Goal: Task Accomplishment & Management: Manage account settings

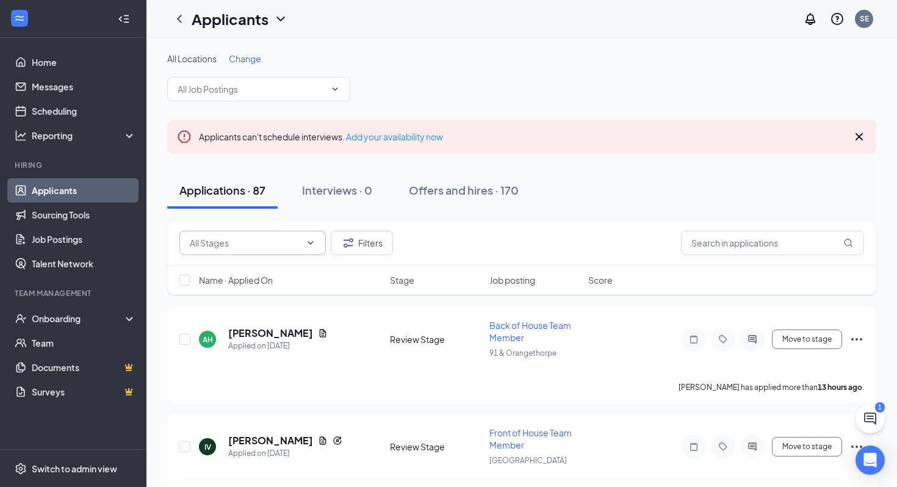
click at [256, 244] on input "text" at bounding box center [245, 242] width 111 height 13
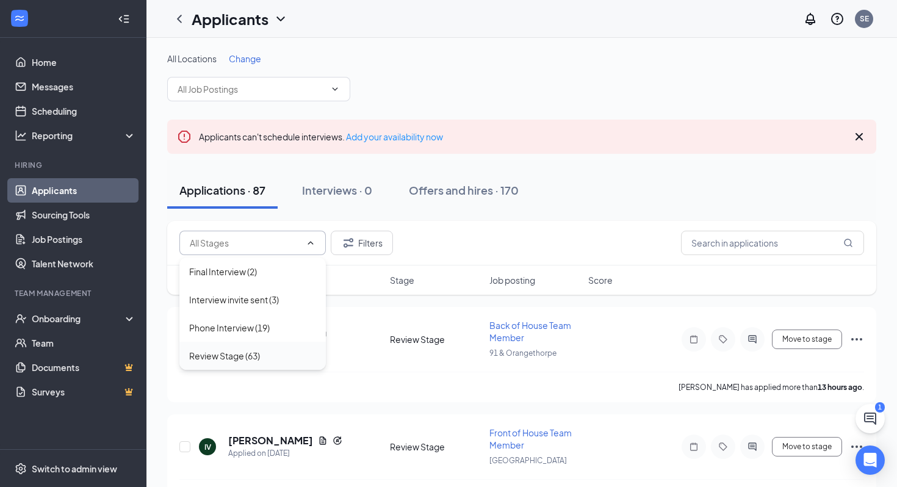
click at [236, 362] on div "Review Stage (63)" at bounding box center [224, 355] width 71 height 13
type input "Review Stage (63)"
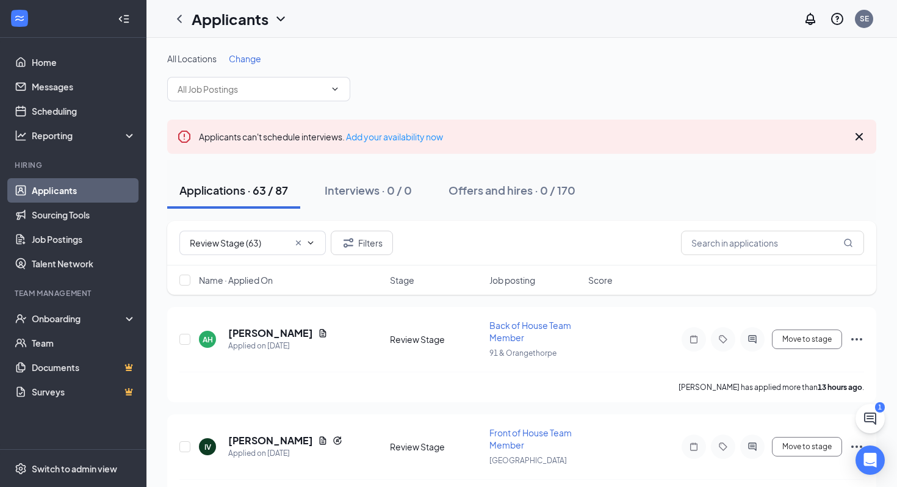
click at [270, 277] on span "Name · Applied On" at bounding box center [236, 280] width 74 height 12
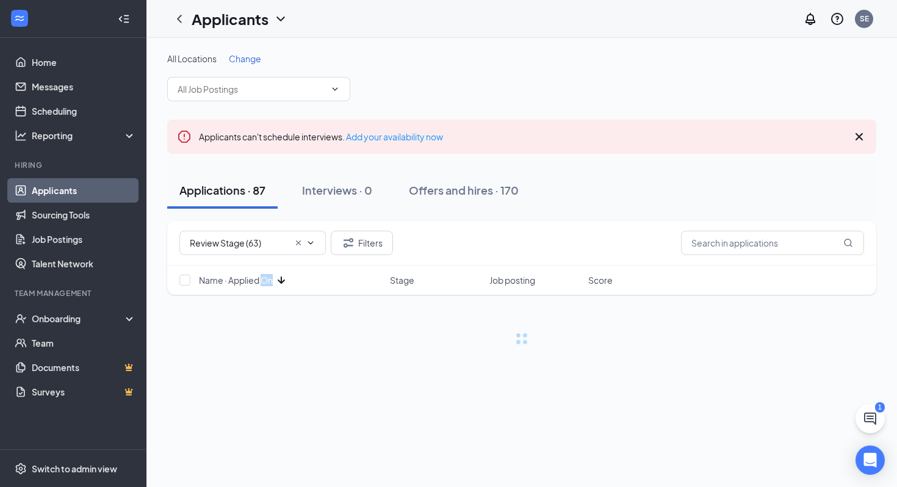
click at [270, 277] on span "Name · Applied On" at bounding box center [236, 280] width 74 height 12
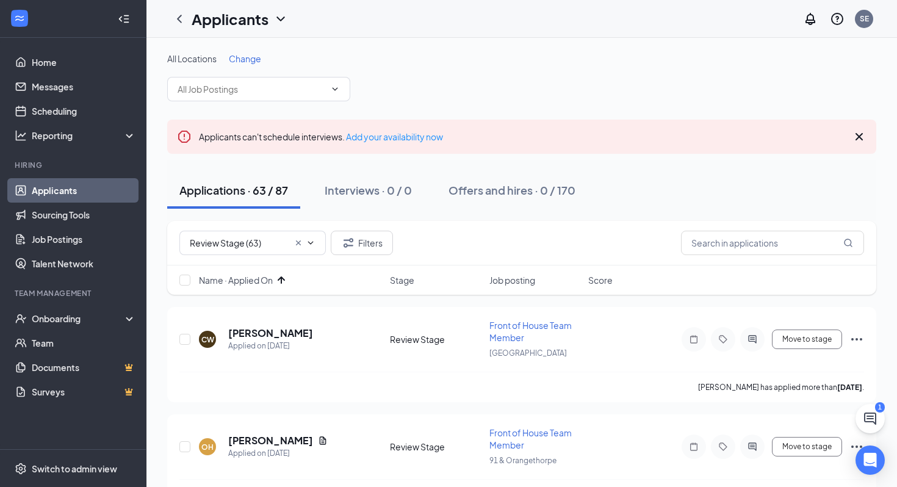
click at [473, 224] on div "Review Stage (63) Filters" at bounding box center [521, 243] width 709 height 45
click at [270, 328] on h5 "[PERSON_NAME]" at bounding box center [270, 333] width 85 height 13
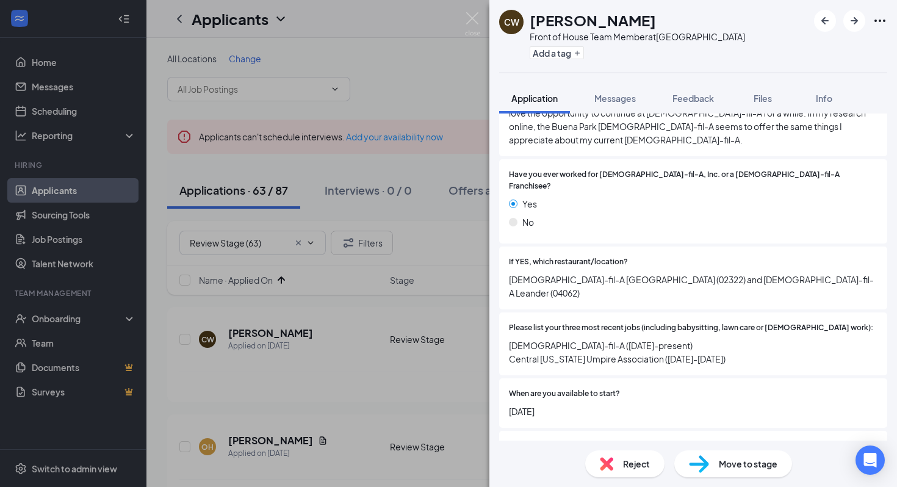
scroll to position [627, 0]
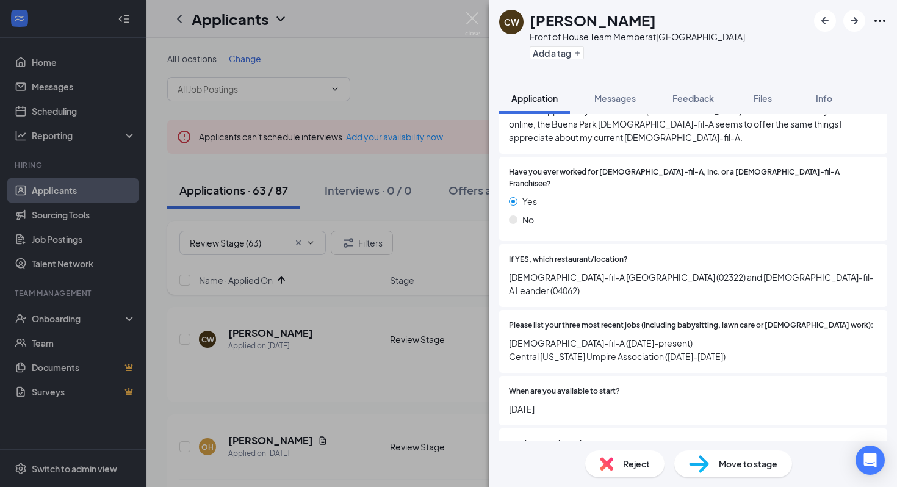
click at [383, 355] on div "CW [PERSON_NAME] Front of House Team Member at [GEOGRAPHIC_DATA] Add a tag Appl…" at bounding box center [448, 243] width 897 height 487
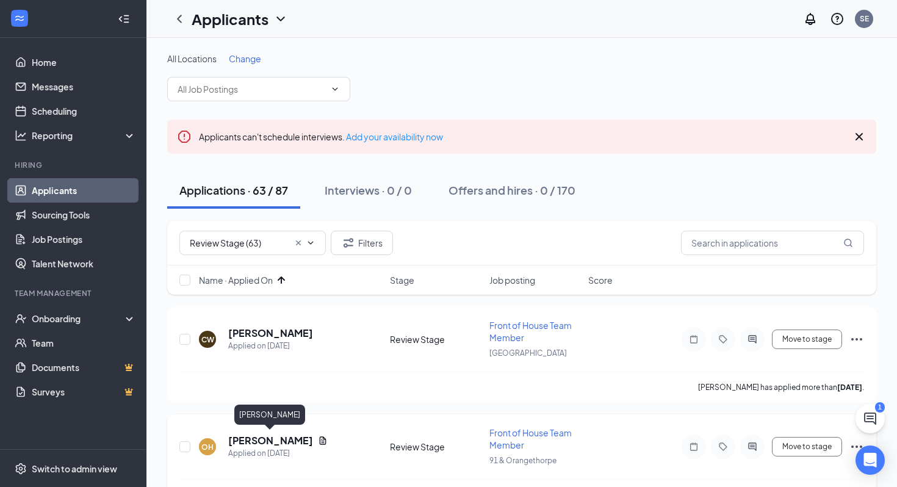
click at [261, 442] on h5 "[PERSON_NAME]" at bounding box center [270, 440] width 85 height 13
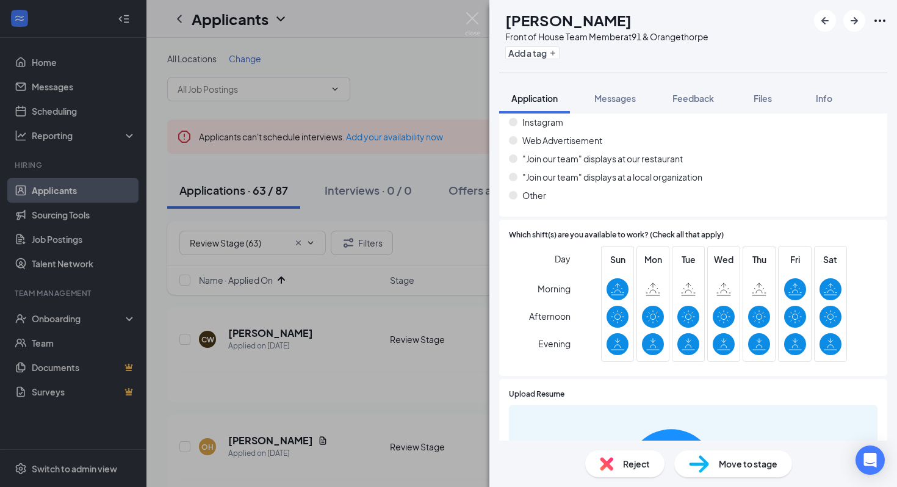
scroll to position [1018, 0]
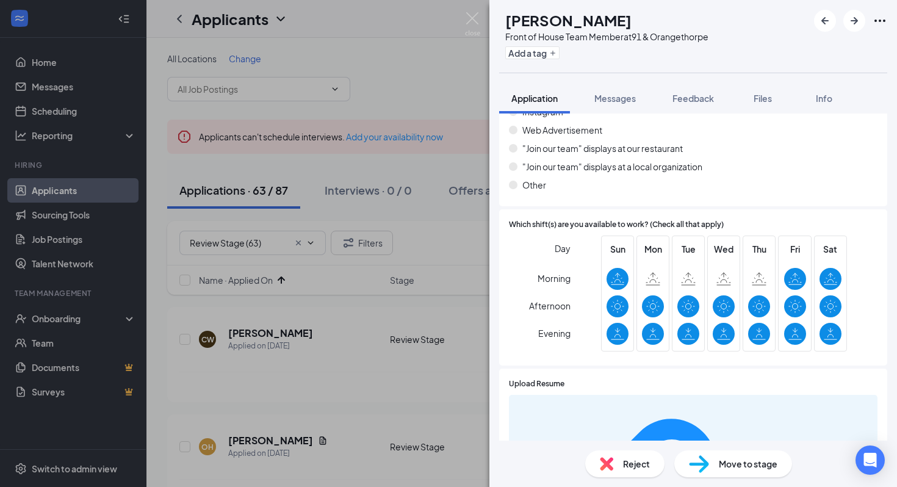
click at [597, 18] on h1 "[PERSON_NAME]" at bounding box center [568, 20] width 126 height 21
copy h1 "[PERSON_NAME]"
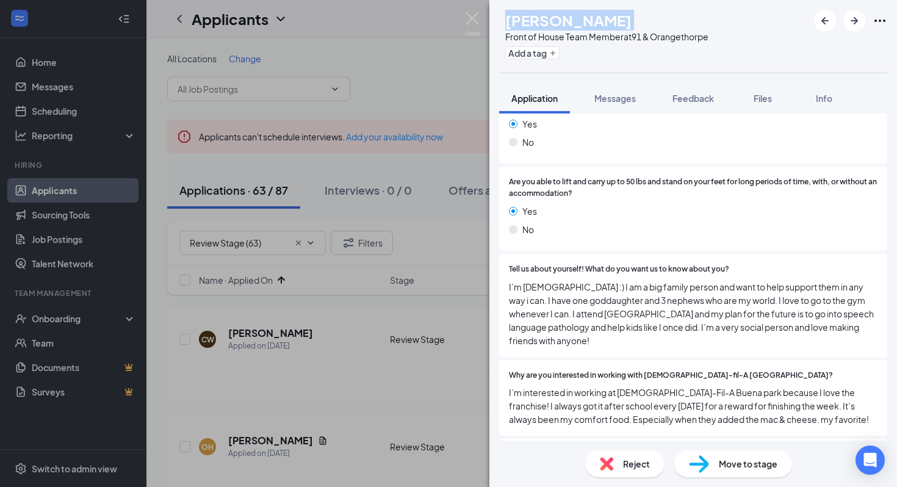
scroll to position [0, 0]
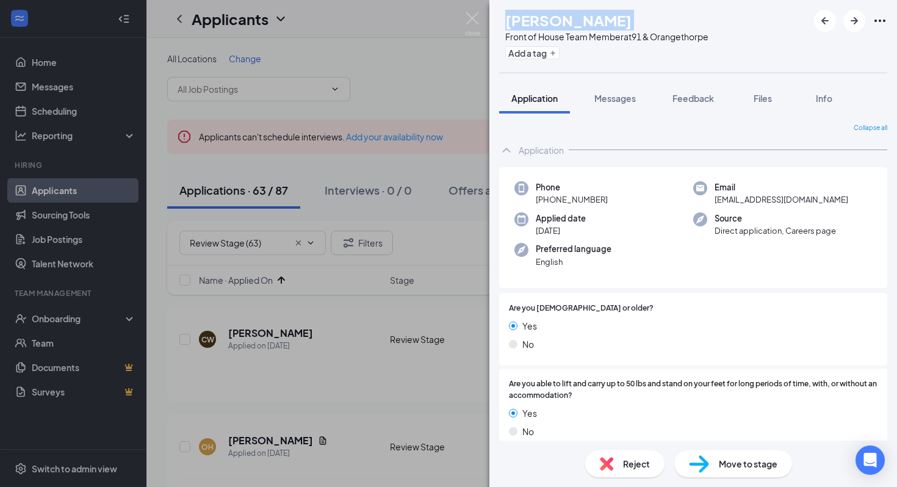
click at [708, 468] on img at bounding box center [699, 464] width 20 height 18
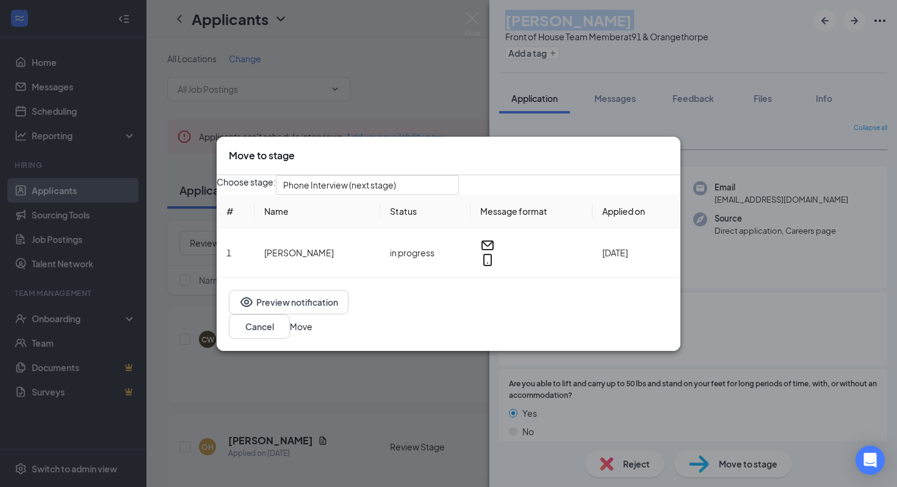
click at [313, 327] on button "Move" at bounding box center [301, 326] width 23 height 13
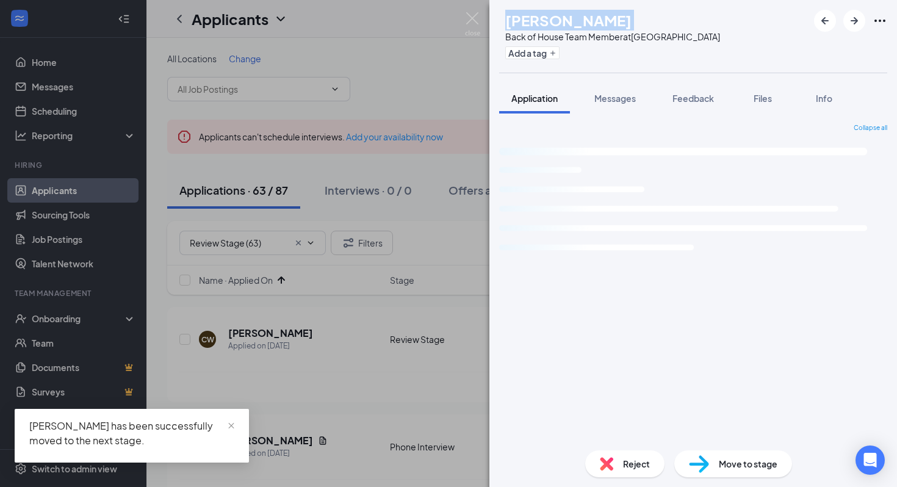
click at [302, 306] on div "CM [PERSON_NAME] Back of House Team Member at [GEOGRAPHIC_DATA] Add a tag Appli…" at bounding box center [448, 243] width 897 height 487
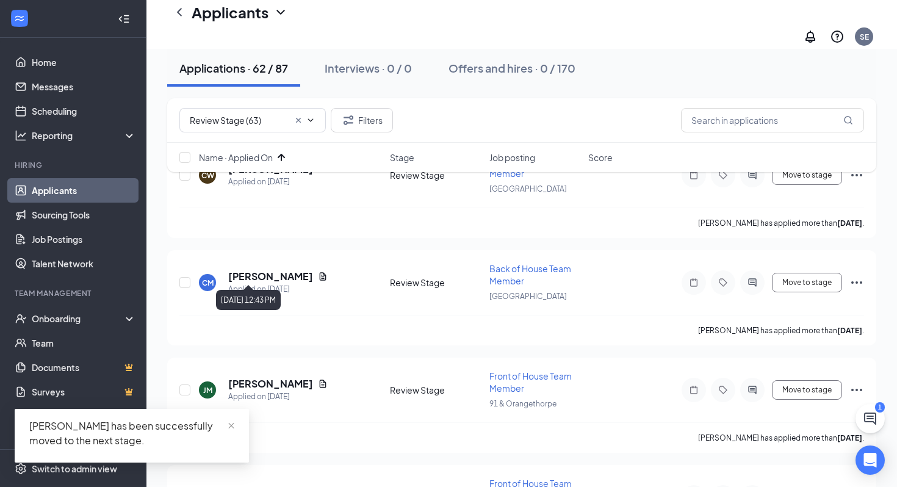
scroll to position [178, 0]
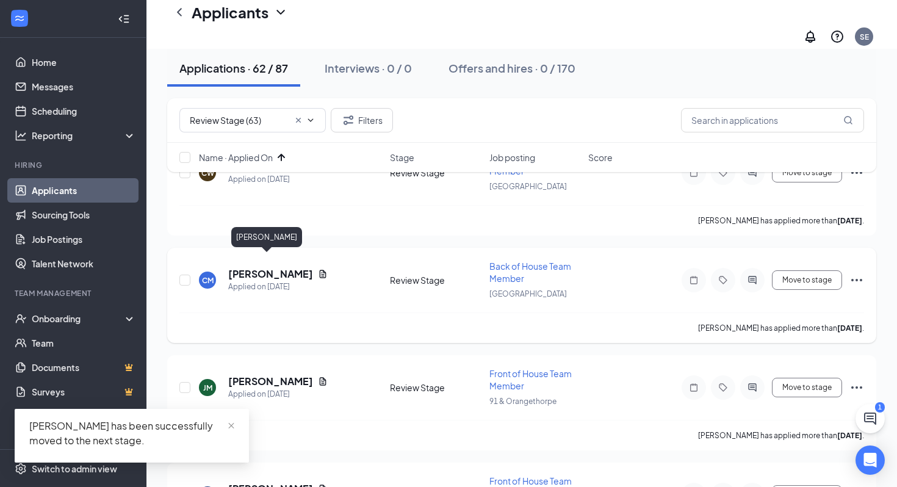
click at [271, 267] on h5 "[PERSON_NAME]" at bounding box center [270, 273] width 85 height 13
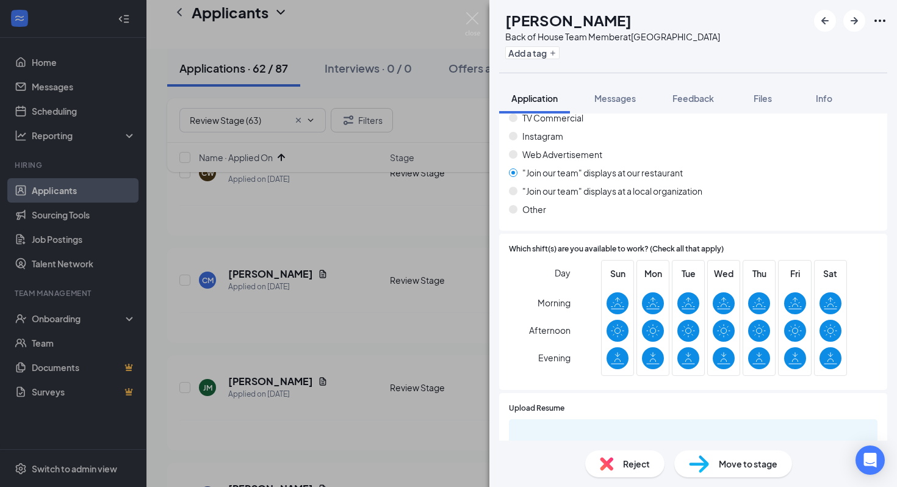
scroll to position [899, 0]
click at [589, 17] on h1 "[PERSON_NAME]" at bounding box center [568, 20] width 126 height 21
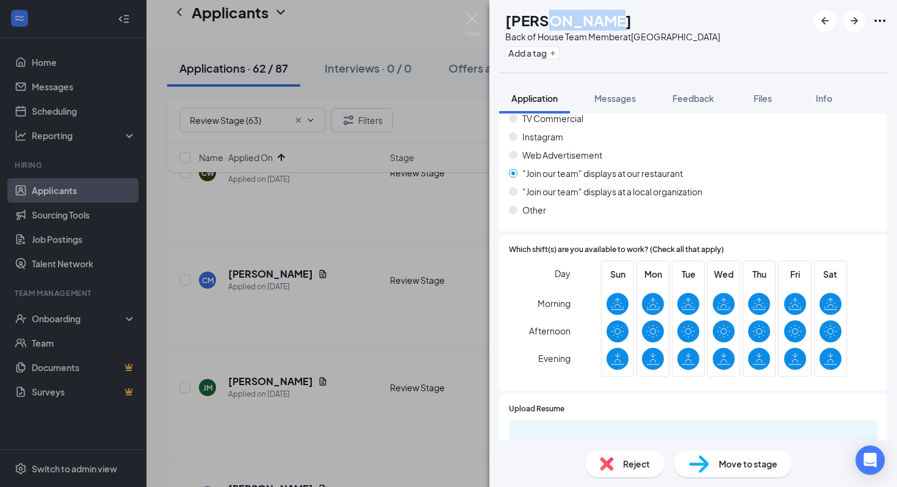
click at [589, 17] on h1 "Carl Morales" at bounding box center [568, 20] width 126 height 21
copy h1 "Carl Morales"
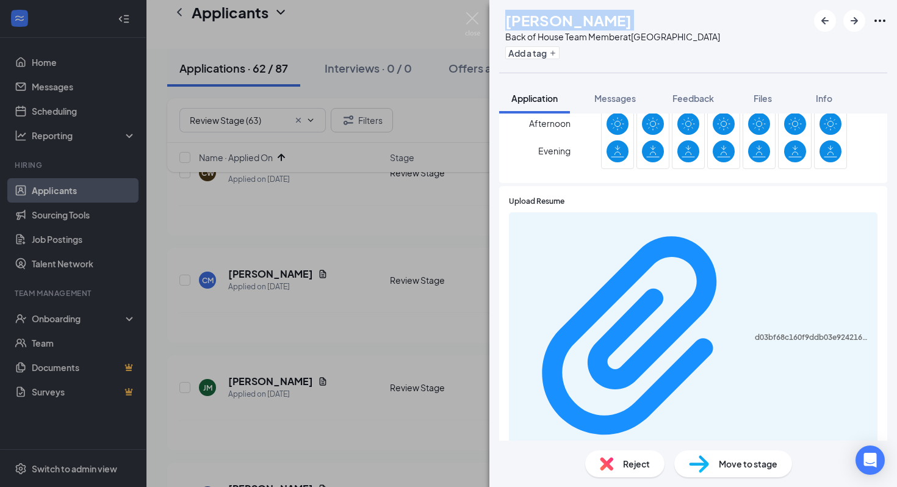
scroll to position [1165, 0]
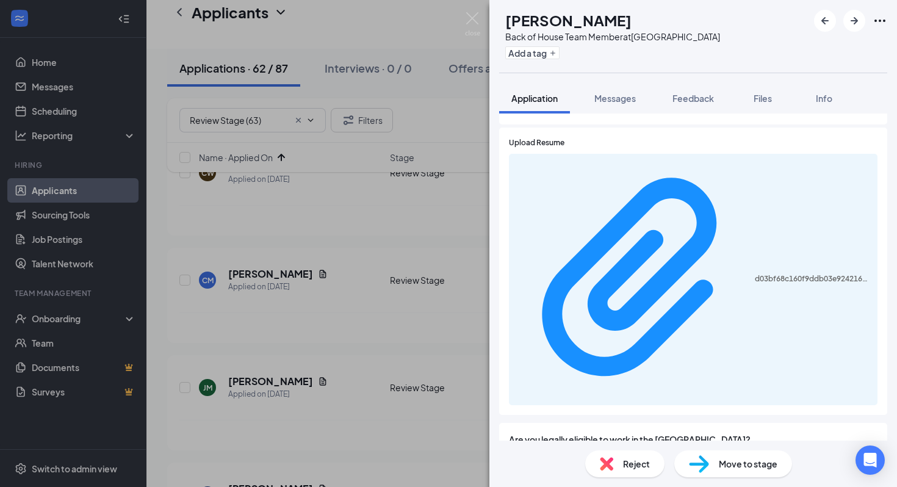
click at [713, 461] on div "Move to stage" at bounding box center [734, 463] width 118 height 27
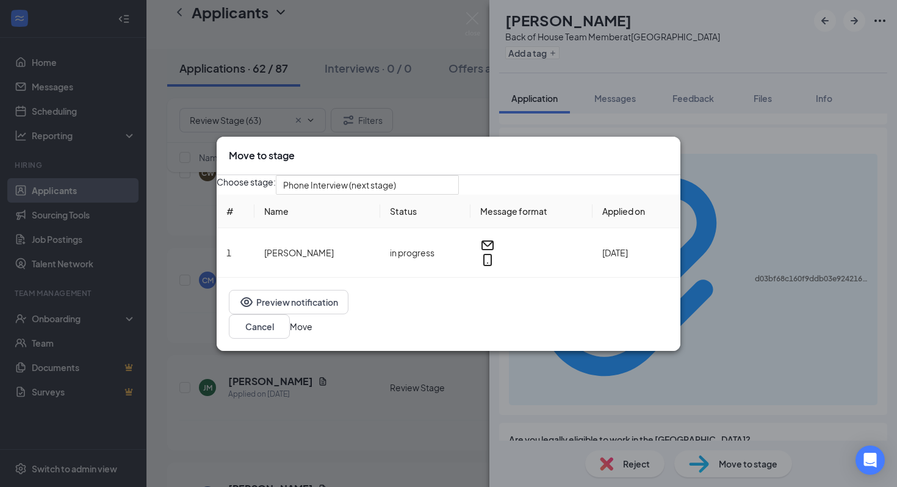
click at [313, 328] on button "Move" at bounding box center [301, 326] width 23 height 13
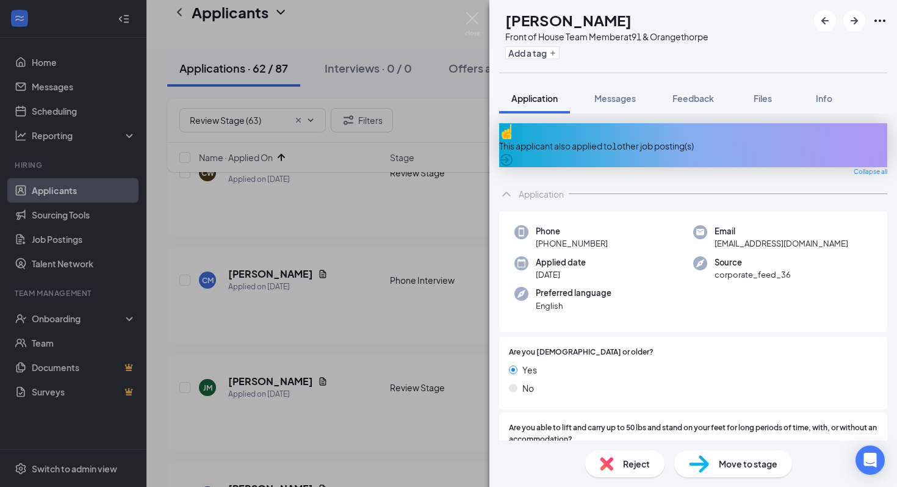
click at [356, 251] on div "JM Jimena Morales Front of House Team Member at 91 & Orangethorpe Add a tag App…" at bounding box center [448, 243] width 897 height 487
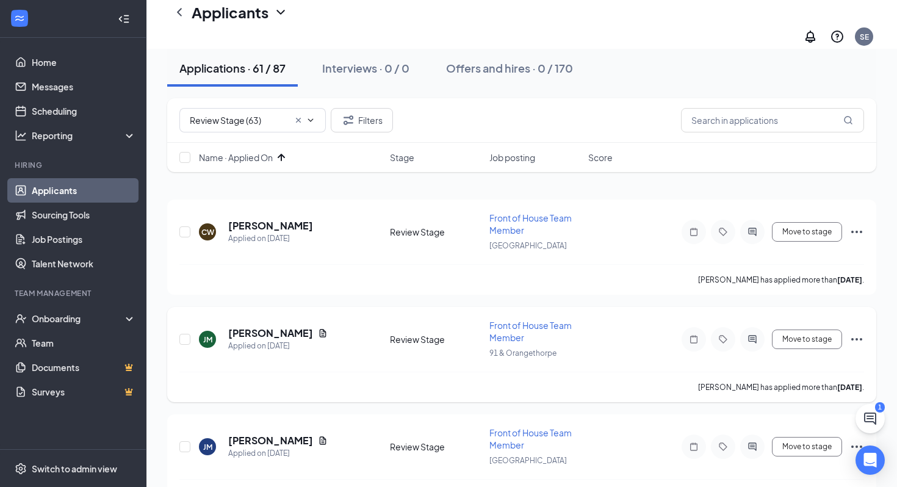
scroll to position [101, 0]
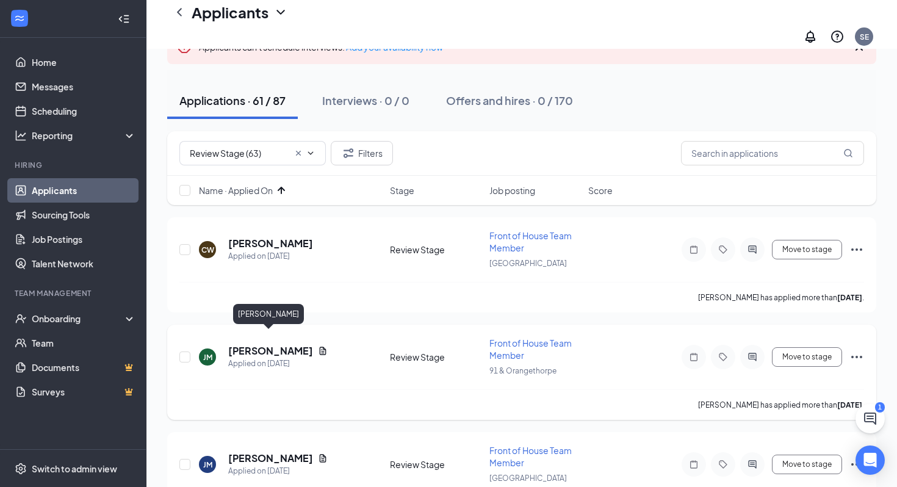
click at [283, 344] on h5 "Jimena Morales" at bounding box center [270, 350] width 85 height 13
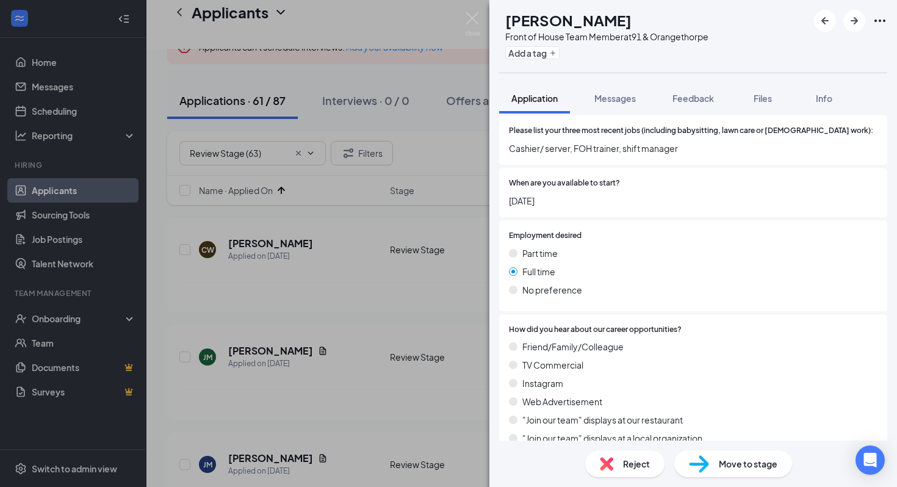
scroll to position [759, 0]
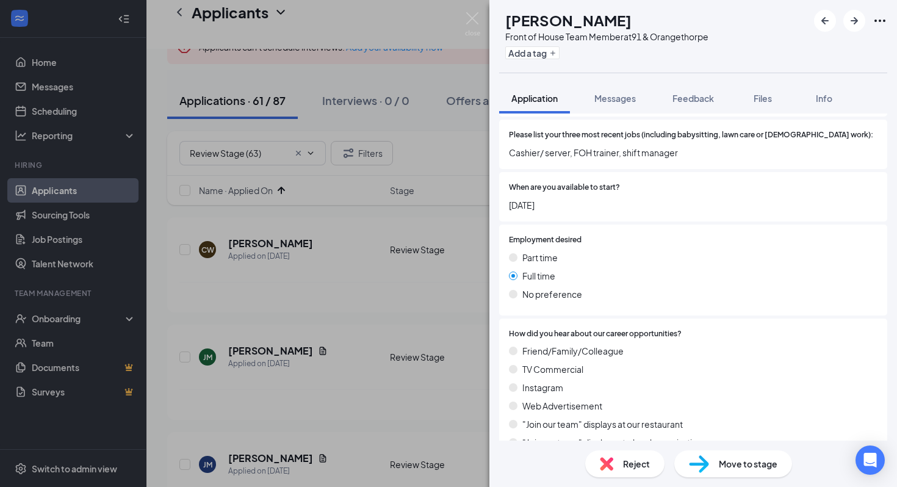
click at [311, 311] on div "JM Jimena Morales Front of House Team Member at 91 & Orangethorpe Add a tag App…" at bounding box center [448, 243] width 897 height 487
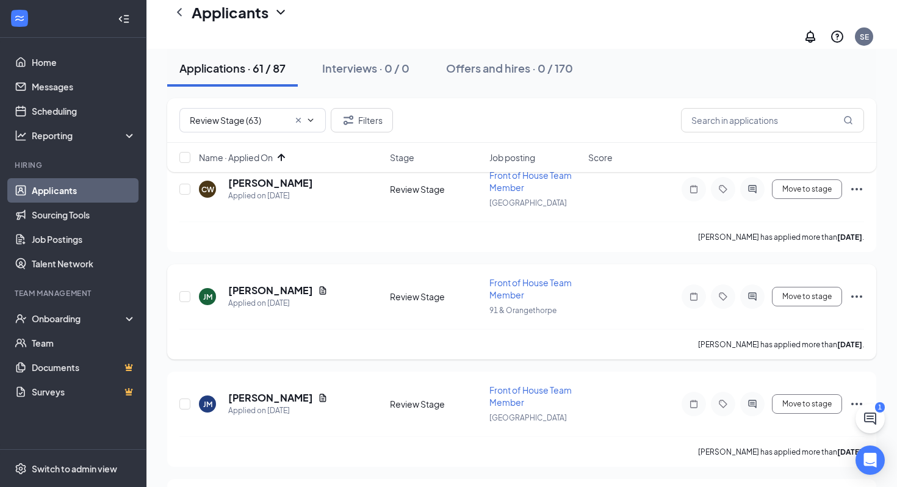
scroll to position [174, 0]
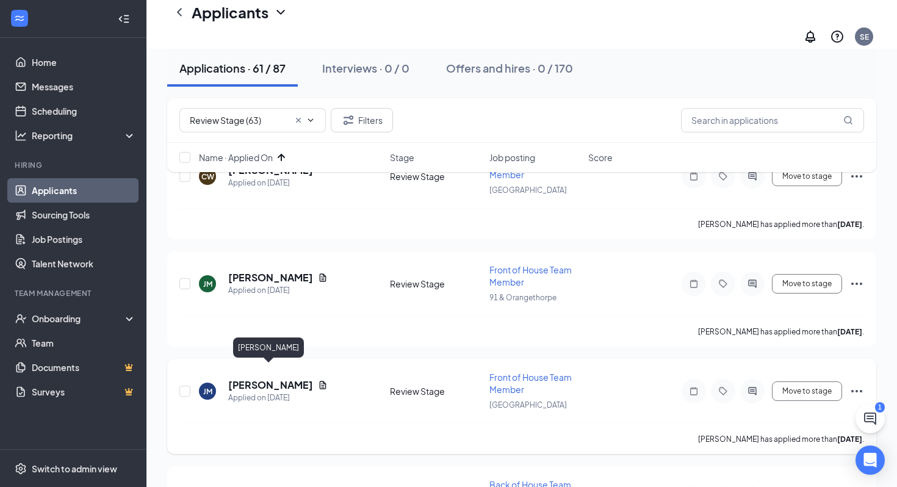
click at [277, 378] on h5 "Jimena Morales" at bounding box center [270, 384] width 85 height 13
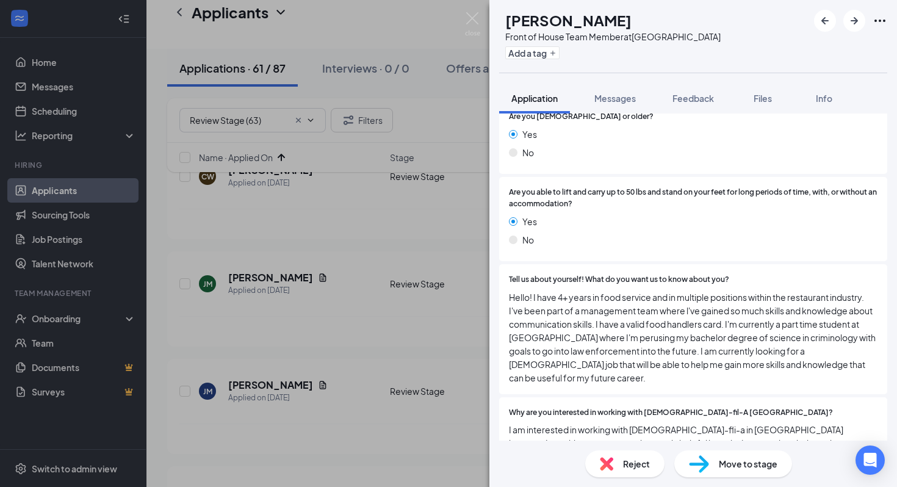
scroll to position [235, 0]
click at [604, 18] on h1 "Jimena Morales" at bounding box center [568, 20] width 126 height 21
copy h1 "Jimena Morales"
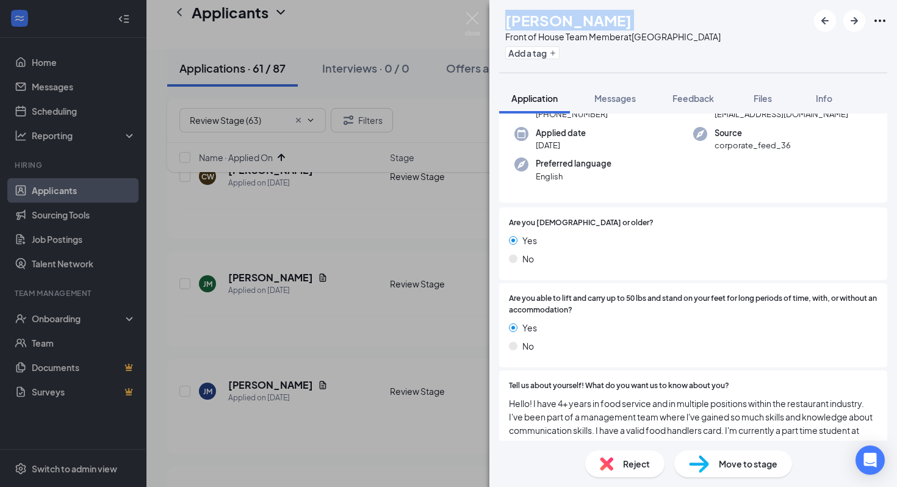
scroll to position [0, 0]
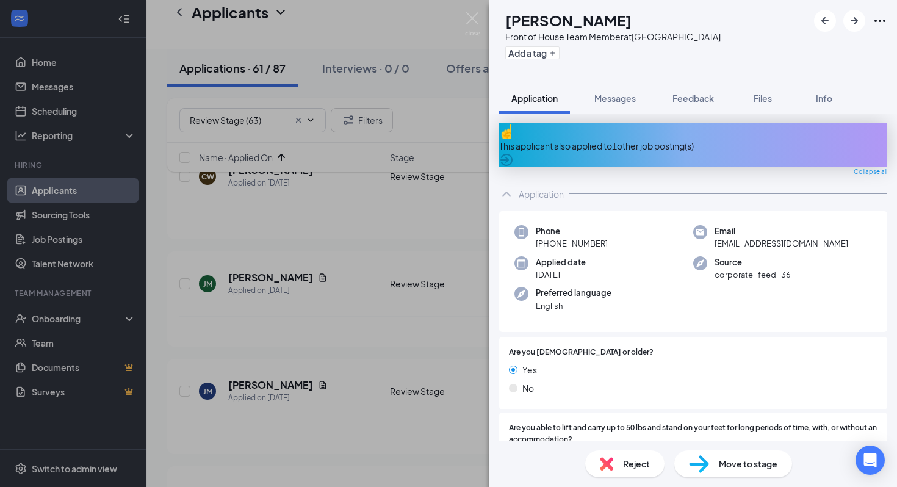
click at [717, 460] on div "Move to stage" at bounding box center [734, 463] width 118 height 27
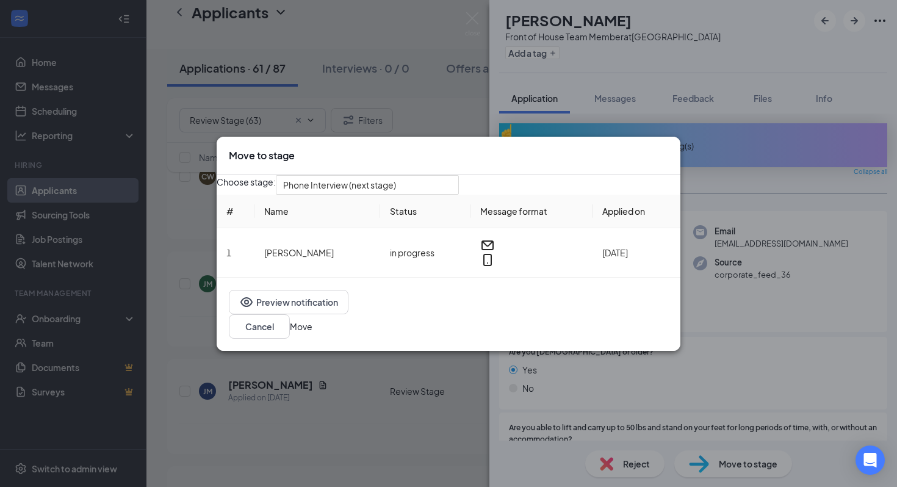
click at [313, 328] on button "Move" at bounding box center [301, 326] width 23 height 13
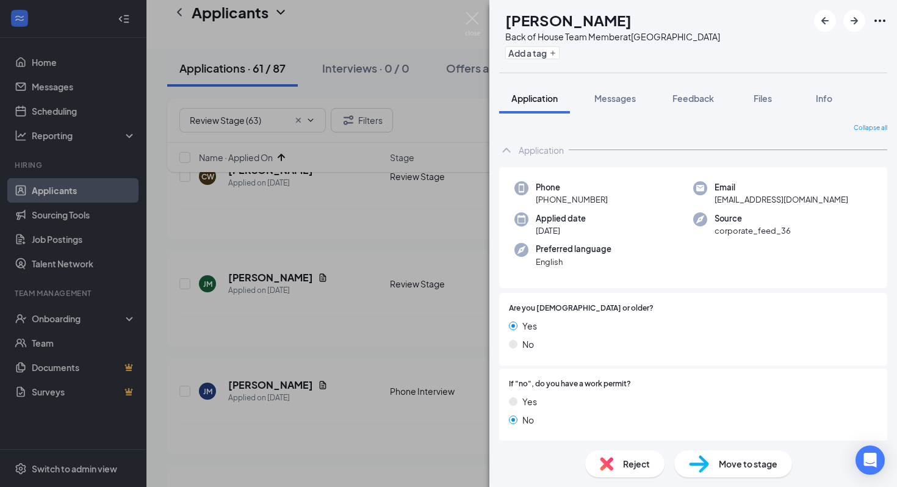
click at [361, 273] on div "EE Erwin Echeverria Back of House Team Member at La Palma Ave Add a tag Applica…" at bounding box center [448, 243] width 897 height 487
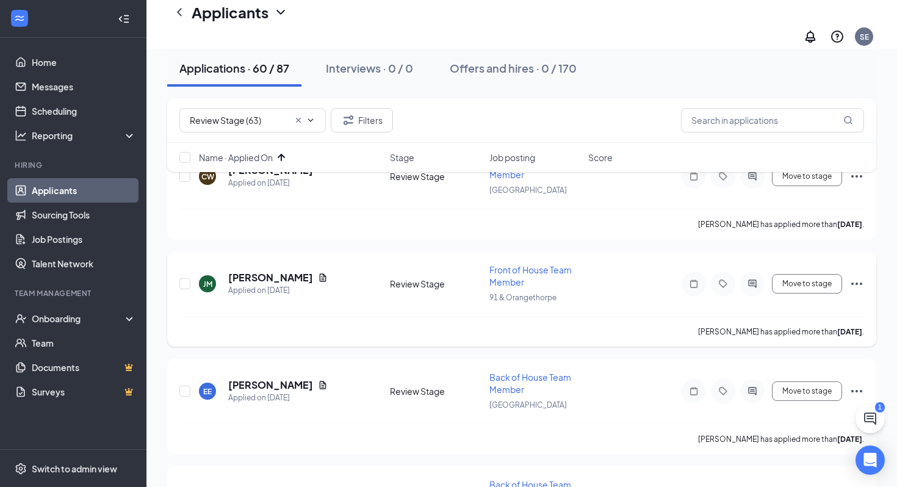
click at [851, 277] on icon "Ellipses" at bounding box center [857, 284] width 15 height 15
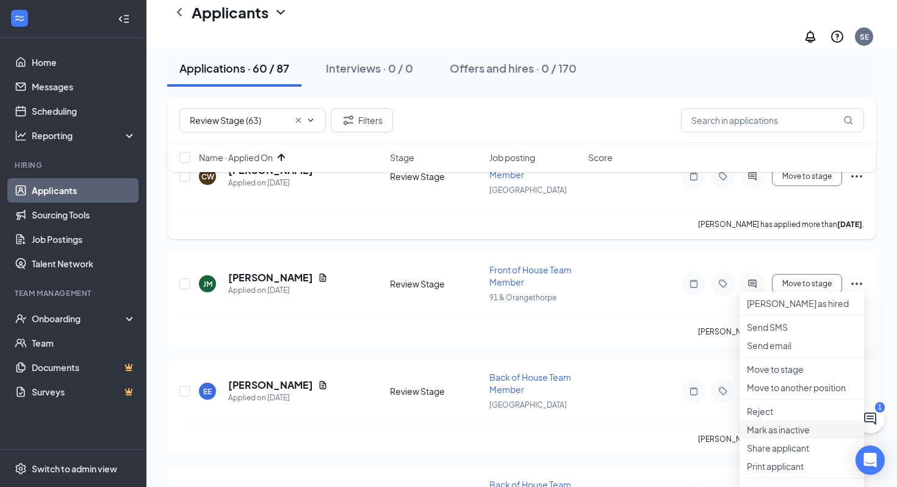
click at [769, 436] on p "Mark as inactive" at bounding box center [802, 430] width 110 height 12
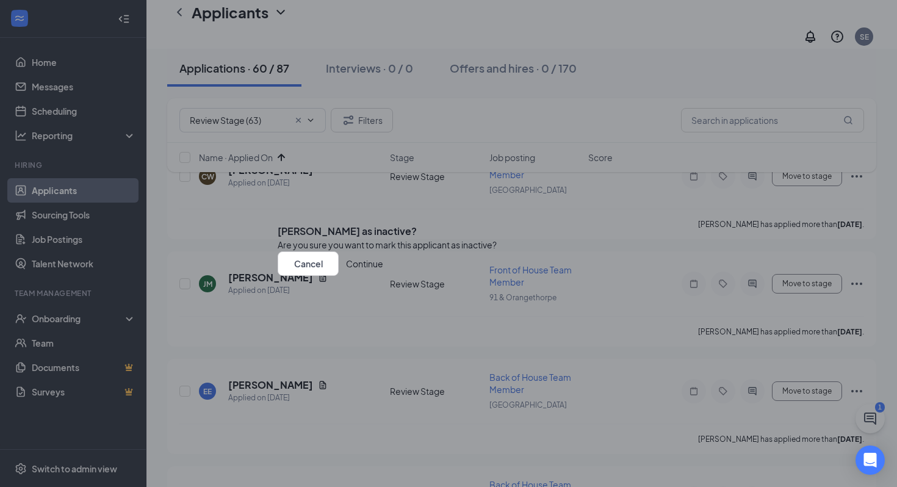
click at [383, 276] on button "Continue" at bounding box center [364, 263] width 37 height 24
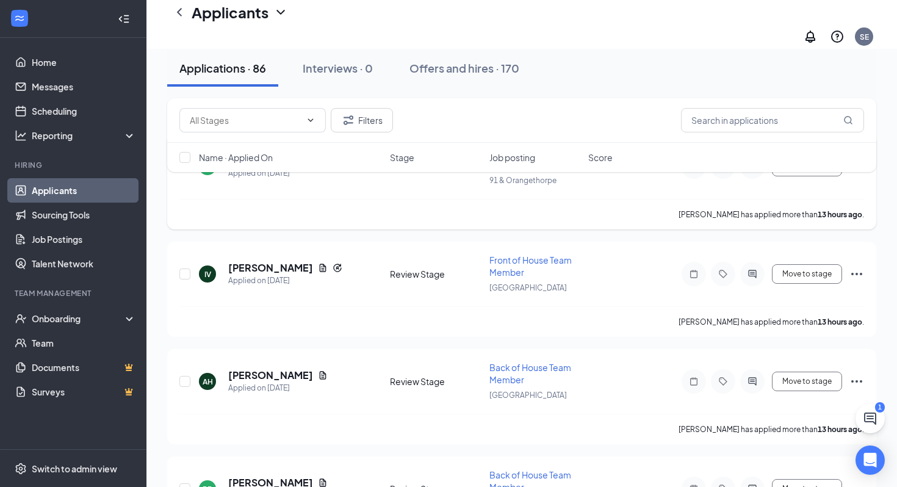
scroll to position [186, 0]
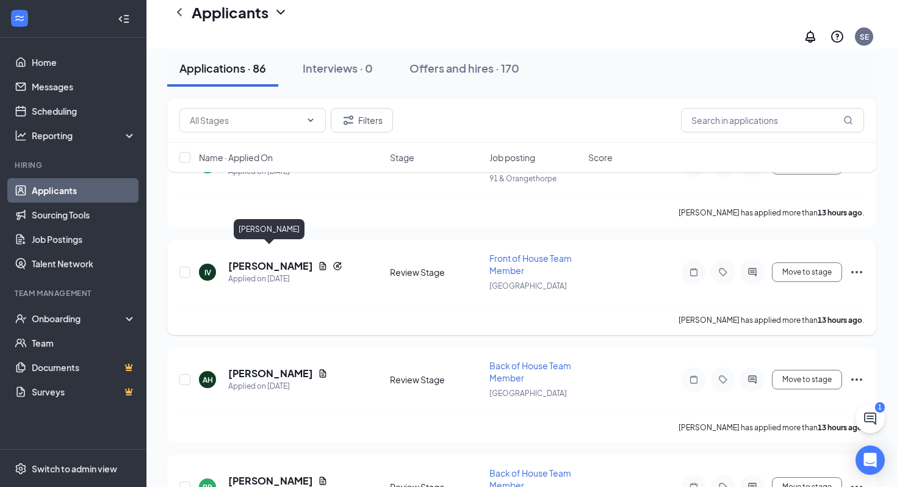
click at [274, 259] on h5 "Izzie Van Soelen" at bounding box center [270, 265] width 85 height 13
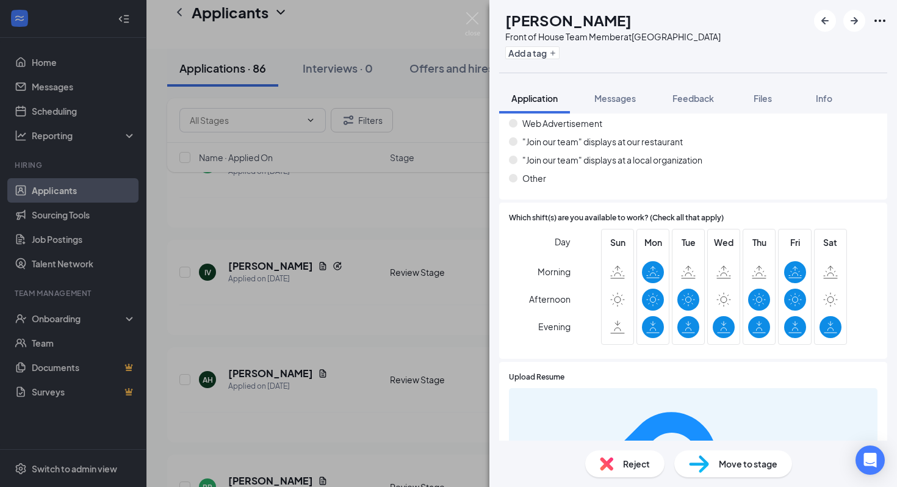
scroll to position [1049, 0]
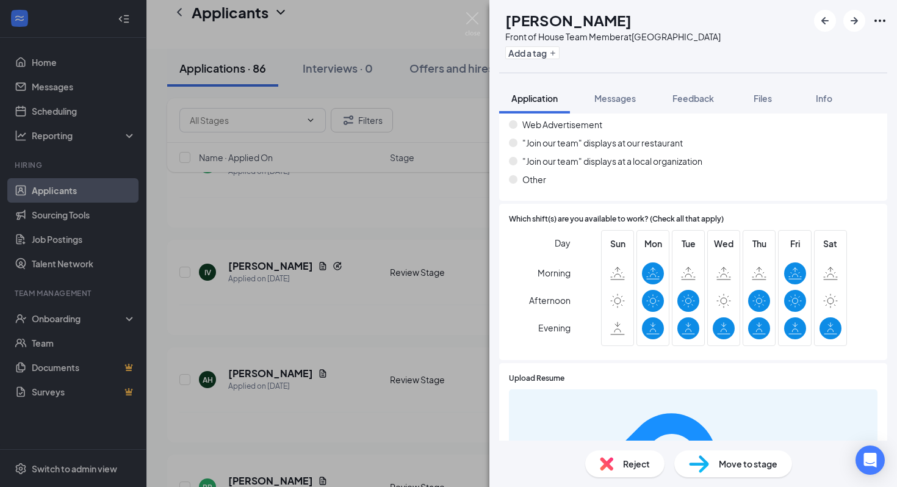
click at [629, 460] on span "Reject" at bounding box center [636, 463] width 27 height 13
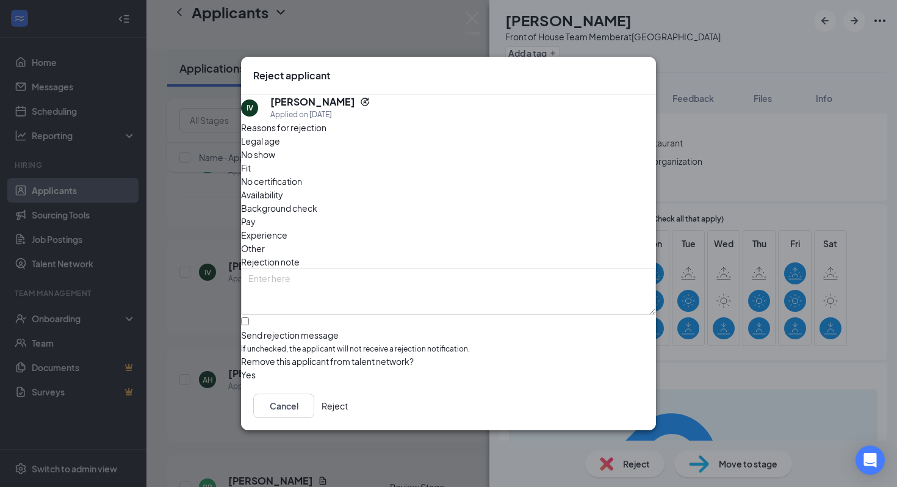
click at [283, 188] on span "Availability" at bounding box center [262, 194] width 42 height 13
click at [249, 317] on input "Send rejection message If unchecked, the applicant will not receive a rejection…" at bounding box center [245, 321] width 8 height 8
checkbox input "true"
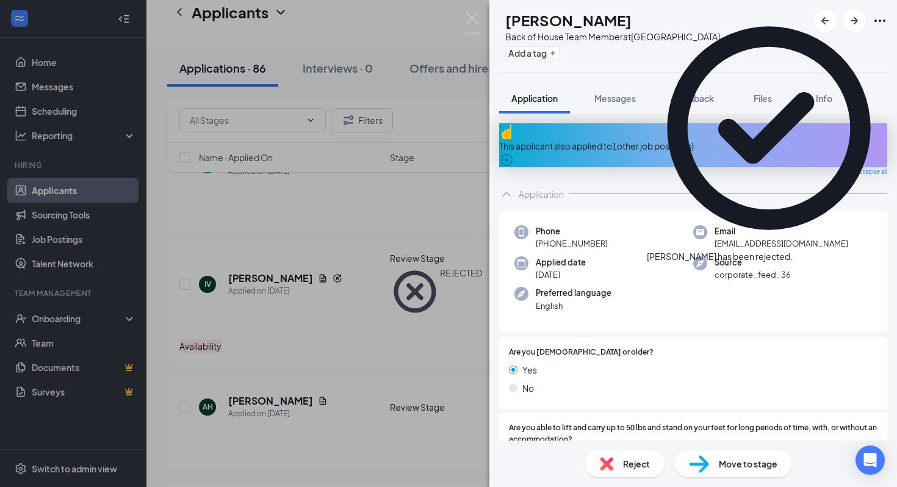
click at [294, 353] on div "AH Andrew Hernandez Back of House Team Member at La Palma Ave Add a tag Applica…" at bounding box center [448, 243] width 897 height 487
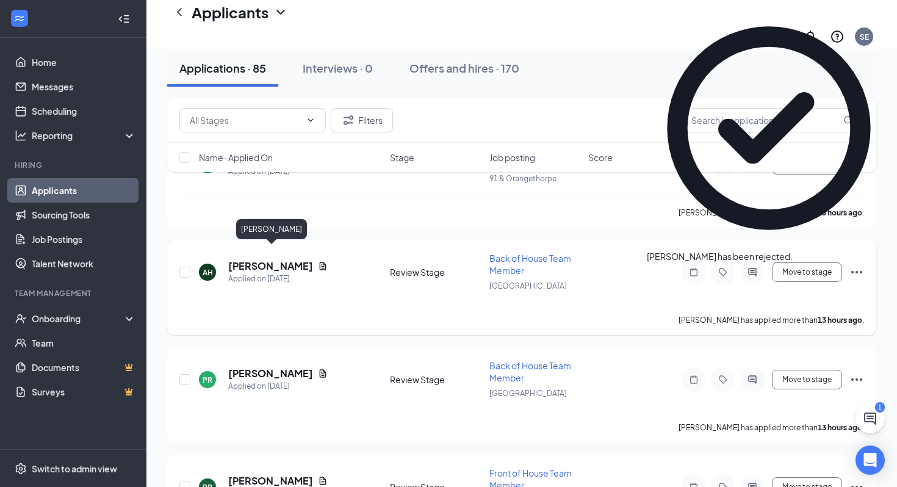
click at [294, 259] on h5 "[PERSON_NAME]" at bounding box center [270, 265] width 85 height 13
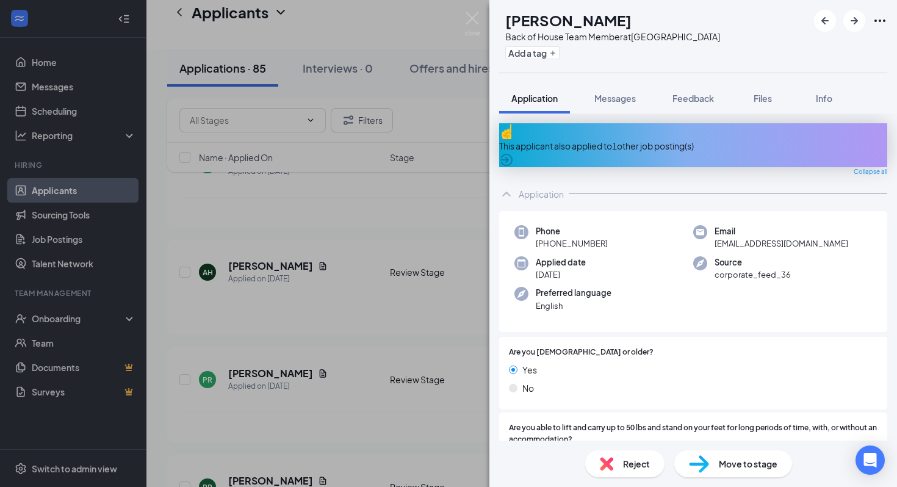
click at [351, 356] on div "AH Andrew Hernandez Back of House Team Member at La Palma Ave Add a tag Applica…" at bounding box center [448, 243] width 897 height 487
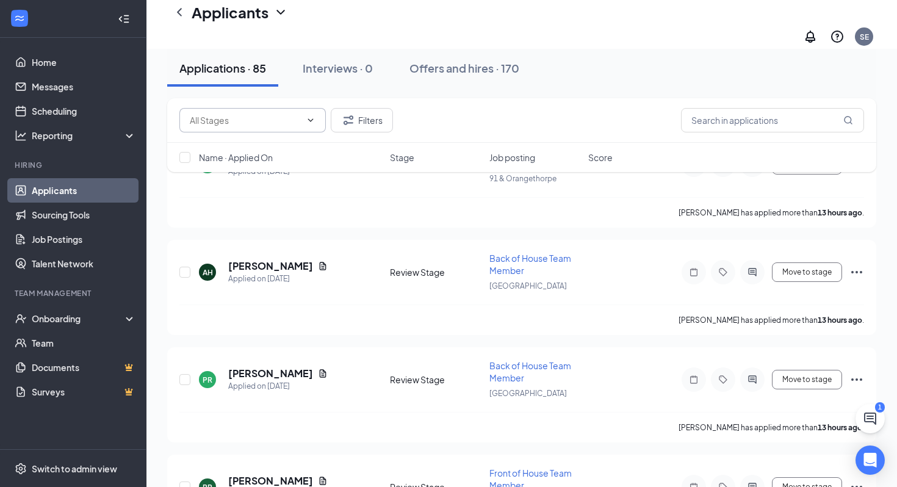
click at [272, 118] on input "text" at bounding box center [245, 120] width 111 height 13
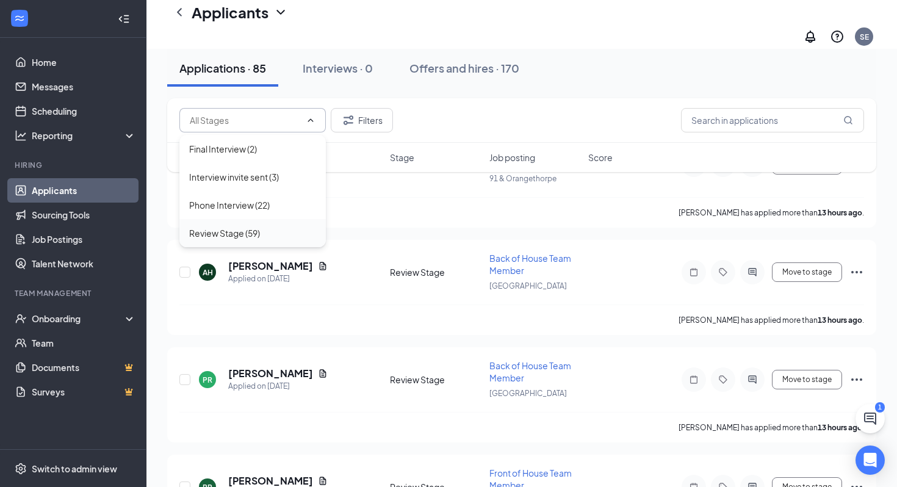
click at [259, 233] on div "Review Stage (59)" at bounding box center [224, 232] width 71 height 13
type input "Review Stage (59)"
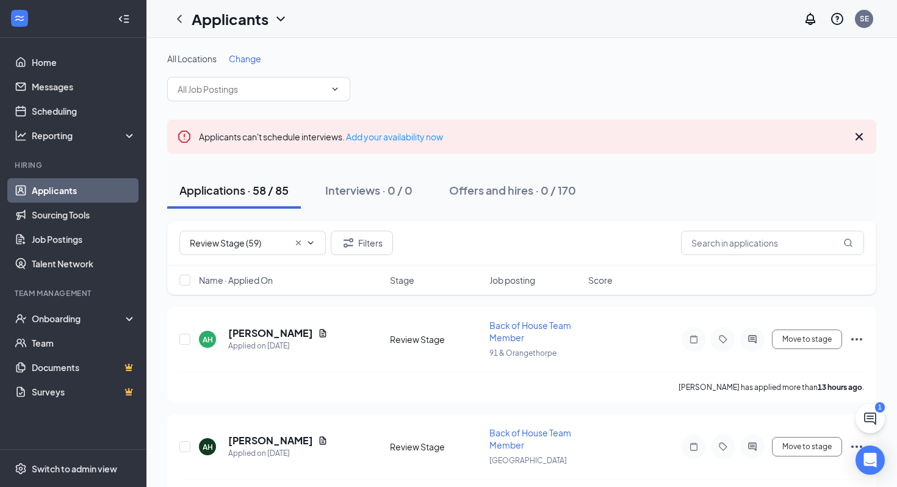
click at [264, 277] on span "Name · Applied On" at bounding box center [236, 280] width 74 height 12
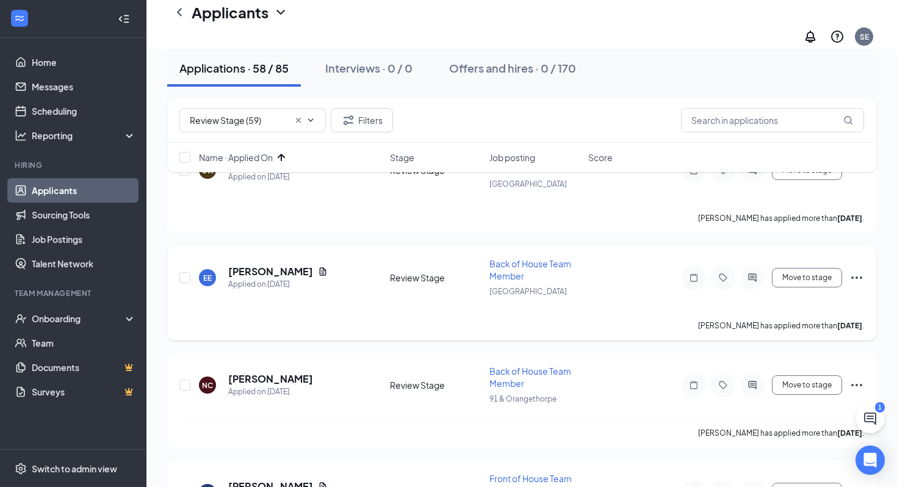
scroll to position [181, 0]
click at [291, 264] on h5 "Erwin Echeverria" at bounding box center [270, 270] width 85 height 13
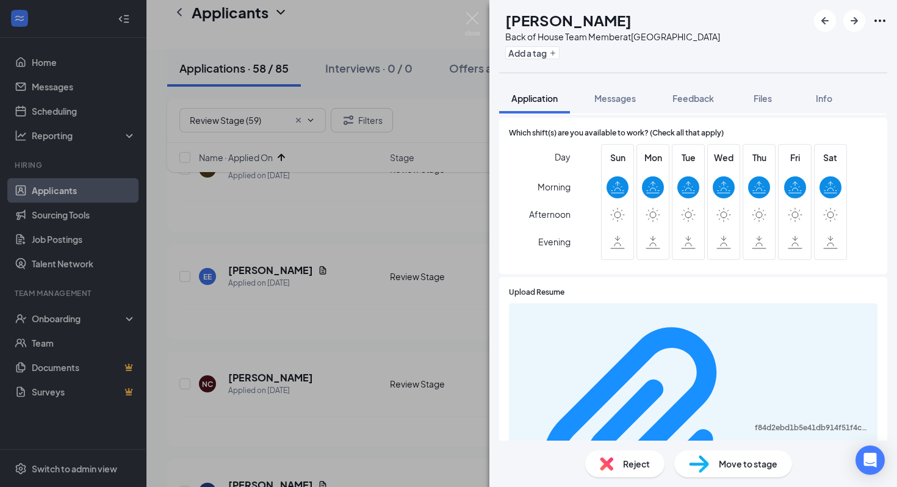
scroll to position [1120, 0]
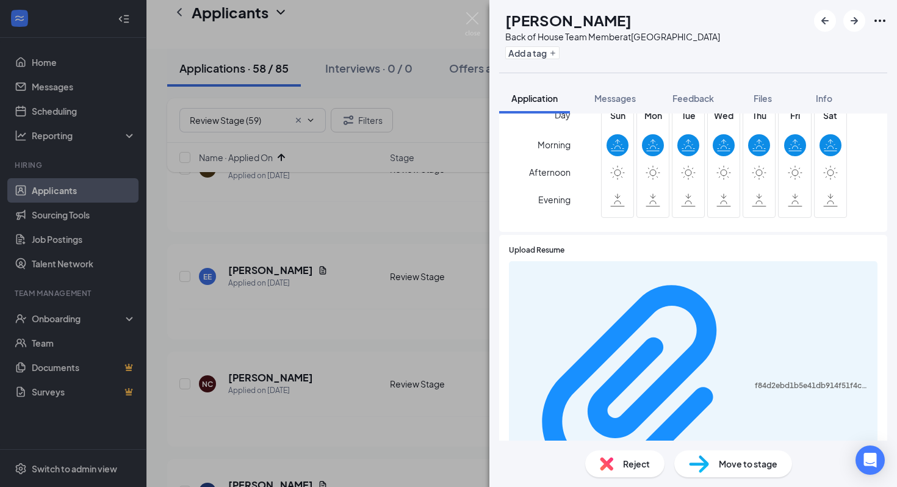
click at [625, 455] on div "Reject" at bounding box center [624, 463] width 79 height 27
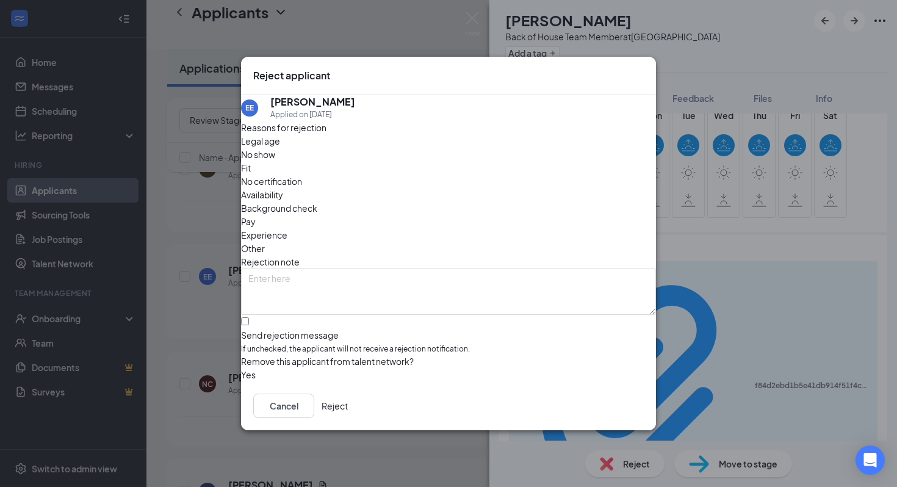
click at [283, 188] on span "Availability" at bounding box center [262, 194] width 42 height 13
click at [249, 317] on input "Send rejection message If unchecked, the applicant will not receive a rejection…" at bounding box center [245, 321] width 8 height 8
checkbox input "true"
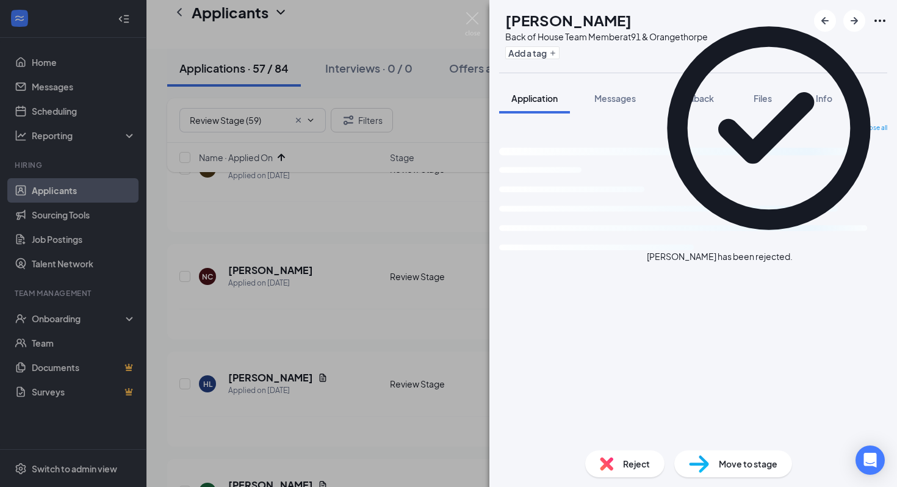
click at [331, 255] on div "NC Natalie Cardona Back of House Team Member at 91 & Orangethorpe Add a tag App…" at bounding box center [448, 243] width 897 height 487
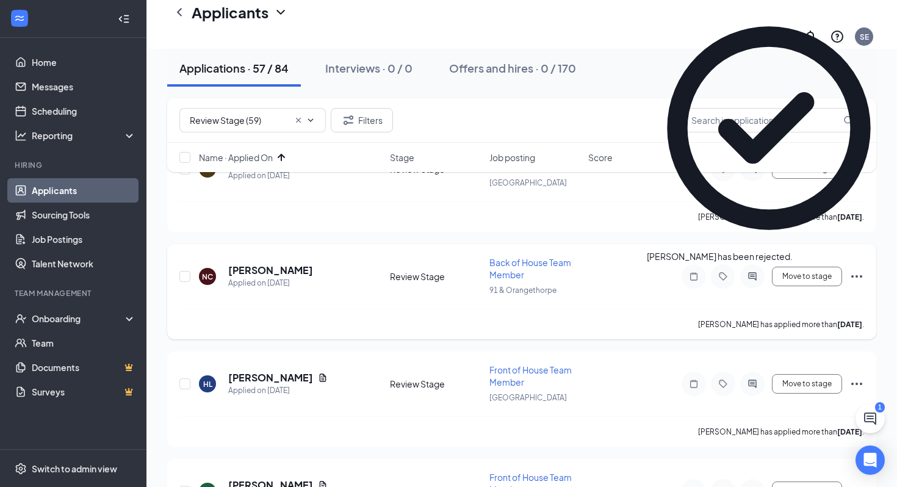
click at [286, 264] on h5 "Natalie Cardona" at bounding box center [270, 270] width 85 height 13
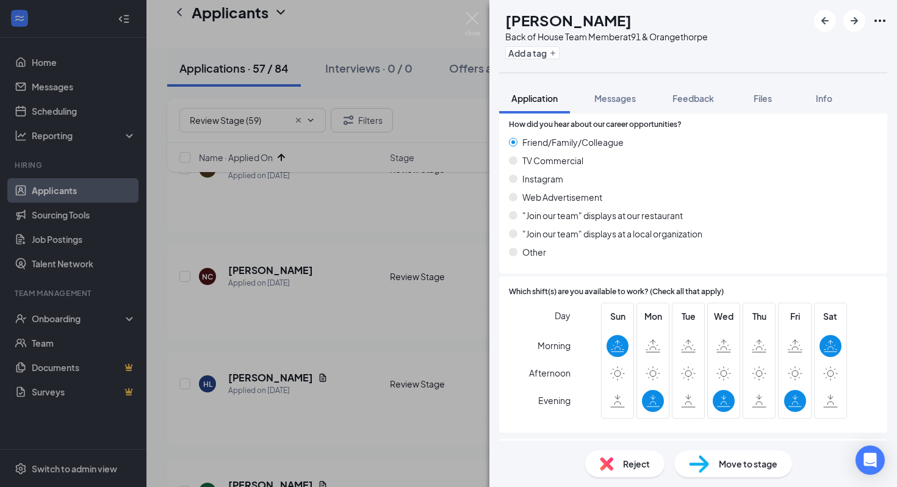
scroll to position [935, 0]
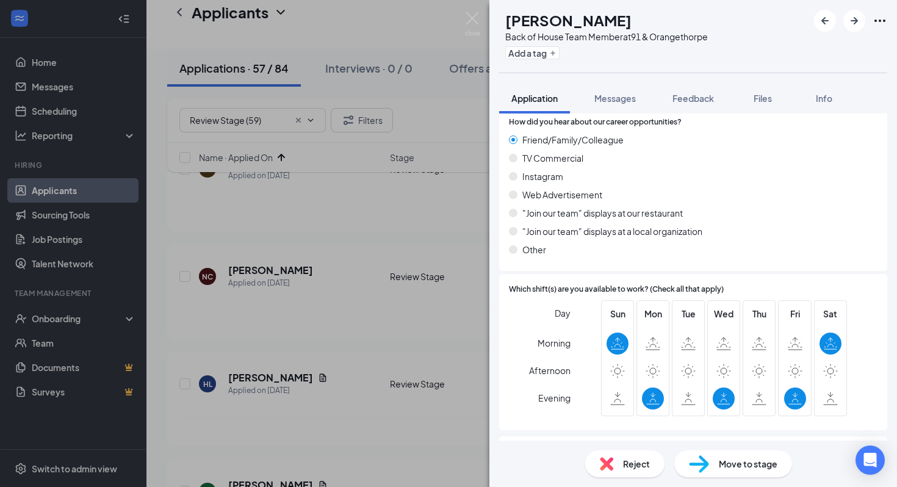
click at [633, 465] on span "Reject" at bounding box center [636, 463] width 27 height 13
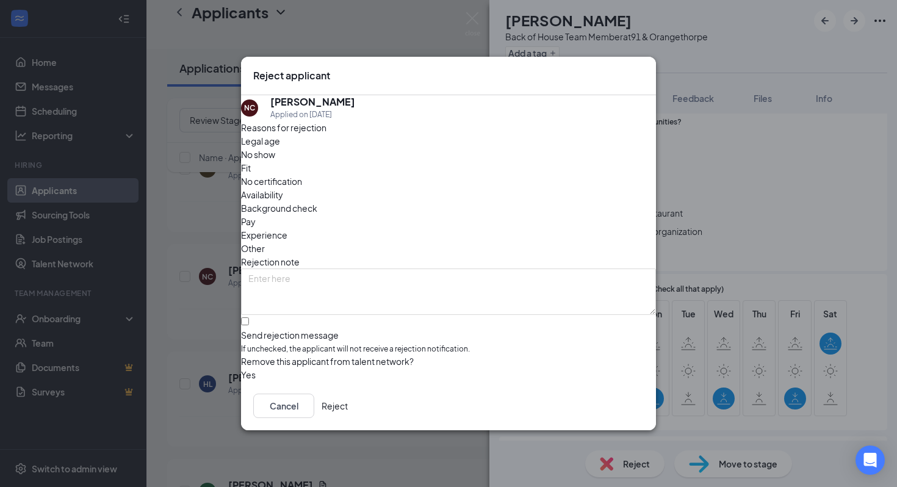
click at [283, 188] on span "Availability" at bounding box center [262, 194] width 42 height 13
click at [249, 317] on input "Send rejection message If unchecked, the applicant will not receive a rejection…" at bounding box center [245, 321] width 8 height 8
checkbox input "true"
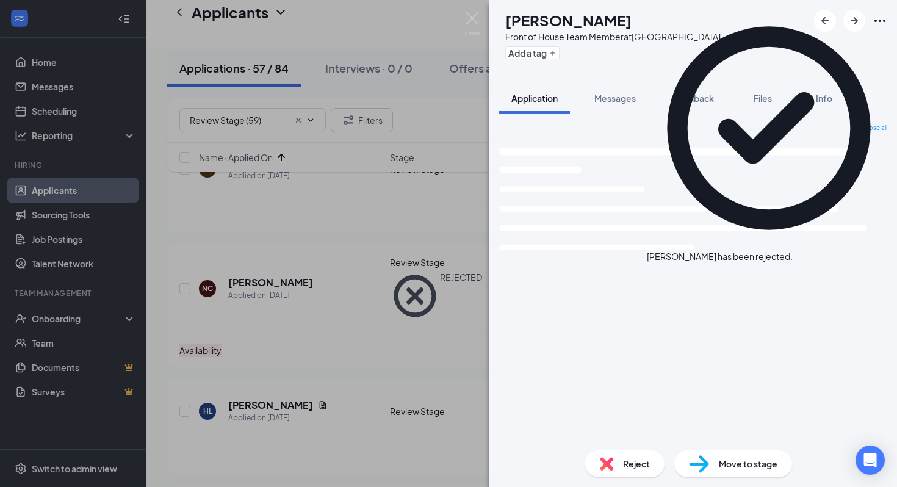
click at [278, 359] on div "HL Honorio Luciano Front of House Team Member at La Palma Ave Add a tag Applica…" at bounding box center [448, 243] width 897 height 487
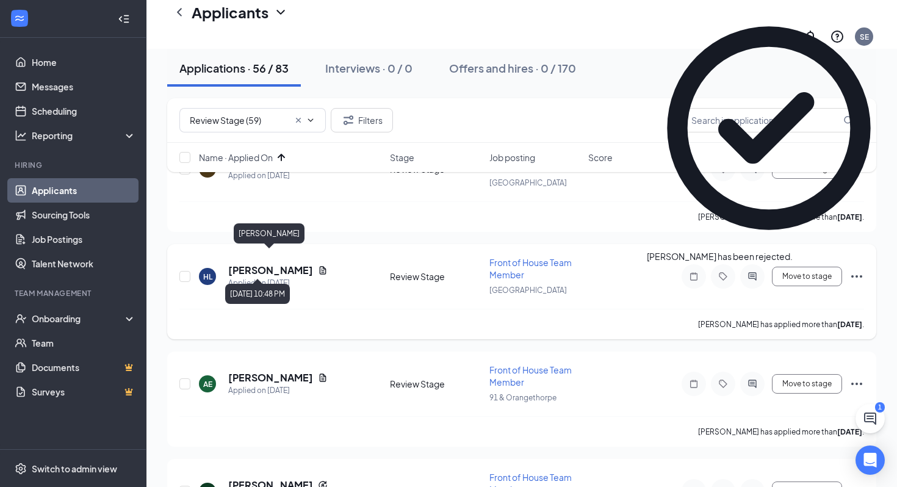
click at [287, 264] on h5 "Honorio Luciano" at bounding box center [270, 270] width 85 height 13
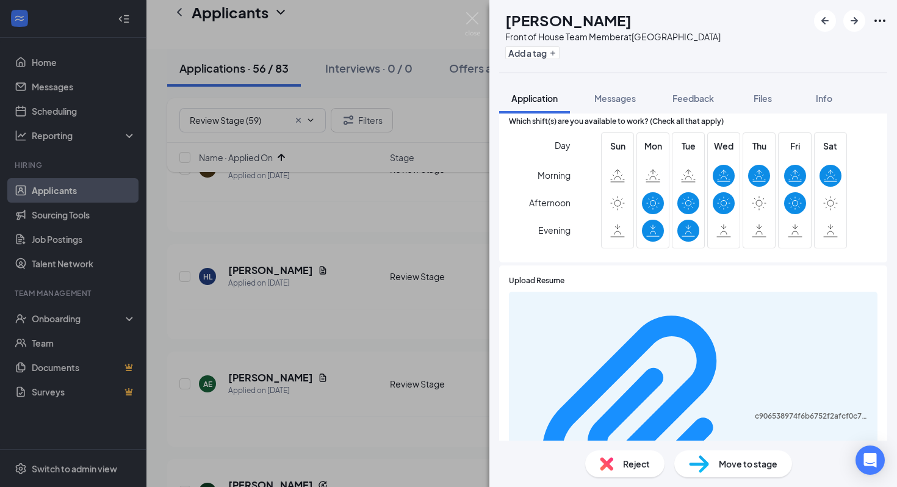
scroll to position [1093, 0]
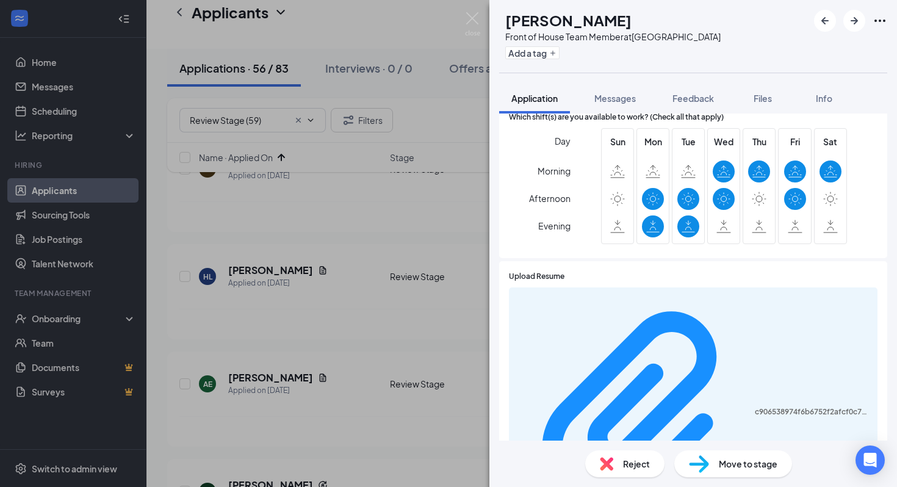
click at [639, 460] on span "Reject" at bounding box center [636, 463] width 27 height 13
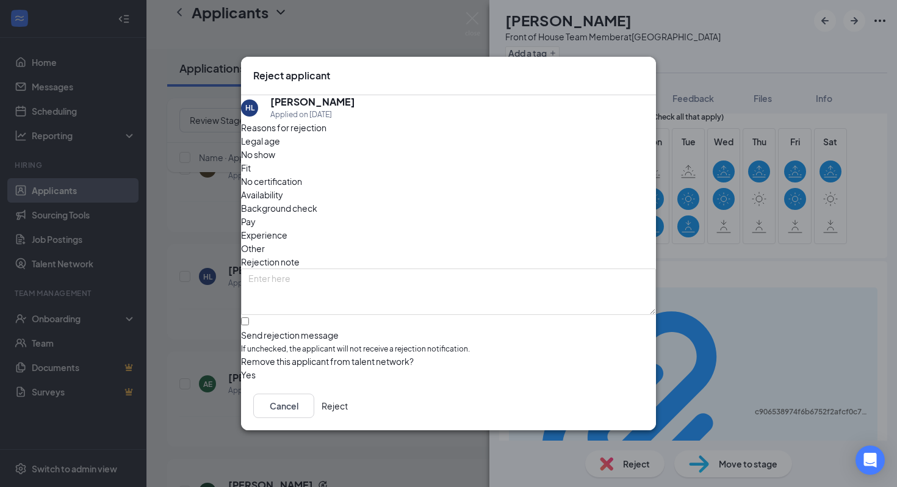
click at [283, 188] on span "Availability" at bounding box center [262, 194] width 42 height 13
click at [249, 317] on input "Send rejection message If unchecked, the applicant will not receive a rejection…" at bounding box center [245, 321] width 8 height 8
checkbox input "true"
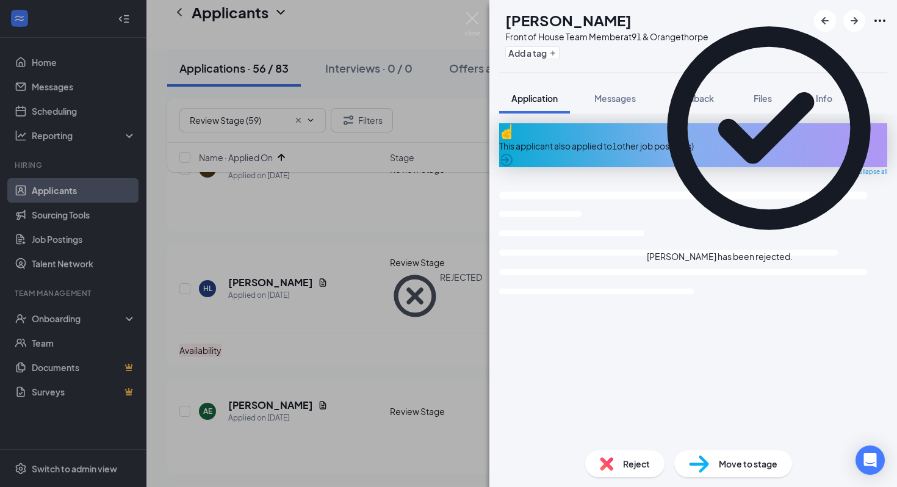
click at [333, 349] on div "AE Alyssa Epley Front of House Team Member at 91 & Orangethorpe Add a tag Appli…" at bounding box center [448, 243] width 897 height 487
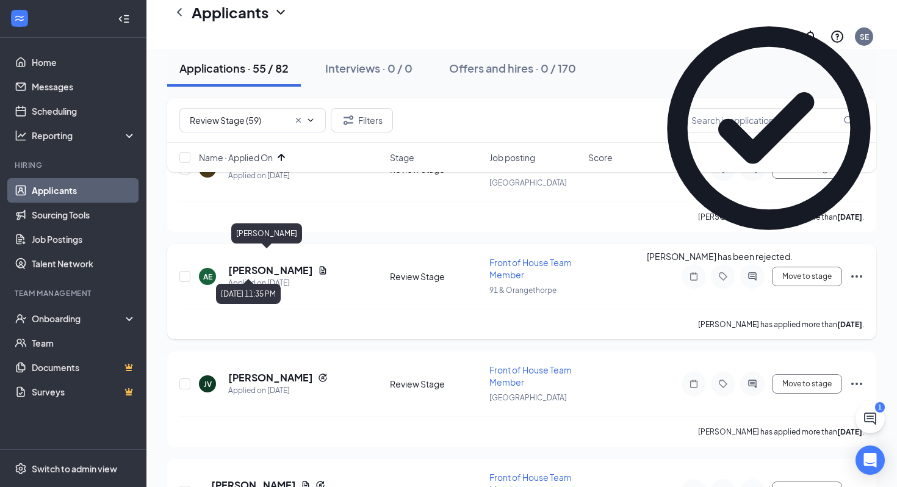
click at [262, 264] on h5 "Alyssa Epley" at bounding box center [270, 270] width 85 height 13
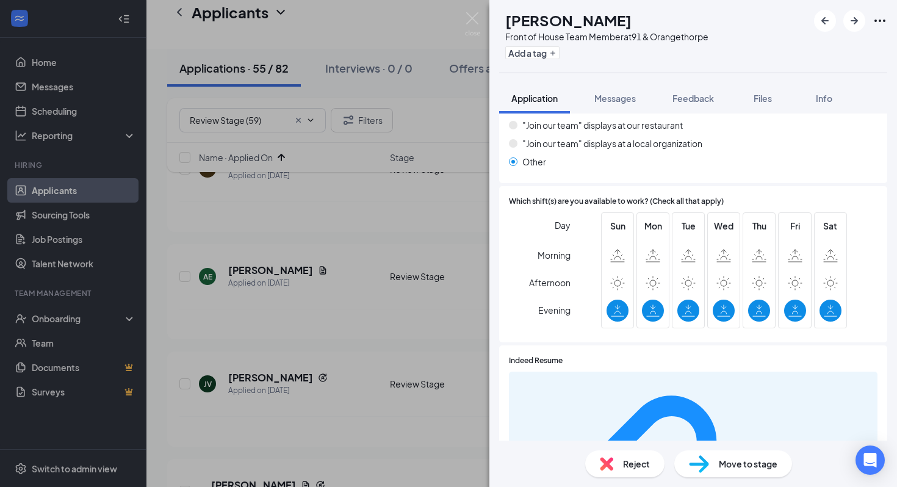
scroll to position [968, 0]
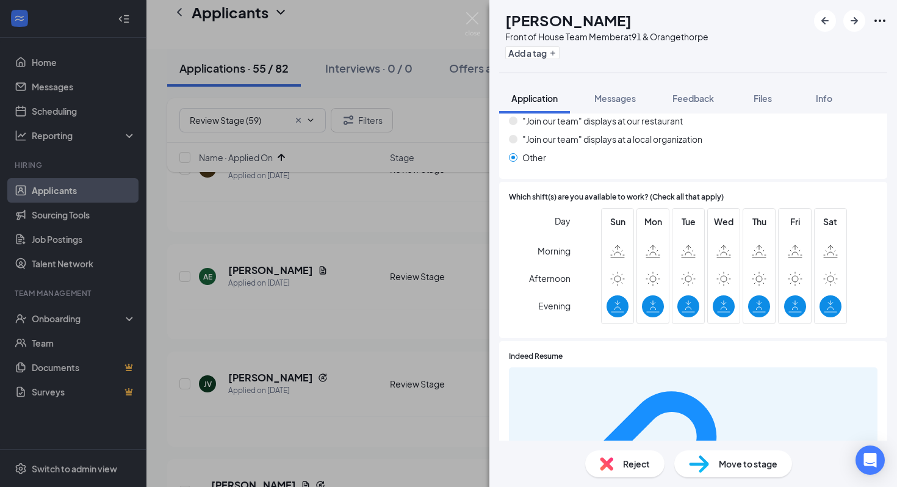
click at [629, 460] on span "Reject" at bounding box center [636, 463] width 27 height 13
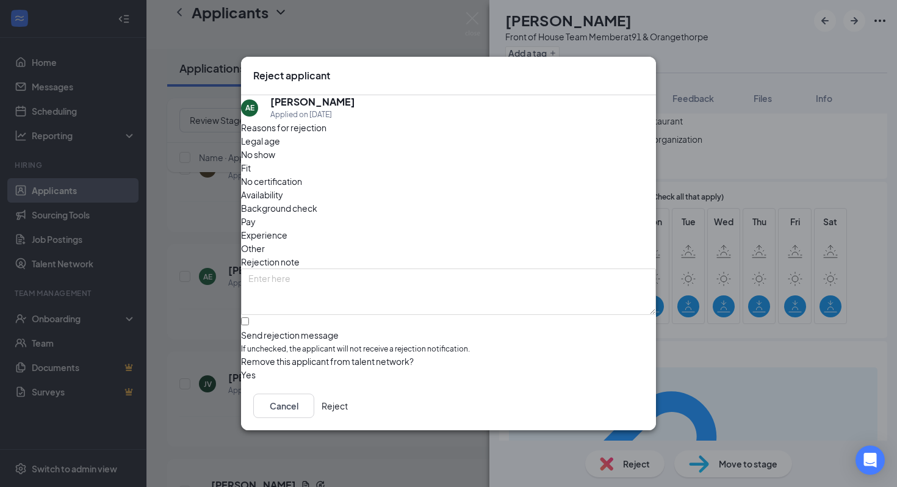
click at [522, 188] on div "Availability" at bounding box center [448, 194] width 415 height 13
click at [249, 317] on input "Send rejection message If unchecked, the applicant will not receive a rejection…" at bounding box center [245, 321] width 8 height 8
checkbox input "true"
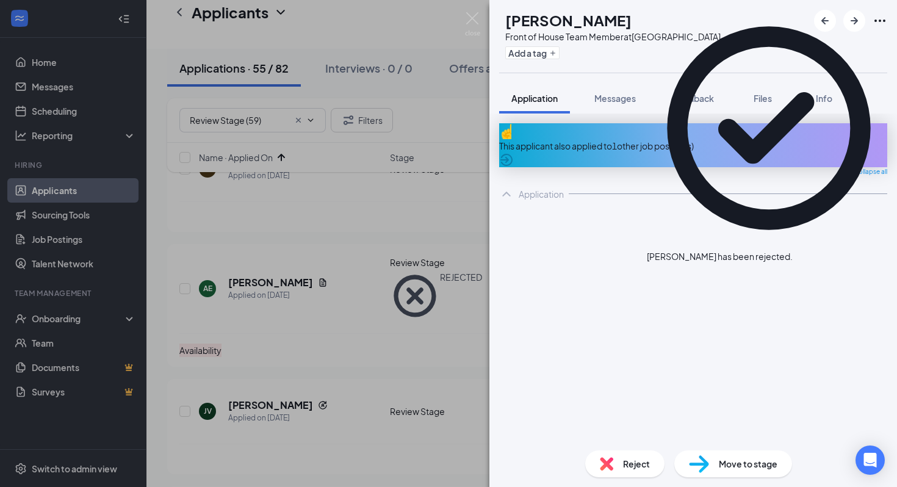
click at [302, 186] on div "JV Jonathan Valdez Front of House Team Member at La Palma Ave Add a tag Applica…" at bounding box center [448, 243] width 897 height 487
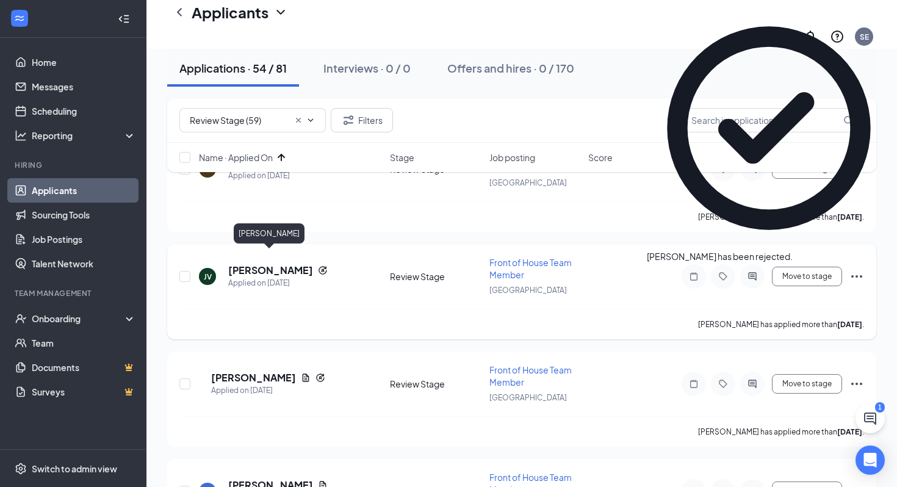
click at [287, 264] on h5 "Jonathan Valdez" at bounding box center [270, 270] width 85 height 13
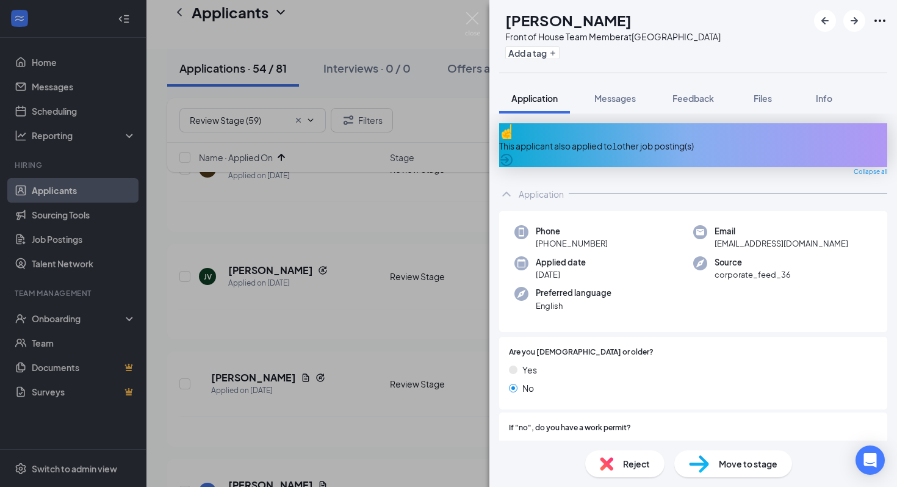
click at [634, 139] on div "This applicant also applied to 1 other job posting(s)" at bounding box center [693, 145] width 388 height 13
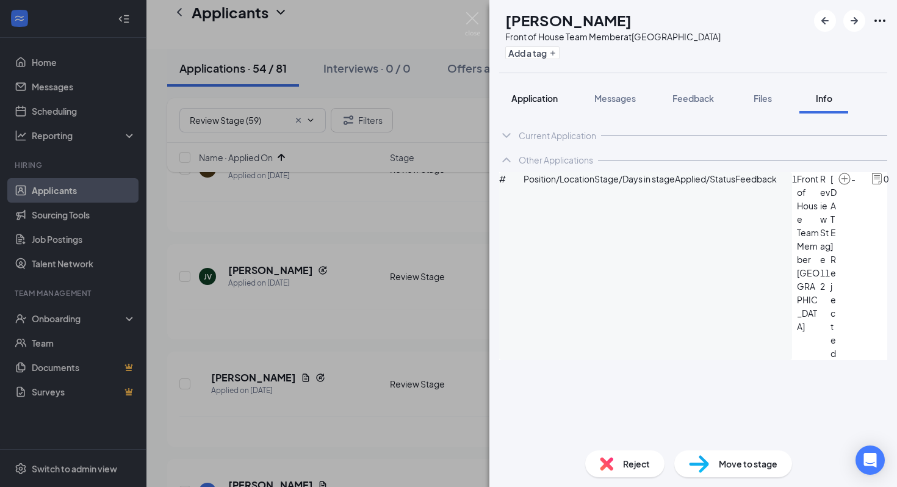
click at [538, 101] on span "Application" at bounding box center [535, 98] width 46 height 11
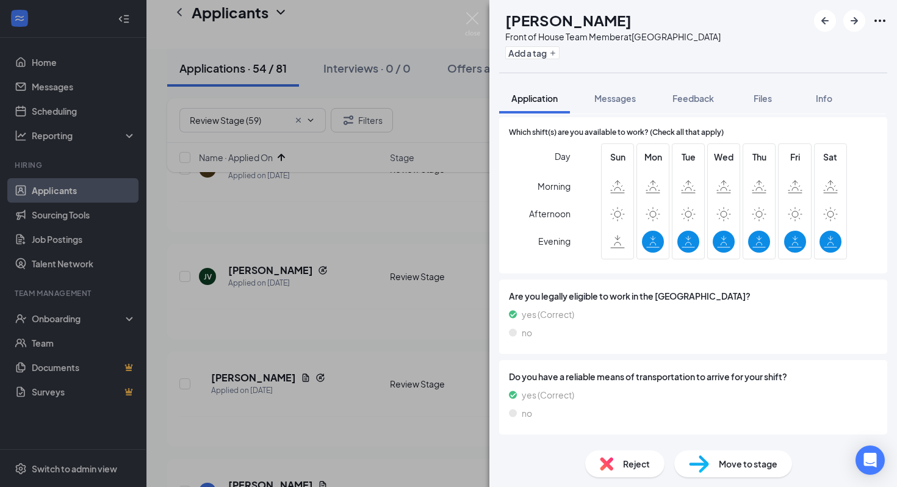
scroll to position [1176, 0]
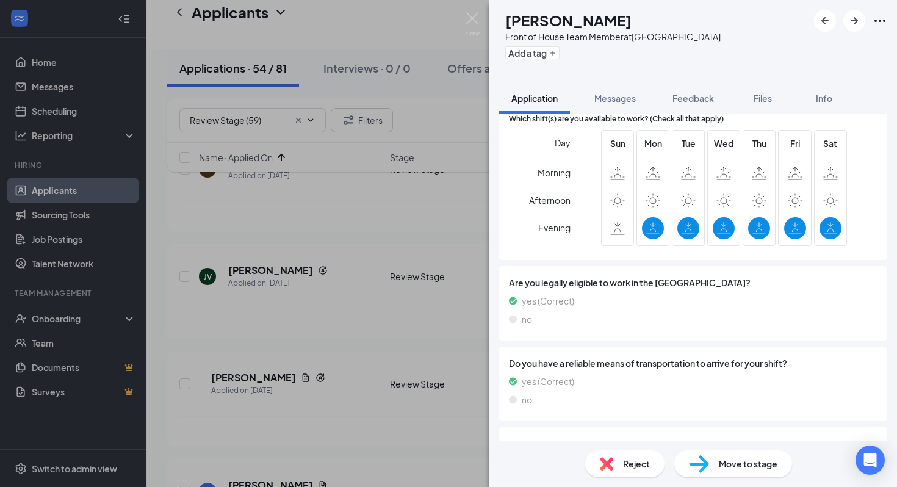
click at [626, 454] on div "Reject" at bounding box center [624, 463] width 79 height 27
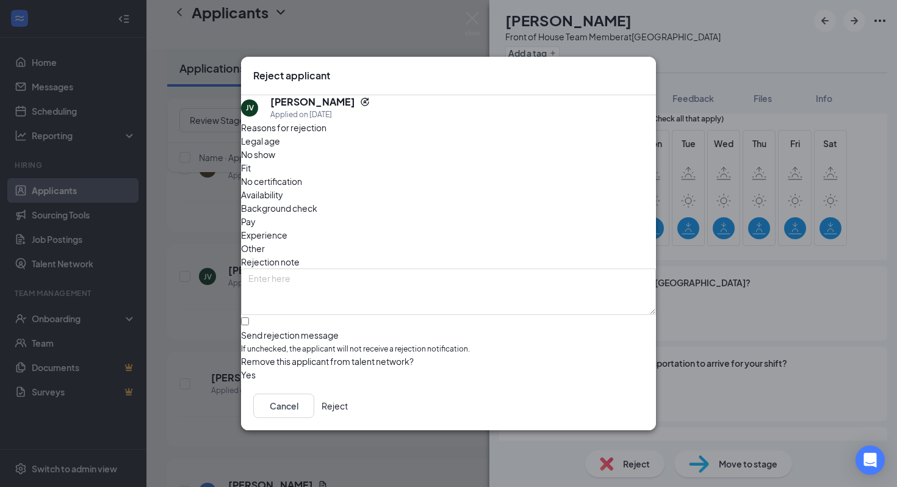
click at [535, 188] on div "Availability" at bounding box center [448, 194] width 415 height 13
click at [249, 317] on input "Send rejection message If unchecked, the applicant will not receive a rejection…" at bounding box center [245, 321] width 8 height 8
checkbox input "true"
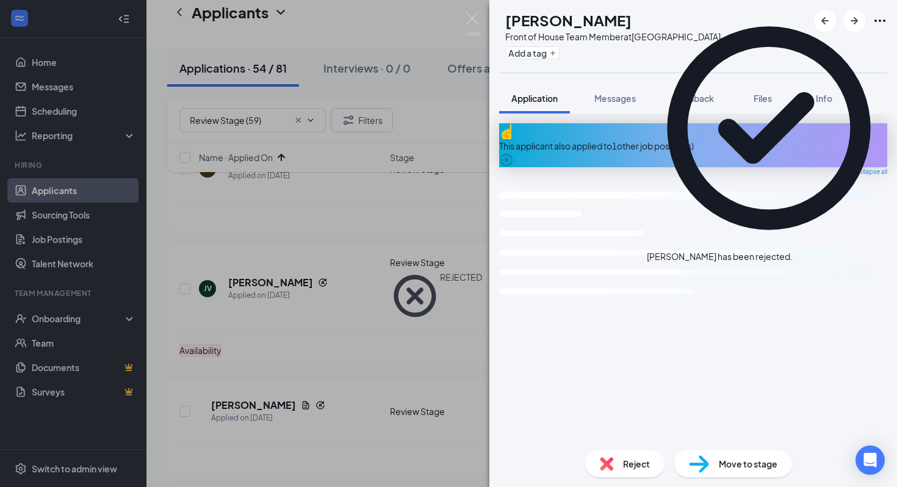
click at [350, 303] on div "VF Veronica Flores Front of House Team Member at La Palma Ave Add a tag Applica…" at bounding box center [448, 243] width 897 height 487
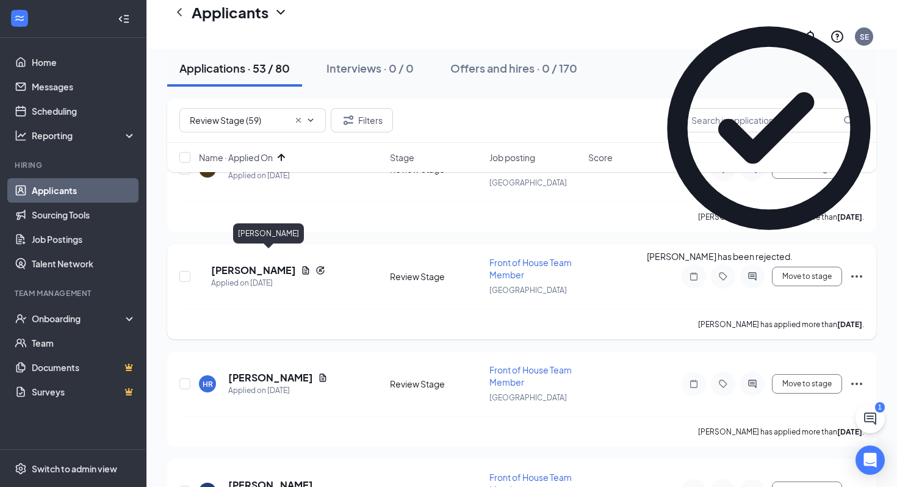
click at [273, 264] on h5 "Veronica Flores" at bounding box center [253, 270] width 85 height 13
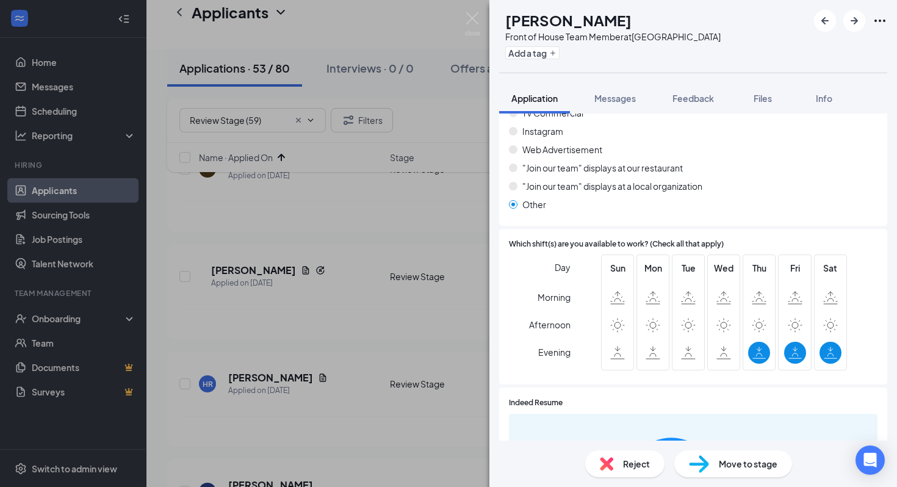
scroll to position [1010, 0]
click at [596, 466] on div "Reject" at bounding box center [624, 463] width 79 height 27
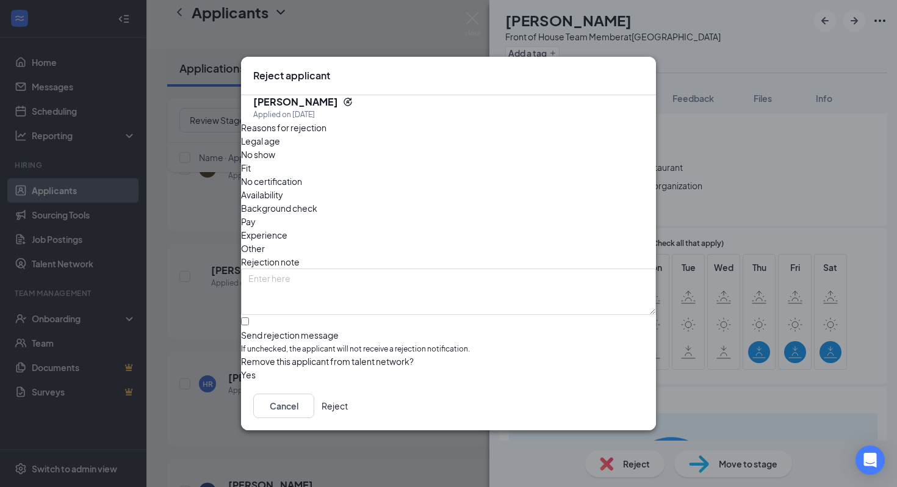
click at [283, 188] on span "Availability" at bounding box center [262, 194] width 42 height 13
click at [249, 322] on input "Send rejection message If unchecked, the applicant will not receive a rejection…" at bounding box center [245, 321] width 8 height 8
checkbox input "true"
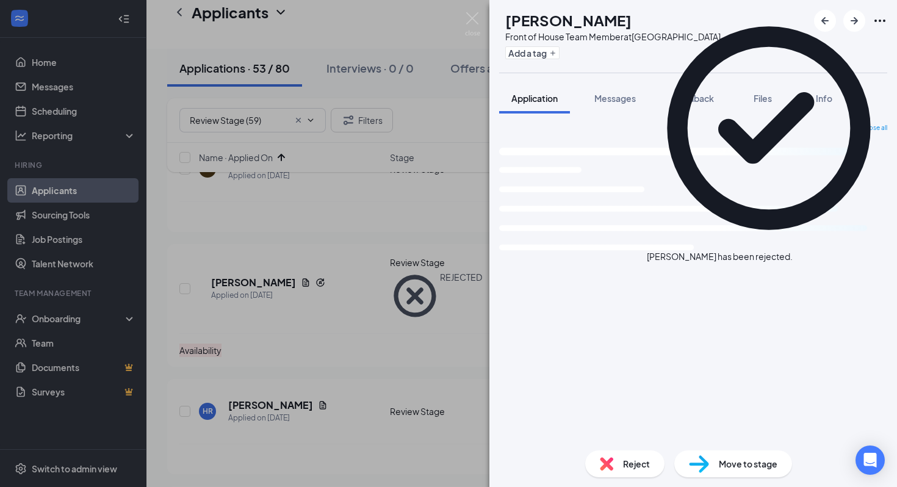
click at [313, 239] on div "HR Henry Ramirez Front of House Team Member at La Palma Ave Add a tag Applicati…" at bounding box center [448, 243] width 897 height 487
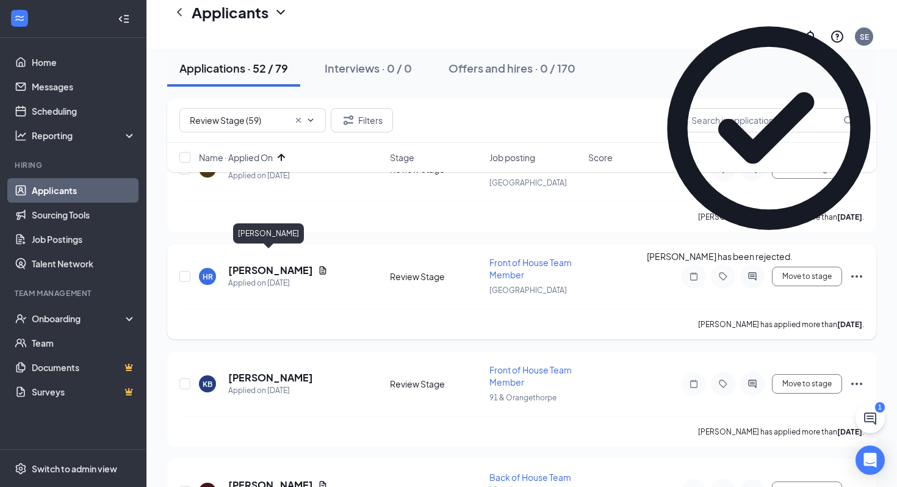
click at [278, 264] on h5 "Henry Ramirez" at bounding box center [270, 270] width 85 height 13
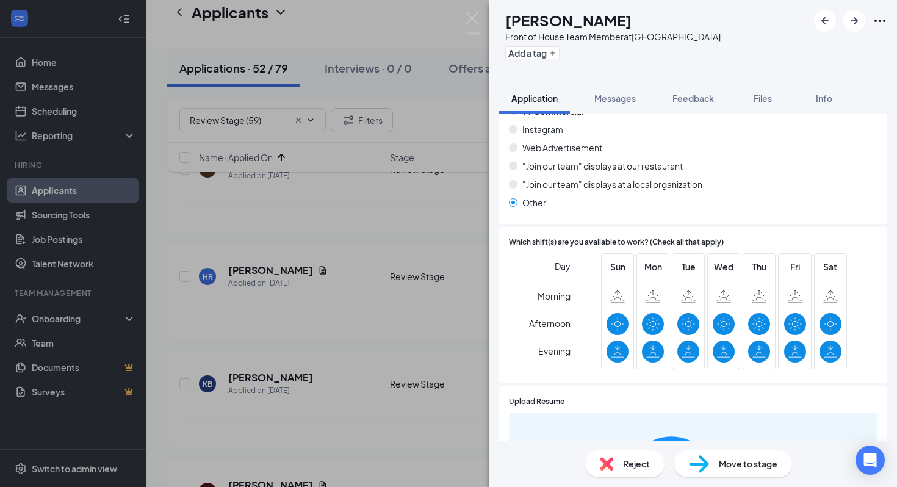
scroll to position [879, 0]
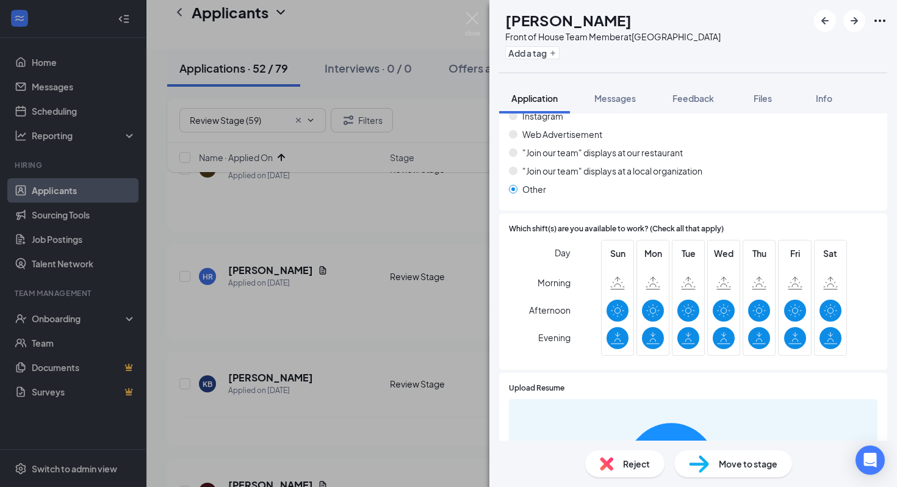
click at [585, 17] on h1 "Henry Ramirez" at bounding box center [568, 20] width 126 height 21
copy h1 "Henry Ramirez"
click at [770, 452] on div "Move to stage" at bounding box center [734, 463] width 118 height 27
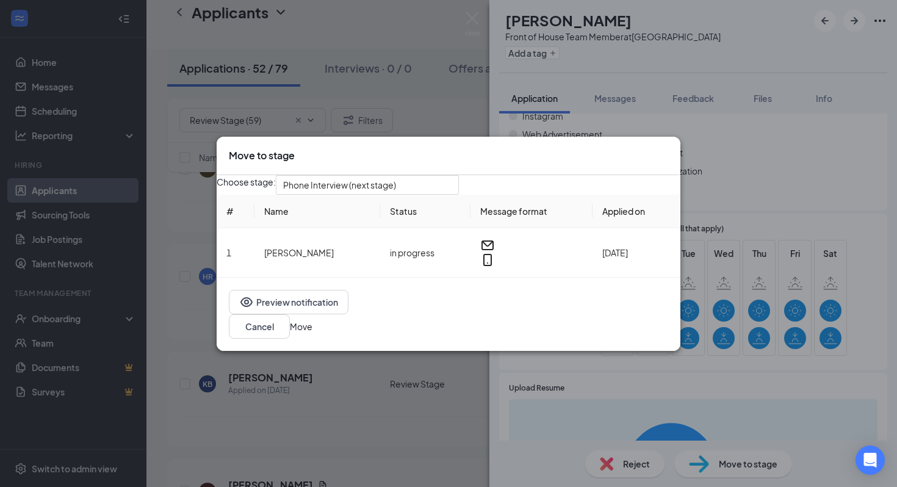
click at [313, 333] on button "Move" at bounding box center [301, 326] width 23 height 13
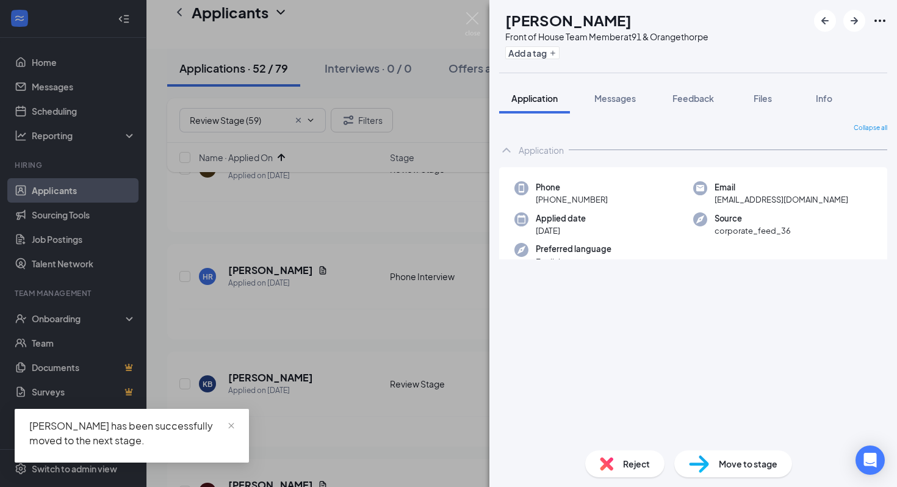
click at [316, 302] on div "KB Kailyn Bowen Front of House Team Member at 91 & Orangethorpe Add a tag Appli…" at bounding box center [448, 243] width 897 height 487
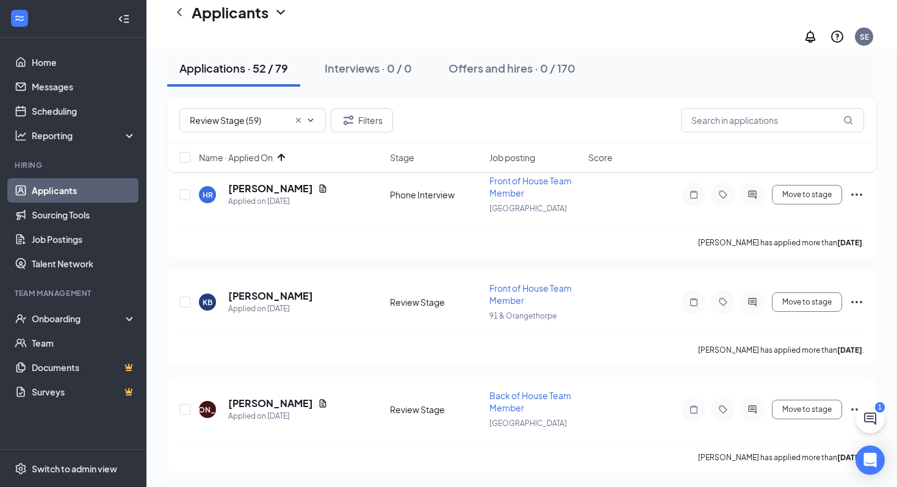
scroll to position [294, 0]
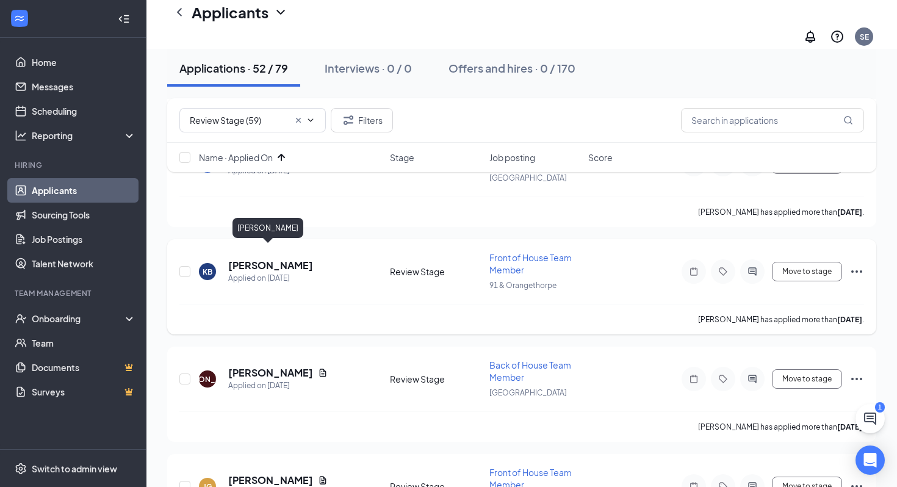
click at [258, 259] on h5 "Kailyn Bowen" at bounding box center [270, 265] width 85 height 13
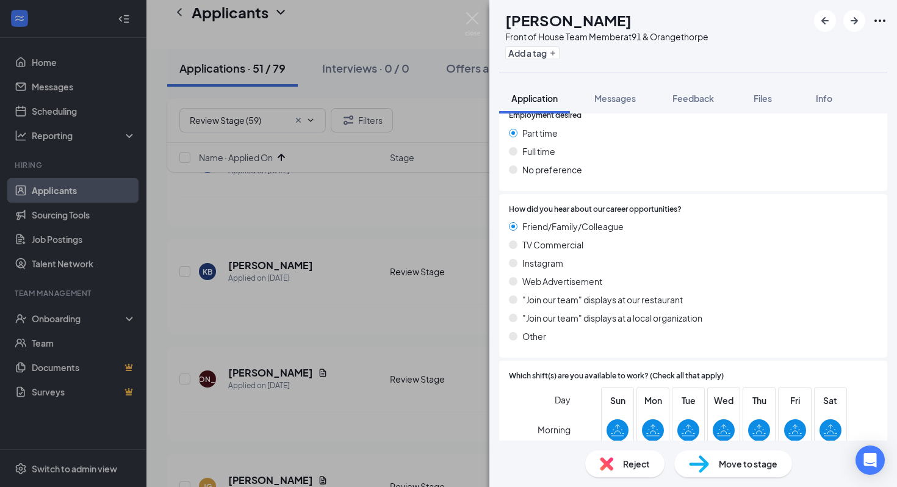
scroll to position [826, 0]
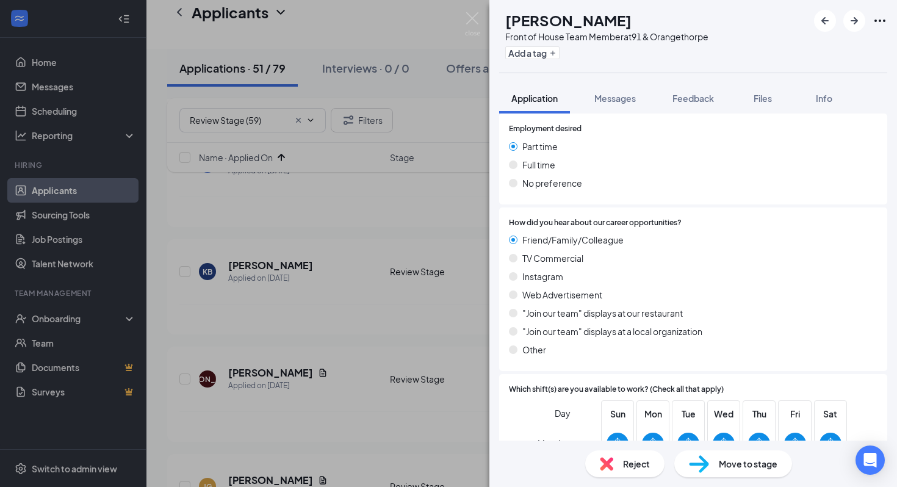
click at [587, 18] on h1 "Kailyn Bowen" at bounding box center [568, 20] width 126 height 21
copy h1 "Kailyn Bowen"
click at [703, 460] on img at bounding box center [699, 464] width 20 height 18
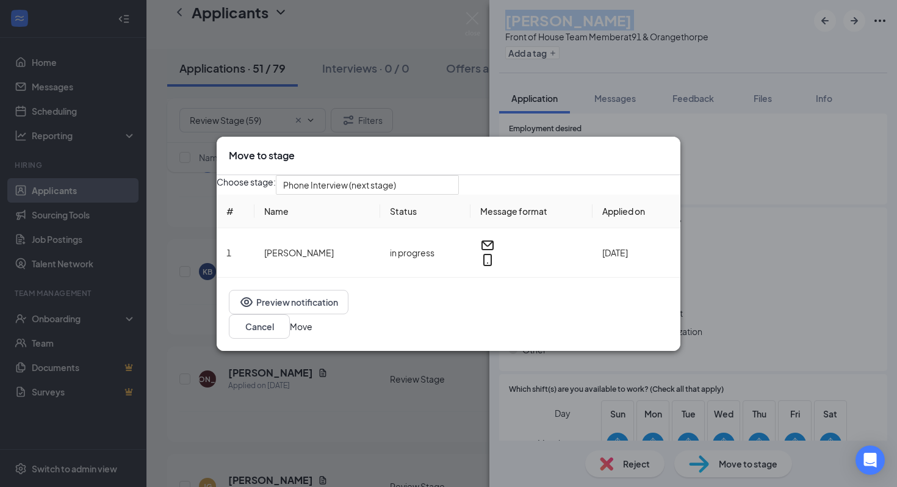
click at [313, 331] on button "Move" at bounding box center [301, 326] width 23 height 13
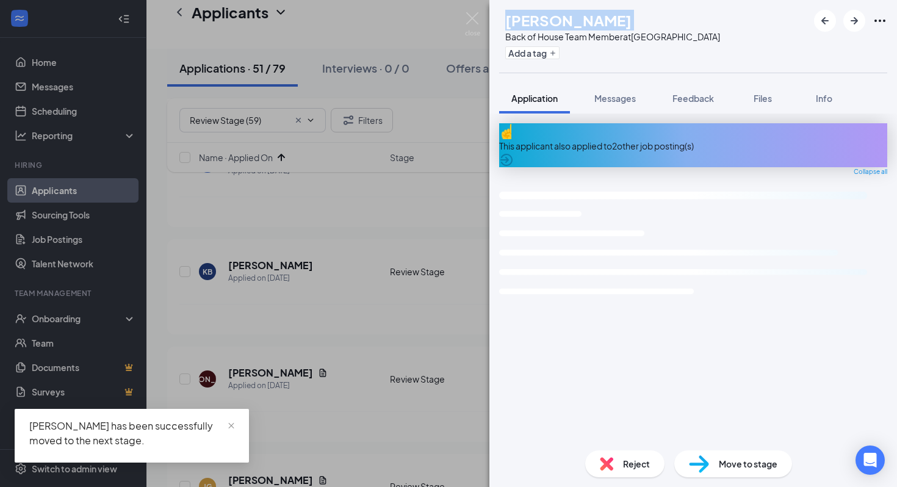
click at [366, 301] on div "JA Jonathan Arreola Back of House Team Member at La Palma Ave Add a tag Applica…" at bounding box center [448, 243] width 897 height 487
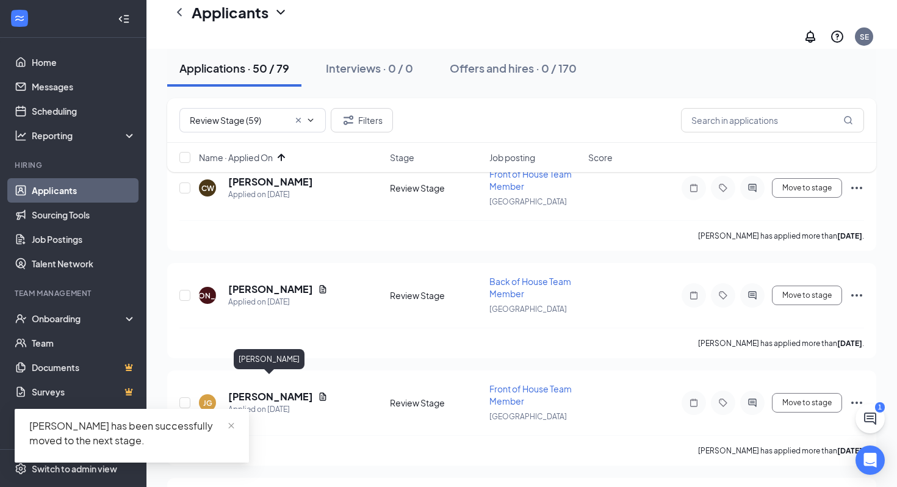
scroll to position [160, 0]
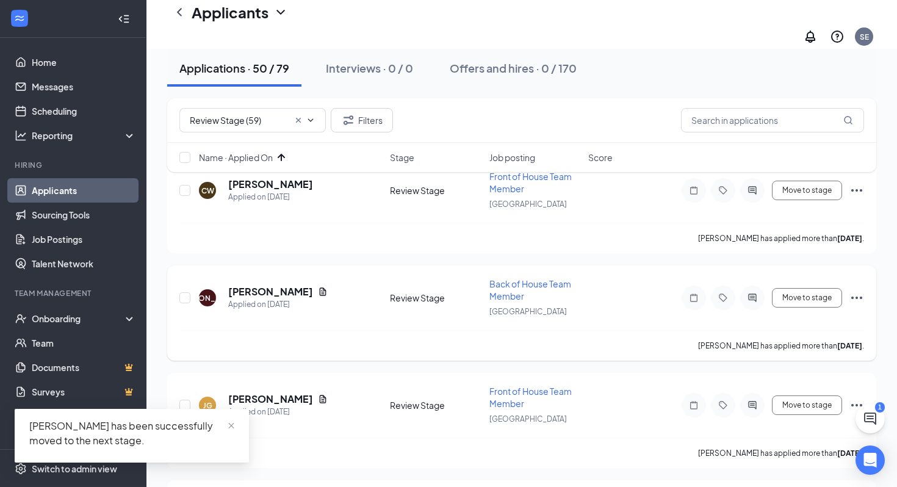
click at [281, 285] on h5 "Jonathan Arreola" at bounding box center [270, 291] width 85 height 13
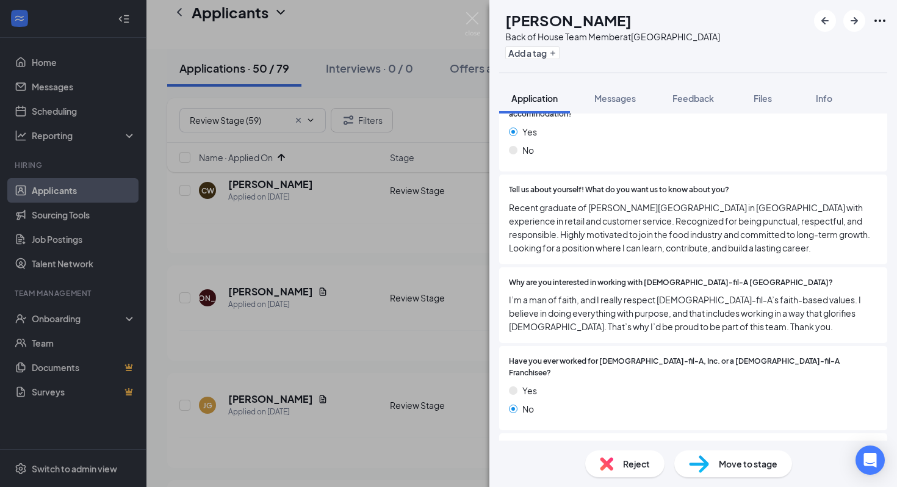
scroll to position [322, 0]
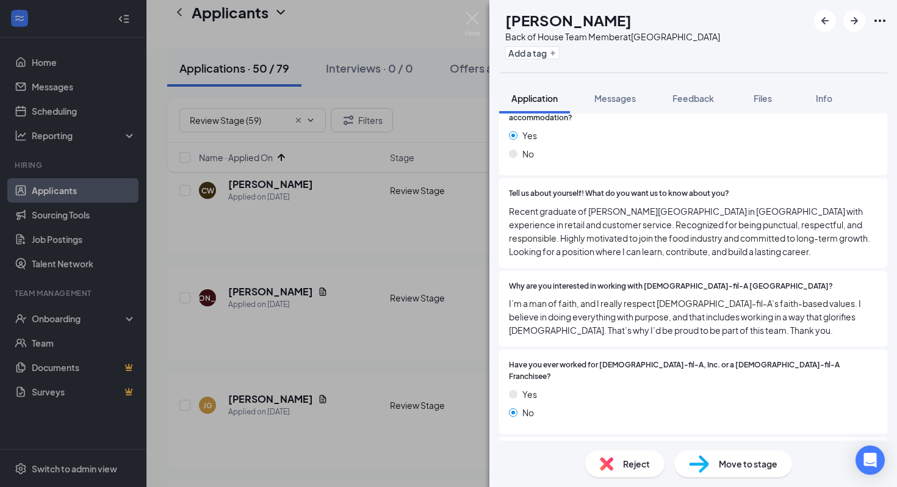
click at [325, 328] on div "JA Jonathan Arreola Back of House Team Member at La Palma Ave Add a tag Applica…" at bounding box center [448, 243] width 897 height 487
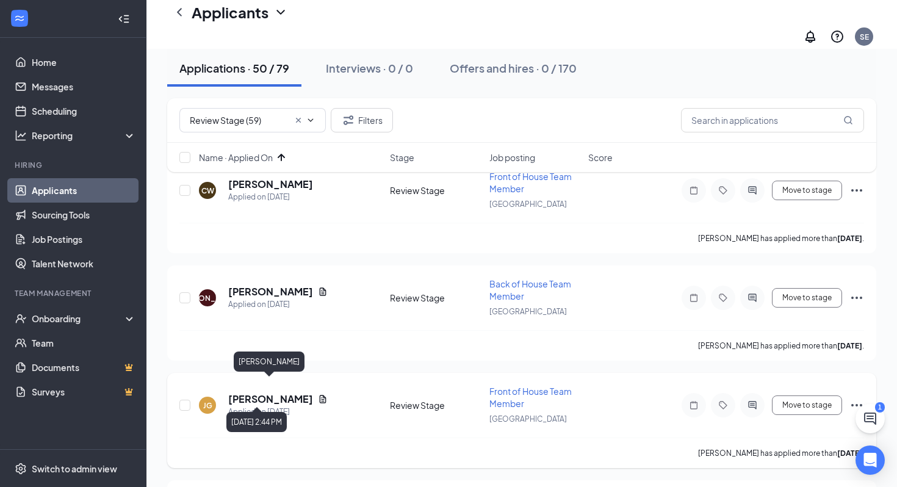
click at [272, 393] on h5 "joshua gonzalez" at bounding box center [270, 399] width 85 height 13
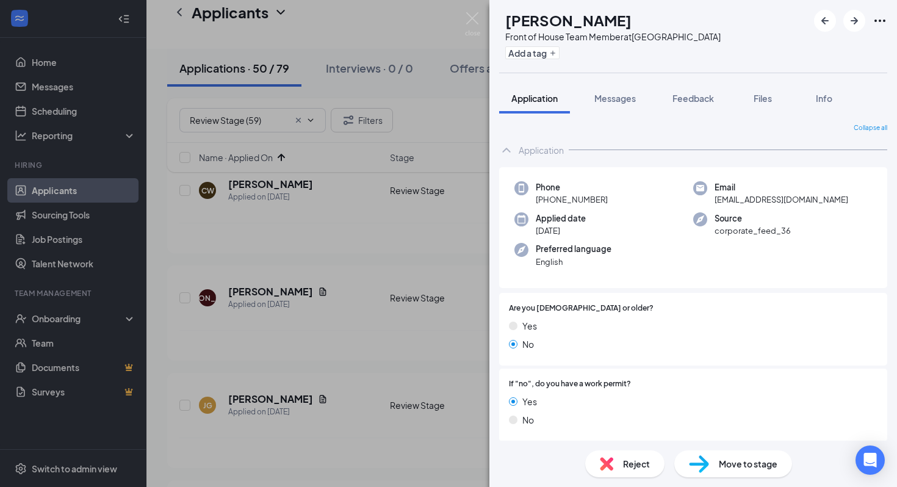
click at [621, 465] on div "Reject" at bounding box center [624, 463] width 79 height 27
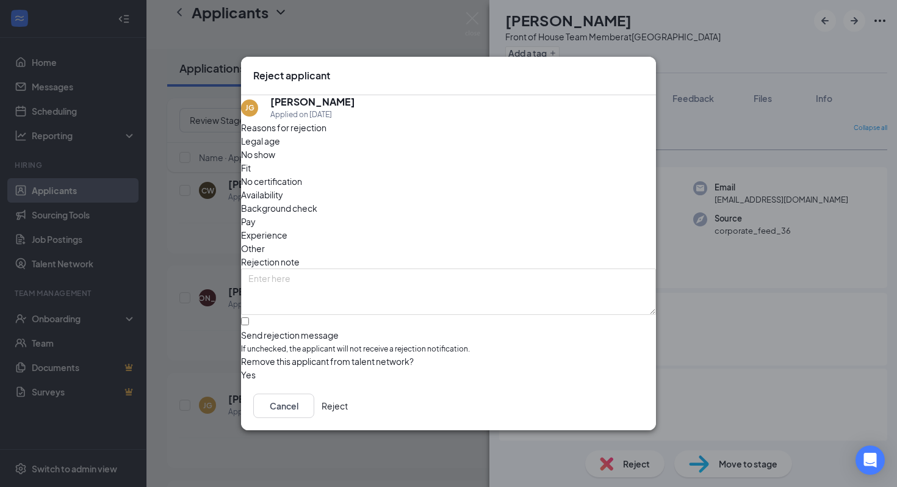
click at [280, 148] on span "Legal age" at bounding box center [260, 140] width 39 height 13
click at [283, 188] on span "Availability" at bounding box center [262, 194] width 42 height 13
click at [249, 317] on input "Send rejection message If unchecked, the applicant will not receive a rejection…" at bounding box center [245, 321] width 8 height 8
checkbox input "true"
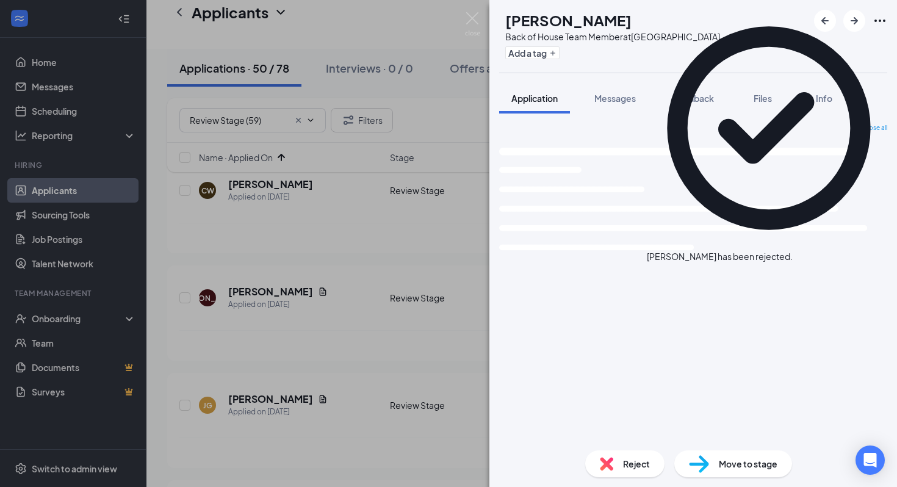
click at [330, 277] on div "AM Angie Martinez Back of House Team Member at La Palma Ave Add a tag Applicati…" at bounding box center [448, 243] width 897 height 487
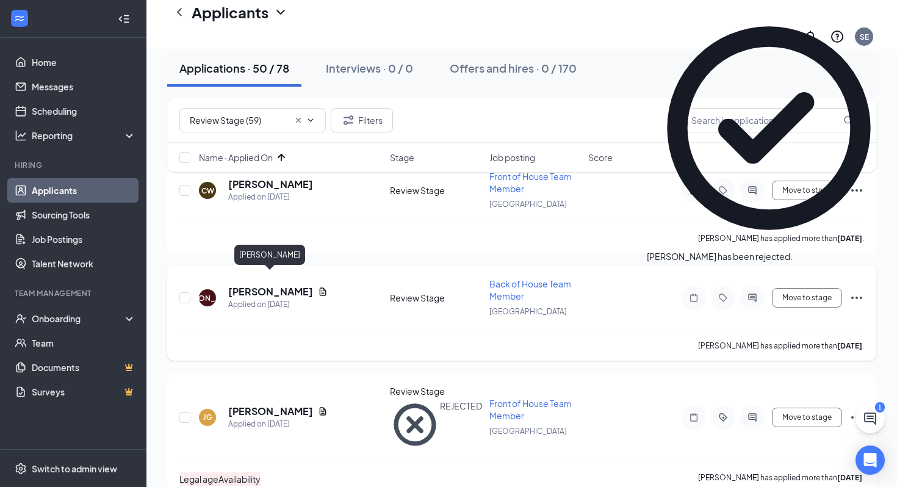
click at [294, 285] on h5 "Jonathan Arreola" at bounding box center [270, 291] width 85 height 13
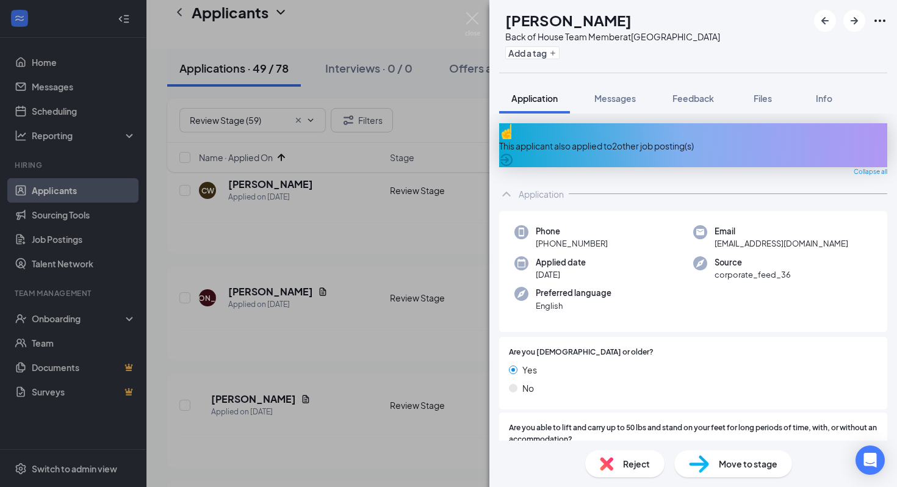
click at [643, 466] on span "Reject" at bounding box center [636, 463] width 27 height 13
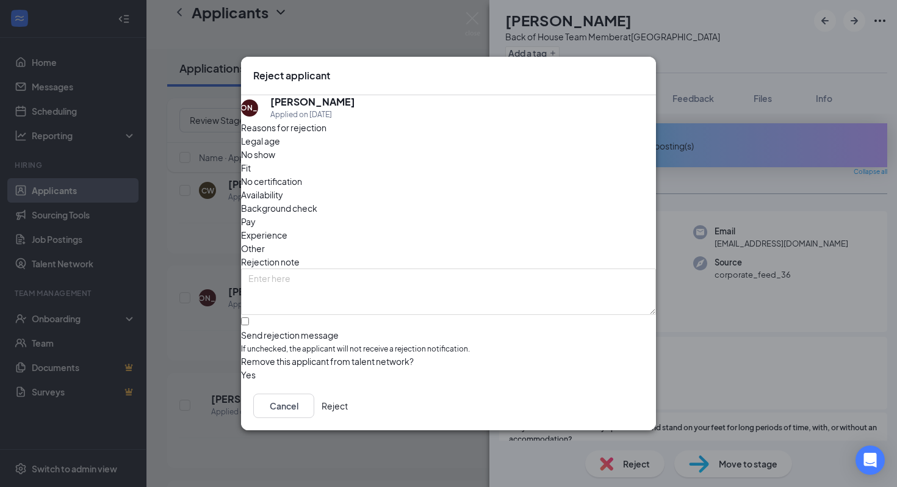
click at [298, 157] on div "Reasons for rejection Legal age No show Fit No certification Availability Backg…" at bounding box center [448, 251] width 415 height 261
click at [280, 148] on span "Legal age" at bounding box center [260, 140] width 39 height 13
click at [283, 188] on span "Availability" at bounding box center [262, 194] width 42 height 13
click at [249, 317] on input "Send rejection message If unchecked, the applicant will not receive a rejection…" at bounding box center [245, 321] width 8 height 8
checkbox input "true"
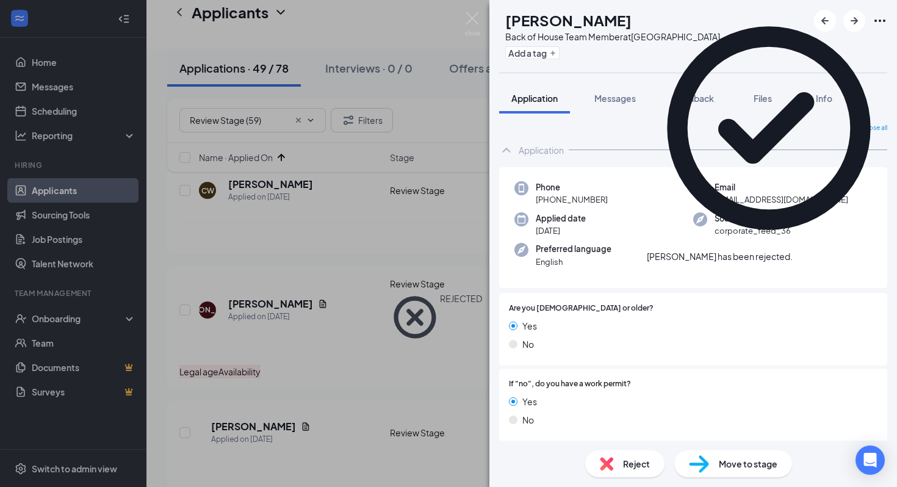
click at [262, 325] on div "AM Angie Martinez Back of House Team Member at La Palma Ave Add a tag Applicati…" at bounding box center [448, 243] width 897 height 487
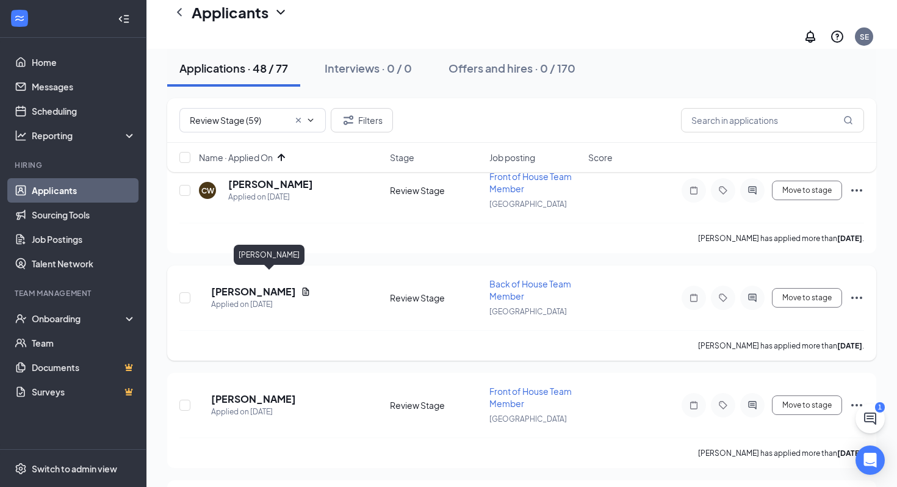
click at [278, 285] on h5 "Angie Martinez" at bounding box center [253, 291] width 85 height 13
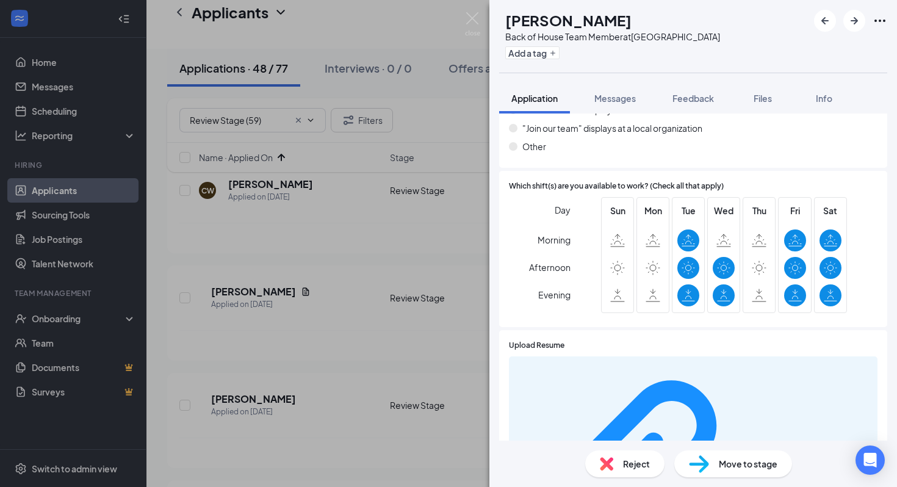
scroll to position [1065, 0]
click at [635, 458] on span "Reject" at bounding box center [636, 463] width 27 height 13
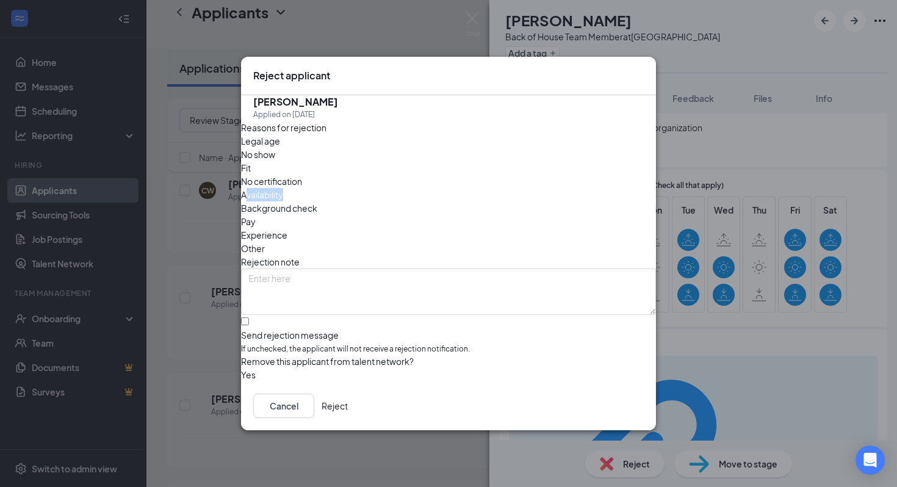
click at [507, 188] on div "Availability" at bounding box center [448, 194] width 415 height 13
click at [249, 317] on input "Send rejection message If unchecked, the applicant will not receive a rejection…" at bounding box center [245, 321] width 8 height 8
checkbox input "true"
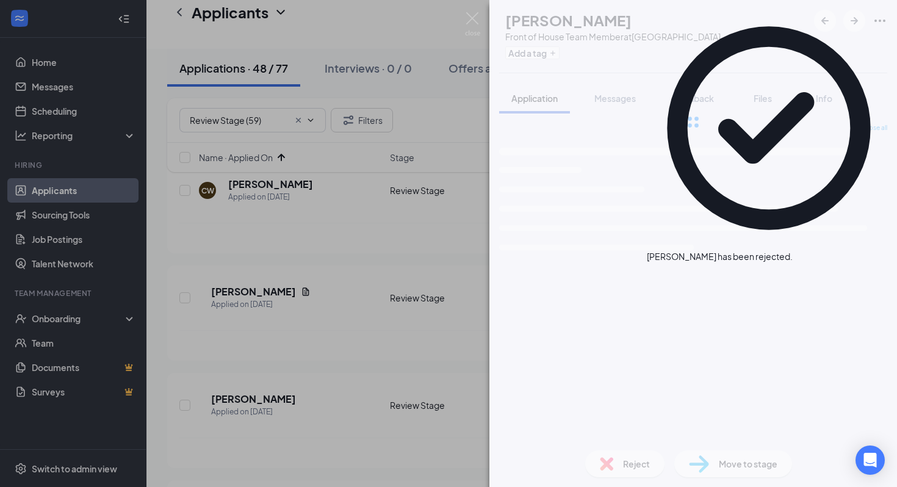
click at [259, 334] on div "EZ Estefani Zuniga Front of House Team Member at La Palma Ave Add a tag Applica…" at bounding box center [448, 243] width 897 height 487
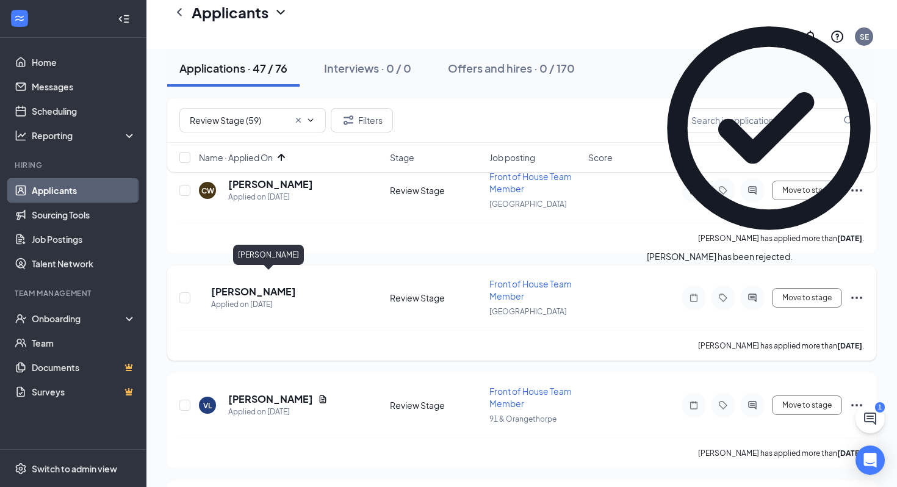
click at [283, 285] on h5 "Estefani Zuniga" at bounding box center [253, 291] width 85 height 13
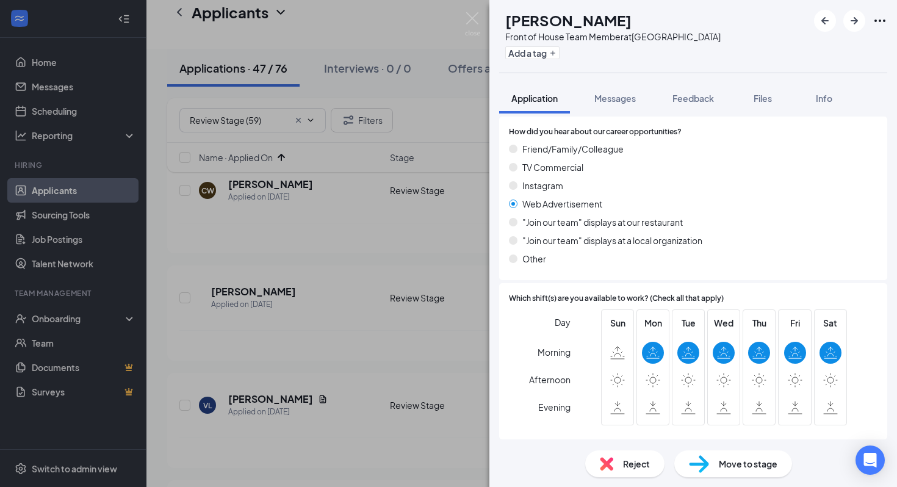
scroll to position [827, 0]
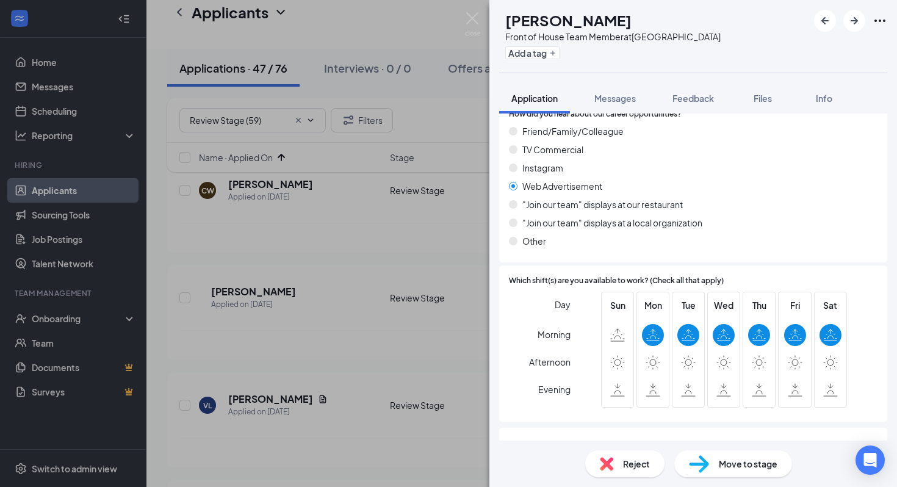
click at [633, 470] on span "Reject" at bounding box center [636, 463] width 27 height 13
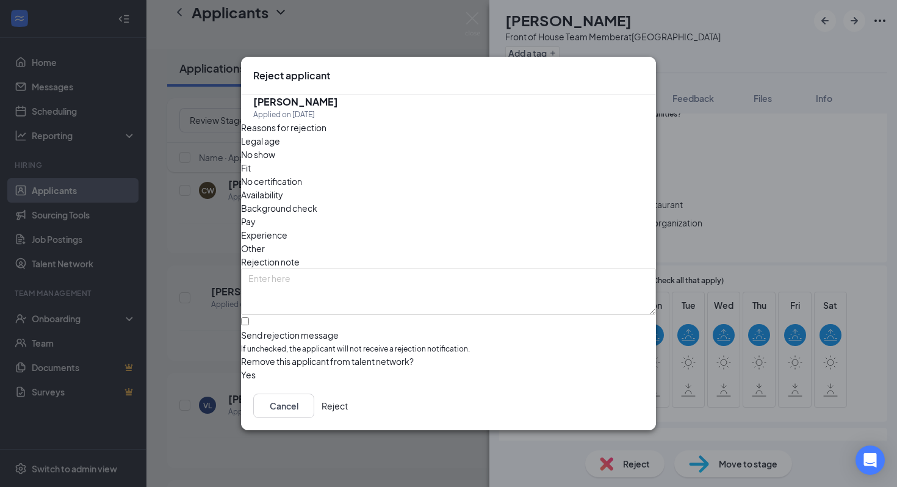
click at [529, 188] on div "Availability" at bounding box center [448, 194] width 415 height 13
click at [249, 317] on input "Send rejection message If unchecked, the applicant will not receive a rejection…" at bounding box center [245, 321] width 8 height 8
checkbox input "true"
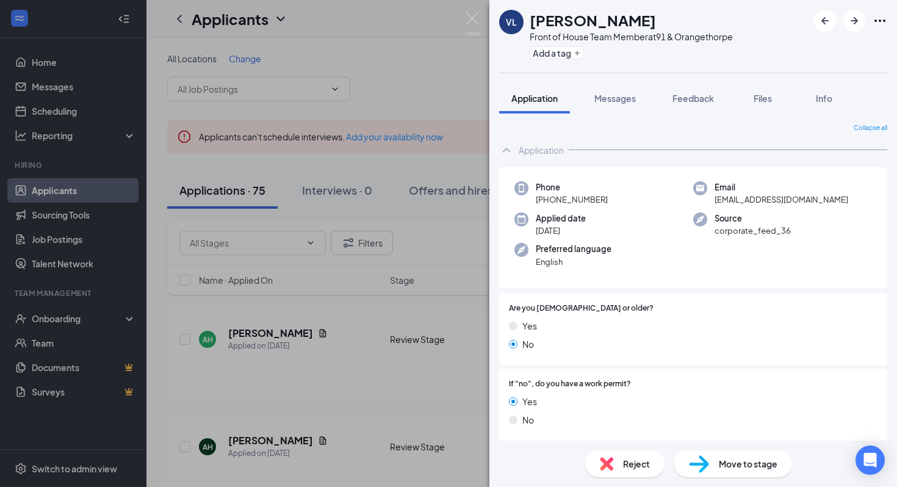
click at [233, 220] on div "VL Valerie Loaiza Front of House Team Member at 91 & Orangethorpe Add a tag App…" at bounding box center [448, 243] width 897 height 487
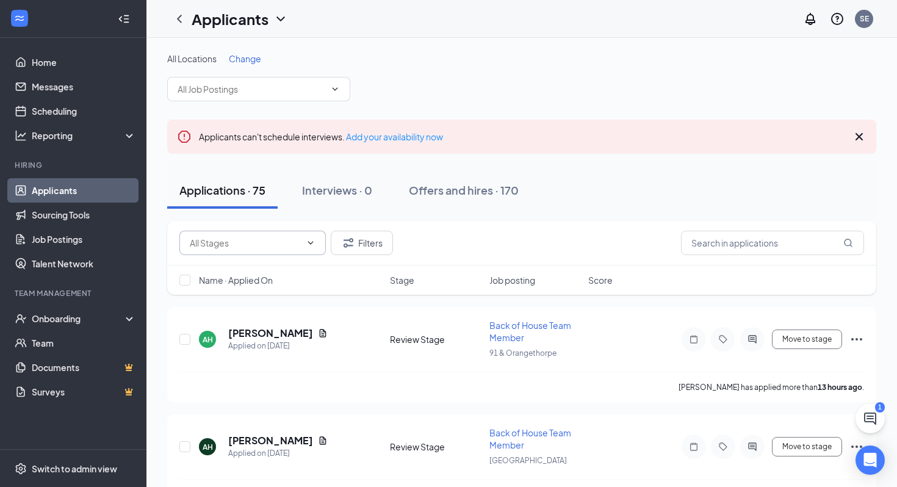
click at [229, 243] on input "text" at bounding box center [245, 242] width 111 height 13
click at [248, 311] on div "Review Stage (46)" at bounding box center [214, 304] width 71 height 13
type input "Review Stage (46)"
click at [262, 280] on span "Name · Applied On" at bounding box center [236, 280] width 74 height 12
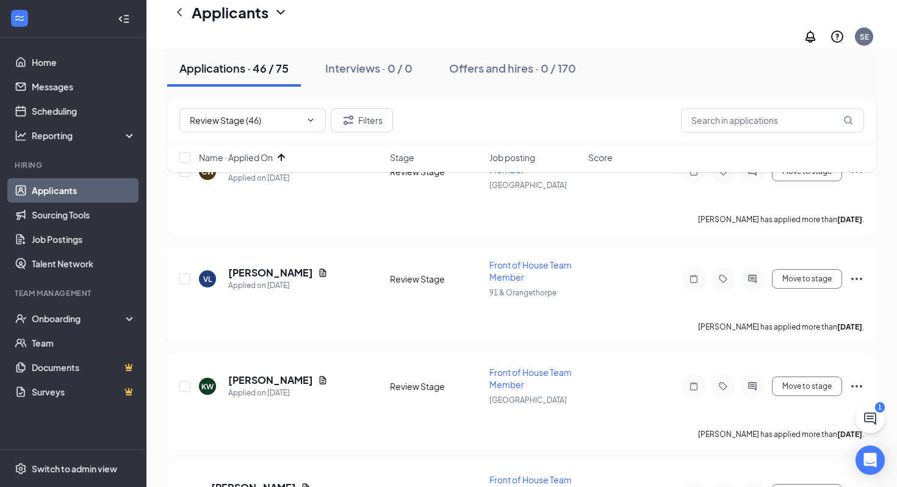
scroll to position [181, 0]
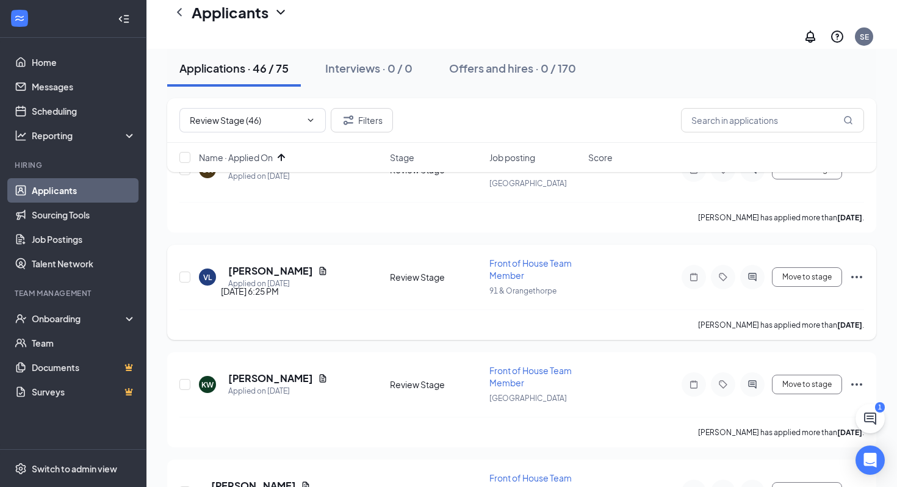
click at [251, 264] on h5 "[PERSON_NAME]" at bounding box center [270, 270] width 85 height 13
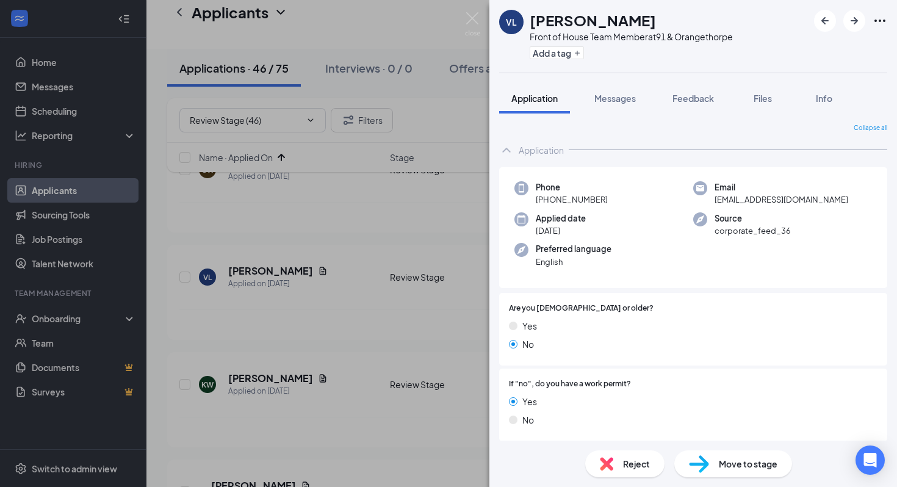
click at [602, 467] on img at bounding box center [606, 463] width 13 height 13
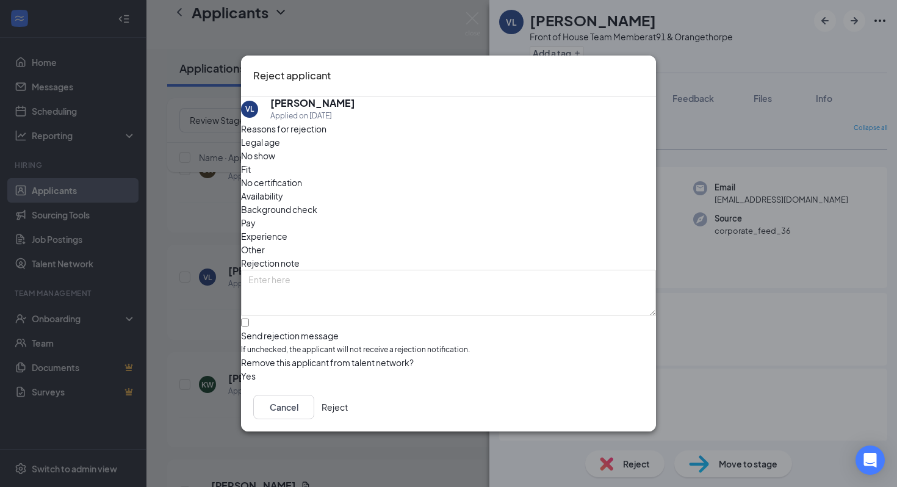
click at [279, 149] on span "Legal age" at bounding box center [260, 142] width 39 height 13
click at [283, 189] on span "Availability" at bounding box center [262, 195] width 42 height 13
click at [249, 319] on input "Send rejection message If unchecked, the applicant will not receive a rejection…" at bounding box center [245, 323] width 8 height 8
checkbox input "true"
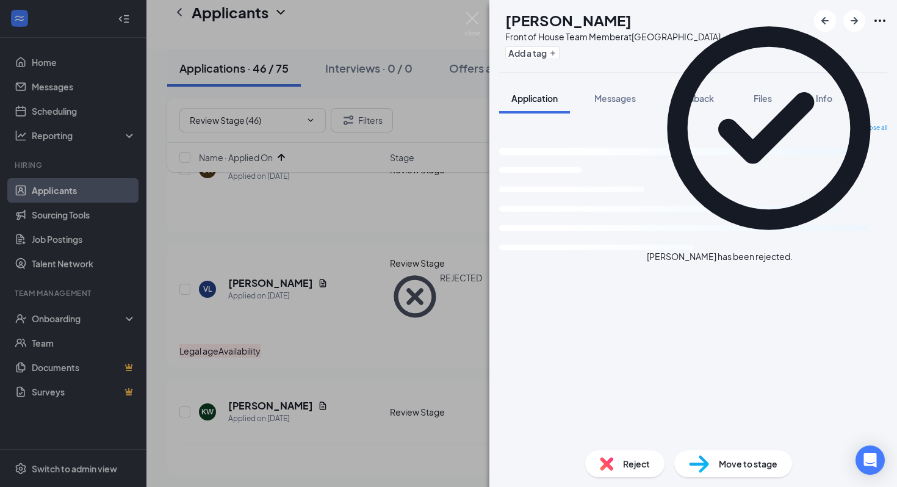
click at [232, 410] on div "KW Kloe Willis Front of House Team Member at La Palma Ave Add a tag Application…" at bounding box center [448, 243] width 897 height 487
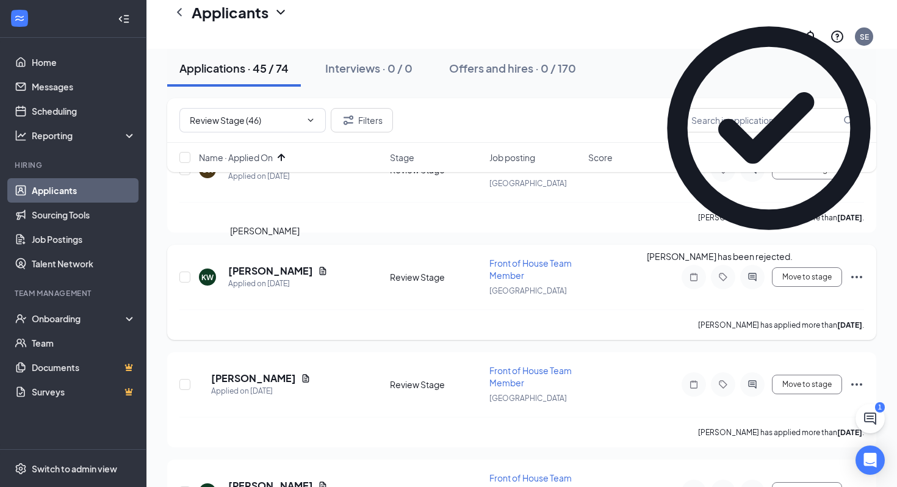
click at [261, 264] on h5 "[PERSON_NAME]" at bounding box center [270, 270] width 85 height 13
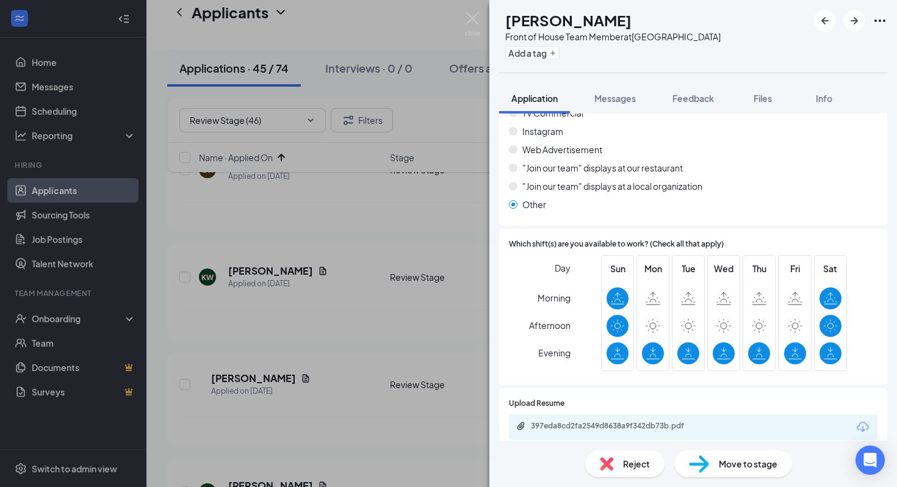
scroll to position [982, 0]
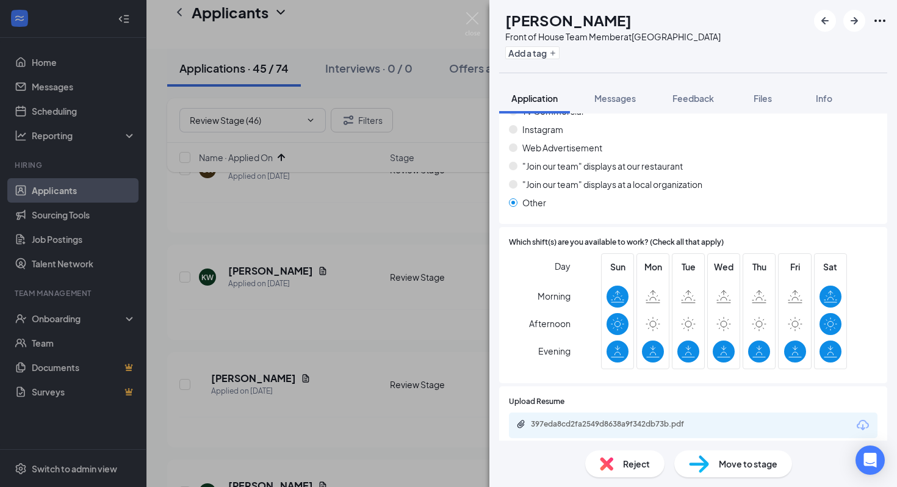
click at [556, 16] on h1 "[PERSON_NAME]" at bounding box center [568, 20] width 126 height 21
click at [556, 16] on h1 "Kloe Willis" at bounding box center [568, 20] width 126 height 21
copy h1 "Kloe Willis"
click at [712, 465] on div "Move to stage" at bounding box center [734, 463] width 118 height 27
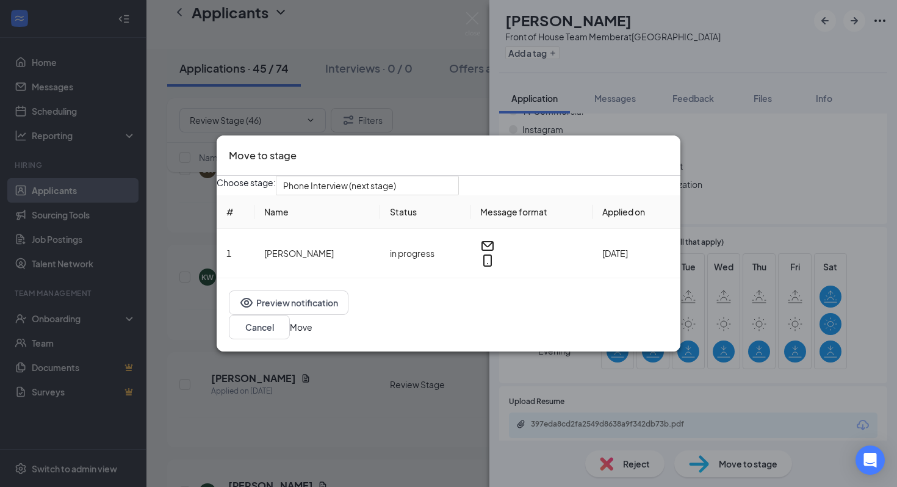
click at [313, 334] on button "Move" at bounding box center [301, 326] width 23 height 13
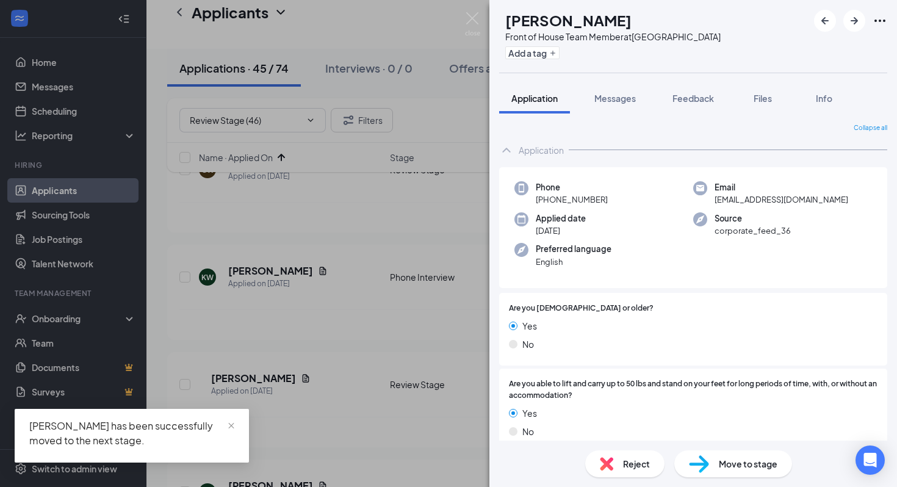
click at [347, 206] on div "DP Daniela Paniagua Front of House Team Member at La Palma Ave Add a tag Applic…" at bounding box center [448, 243] width 897 height 487
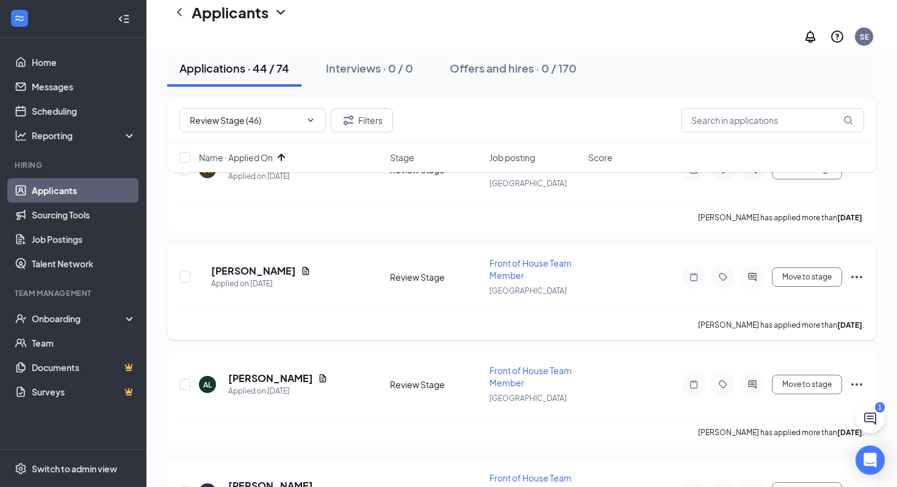
scroll to position [152, 0]
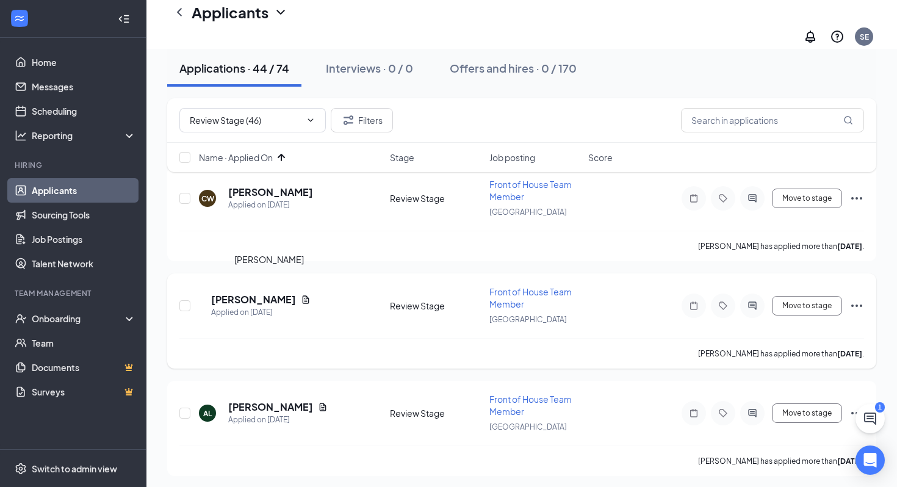
click at [267, 293] on h5 "Daniela Paniagua" at bounding box center [253, 299] width 85 height 13
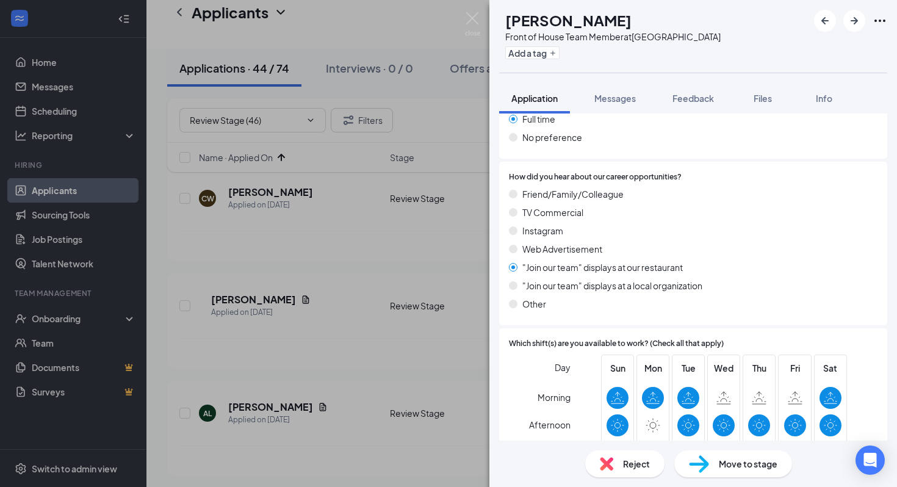
scroll to position [1012, 0]
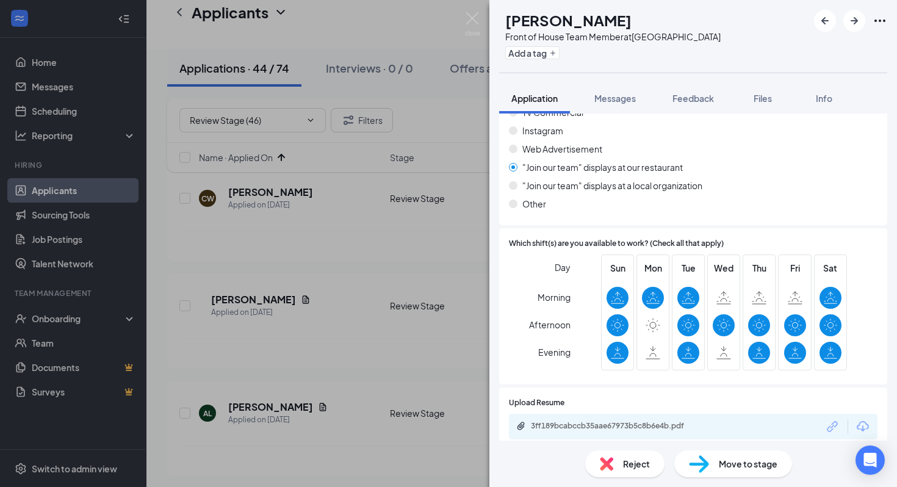
click at [625, 457] on span "Reject" at bounding box center [636, 463] width 27 height 13
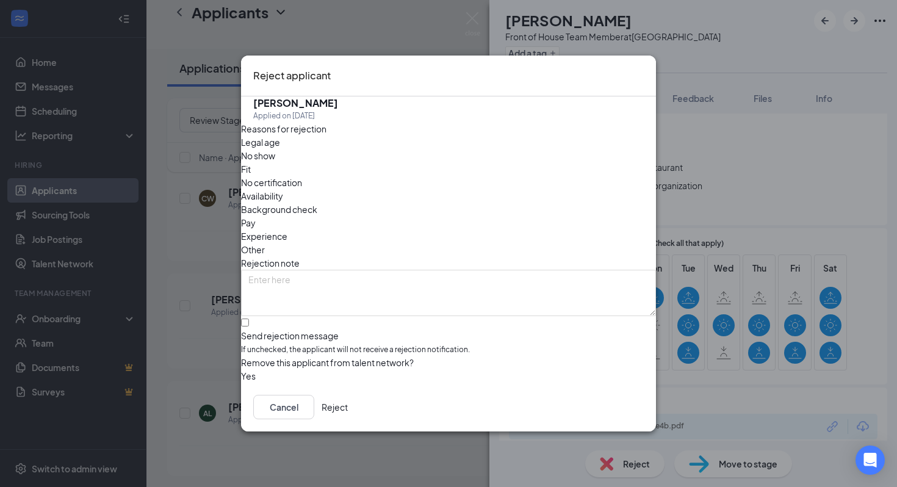
click at [283, 189] on span "Availability" at bounding box center [262, 195] width 42 height 13
click at [249, 319] on input "Send rejection message If unchecked, the applicant will not receive a rejection…" at bounding box center [245, 323] width 8 height 8
checkbox input "true"
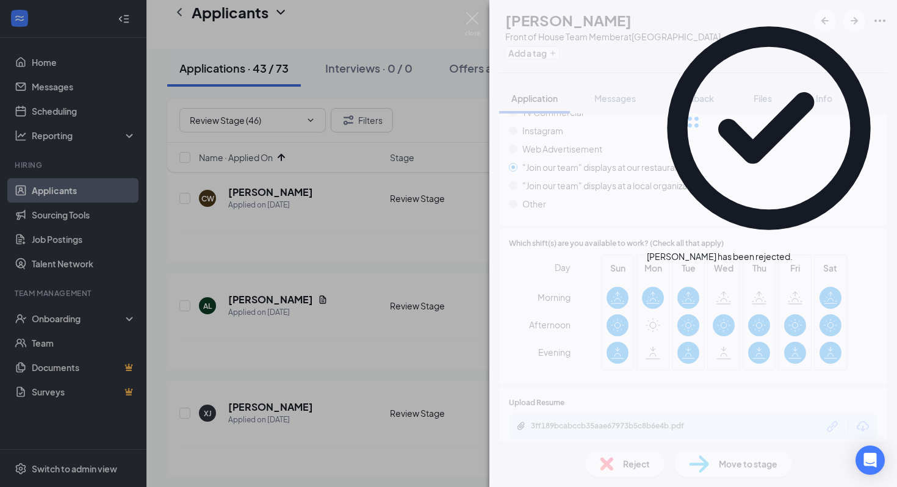
click at [261, 296] on div "DP Daniela Paniagua Front of House Team Member at La Palma Ave Add a tag Applic…" at bounding box center [448, 243] width 897 height 487
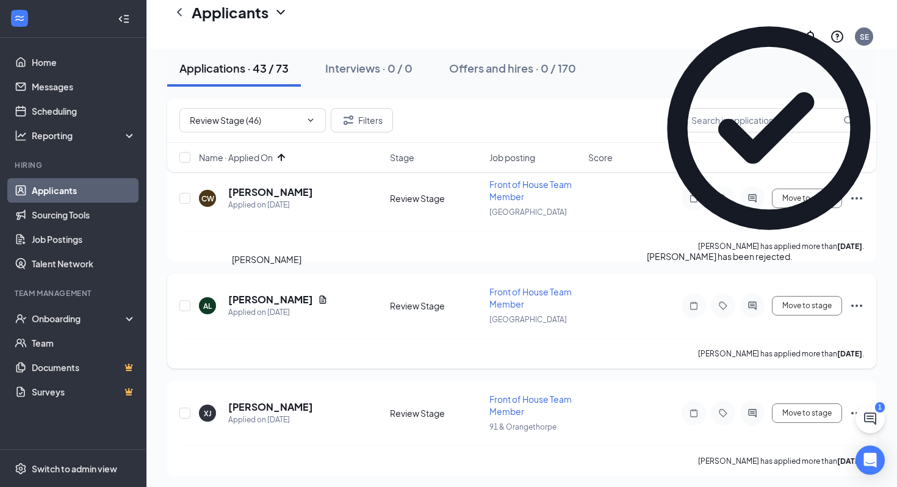
click at [262, 293] on h5 "Ashley Lopez" at bounding box center [270, 299] width 85 height 13
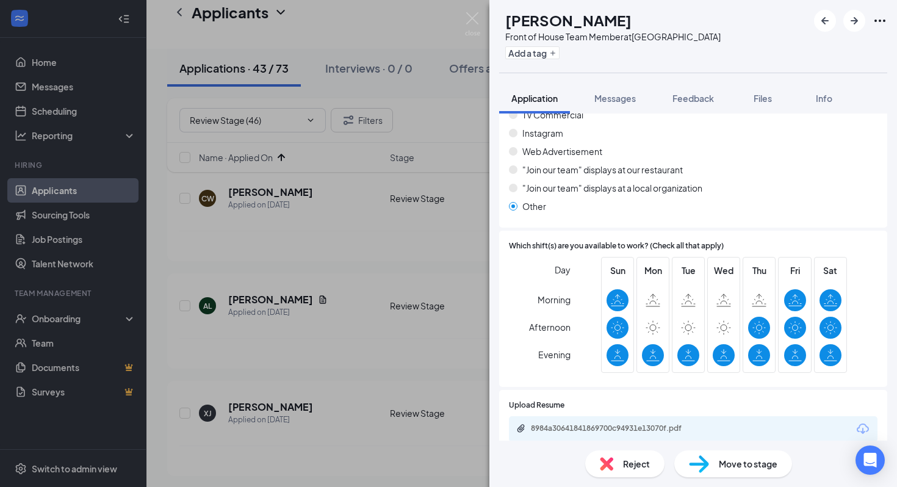
scroll to position [1036, 0]
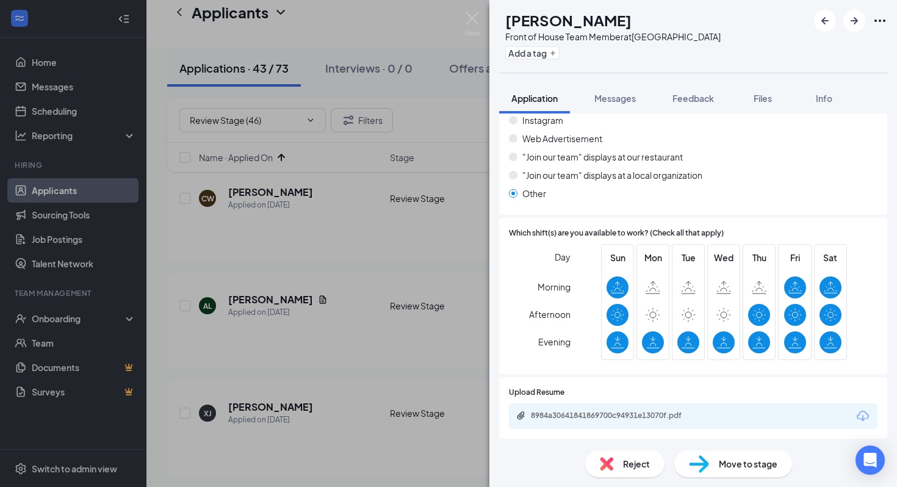
click at [562, 23] on h1 "Ashley Lopez" at bounding box center [568, 20] width 126 height 21
copy h1 "Ashley Lopez"
click at [696, 472] on img at bounding box center [699, 464] width 20 height 18
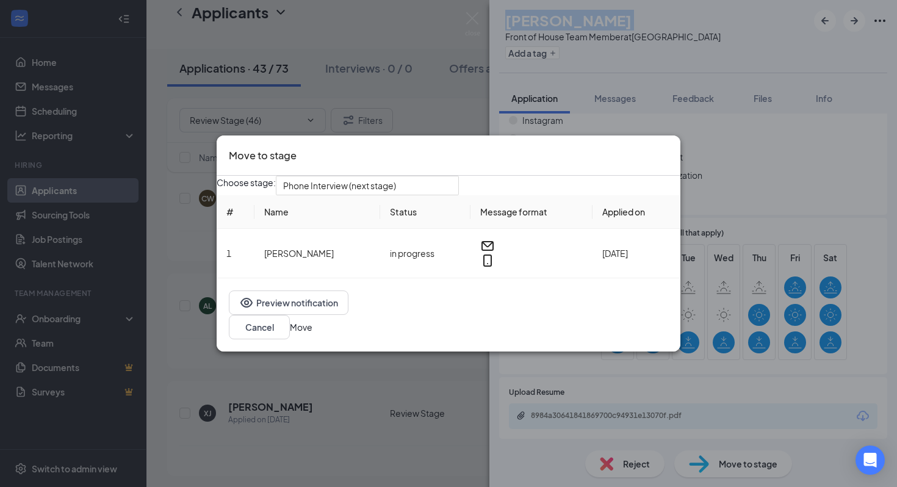
click at [313, 327] on button "Move" at bounding box center [301, 326] width 23 height 13
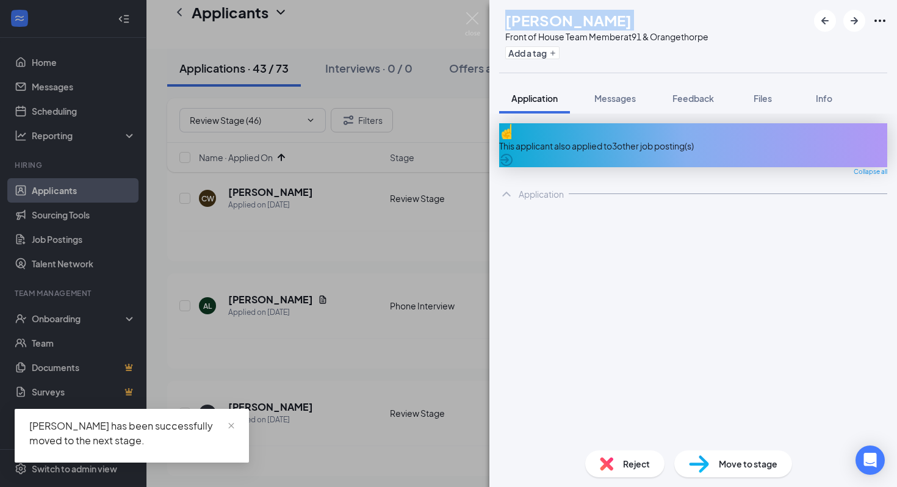
click at [214, 244] on div "XJ Xalin Jones Front of House Team Member at 91 & Orangethorpe Add a tag Applic…" at bounding box center [448, 243] width 897 height 487
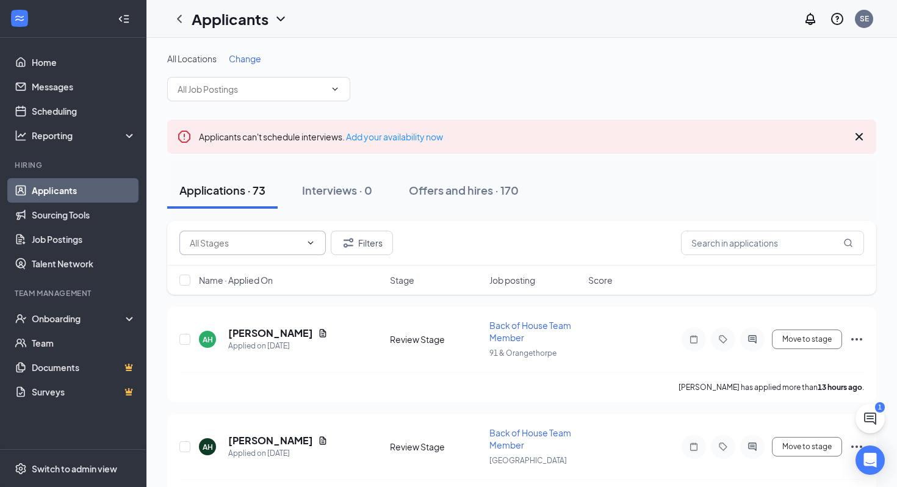
click at [270, 238] on input "text" at bounding box center [245, 242] width 111 height 13
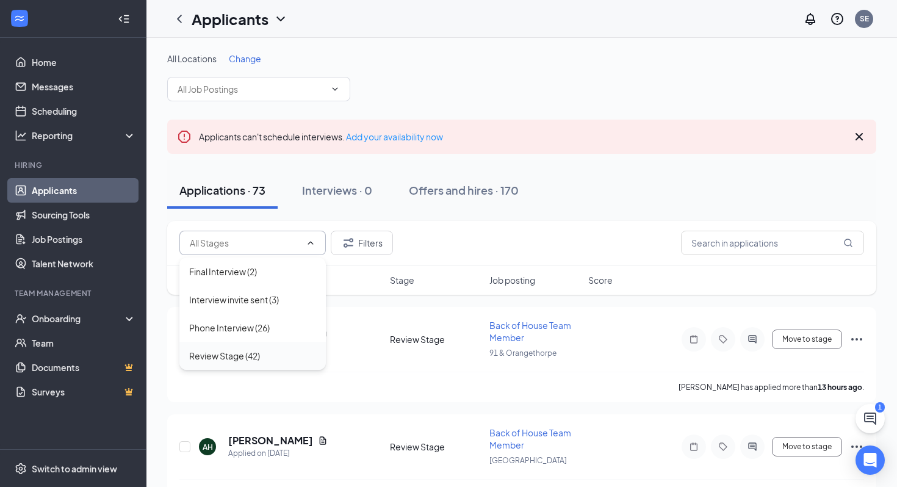
click at [259, 358] on div "Review Stage (42)" at bounding box center [224, 355] width 71 height 13
type input "Review Stage (42)"
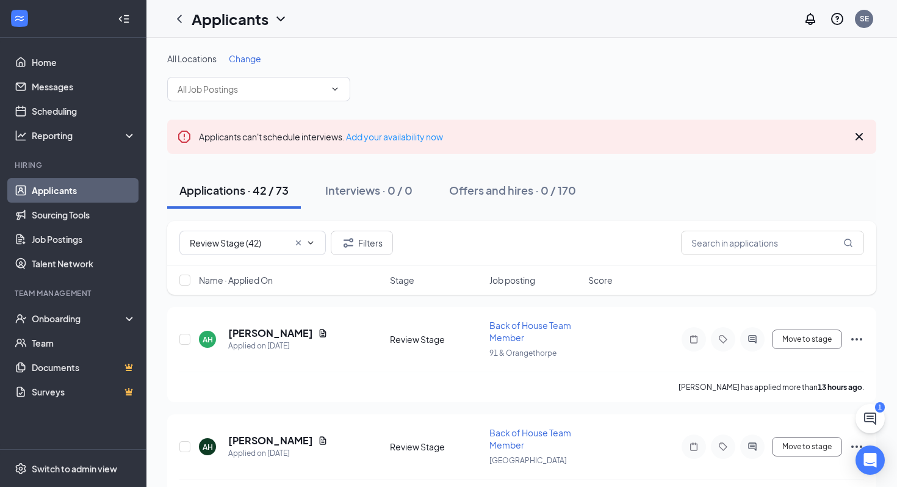
click at [233, 278] on span "Name · Applied On" at bounding box center [236, 280] width 74 height 12
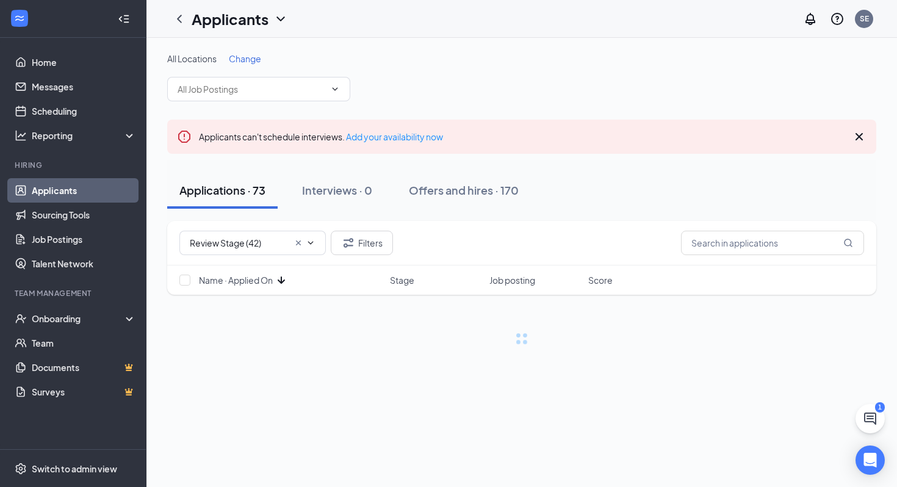
click at [245, 280] on span "Name · Applied On" at bounding box center [236, 280] width 74 height 12
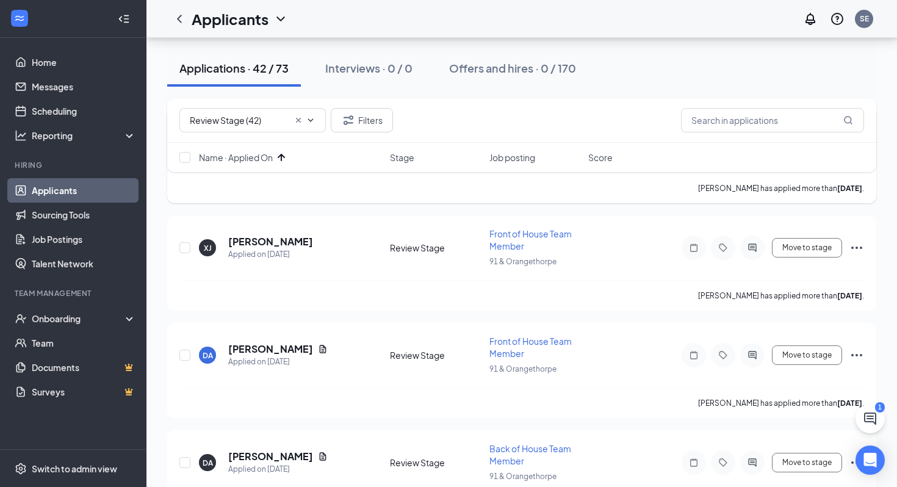
scroll to position [204, 0]
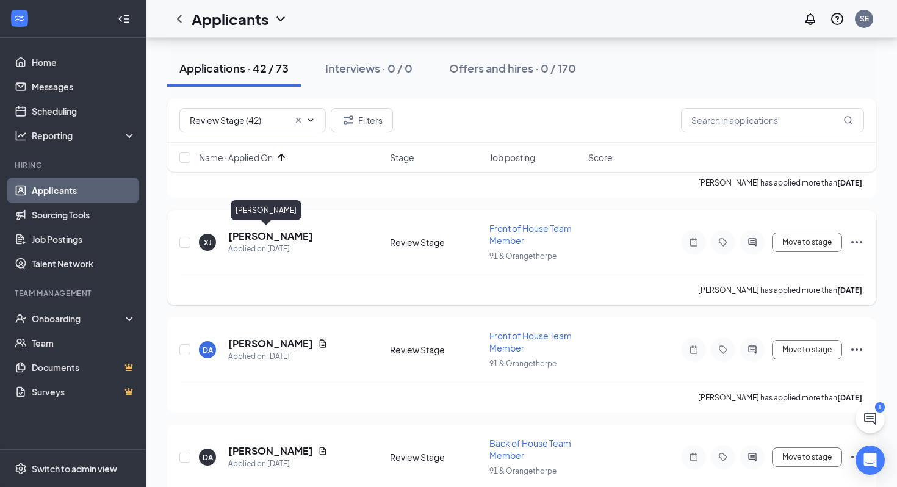
click at [246, 237] on h5 "[PERSON_NAME]" at bounding box center [270, 236] width 85 height 13
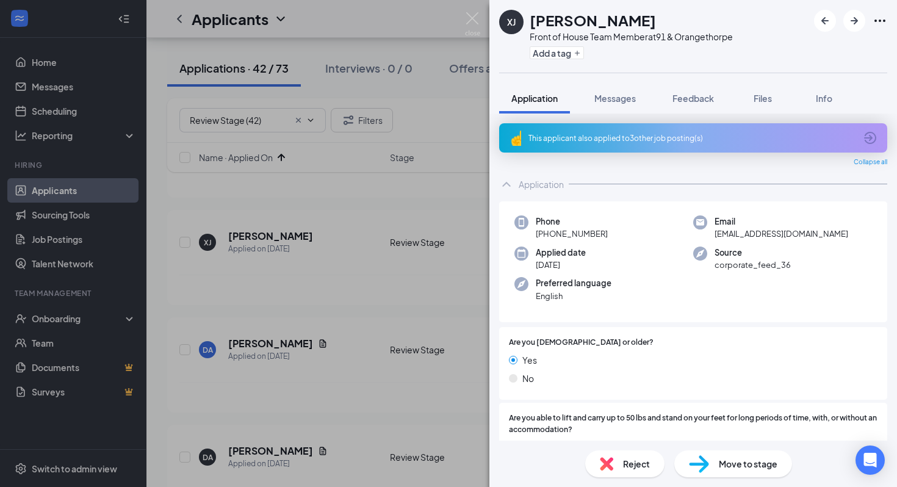
click at [617, 144] on div "This applicant also applied to 3 other job posting(s)" at bounding box center [693, 137] width 388 height 29
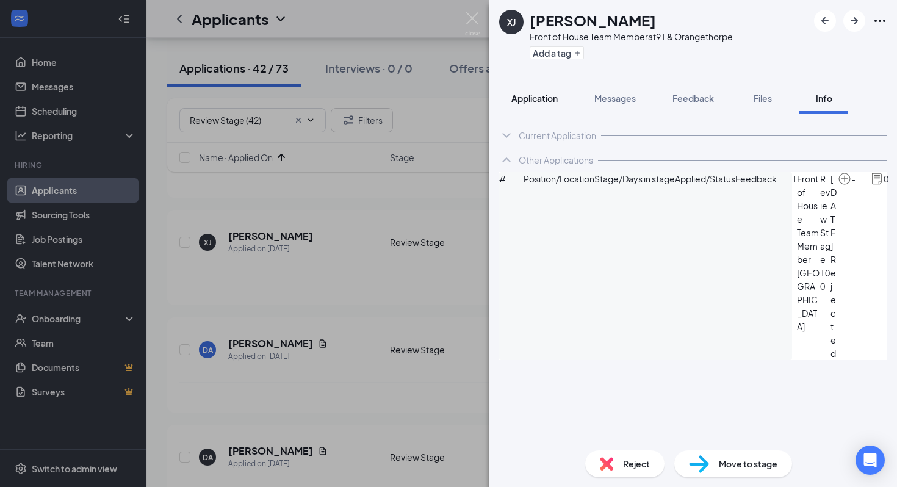
click at [545, 103] on span "Application" at bounding box center [535, 98] width 46 height 11
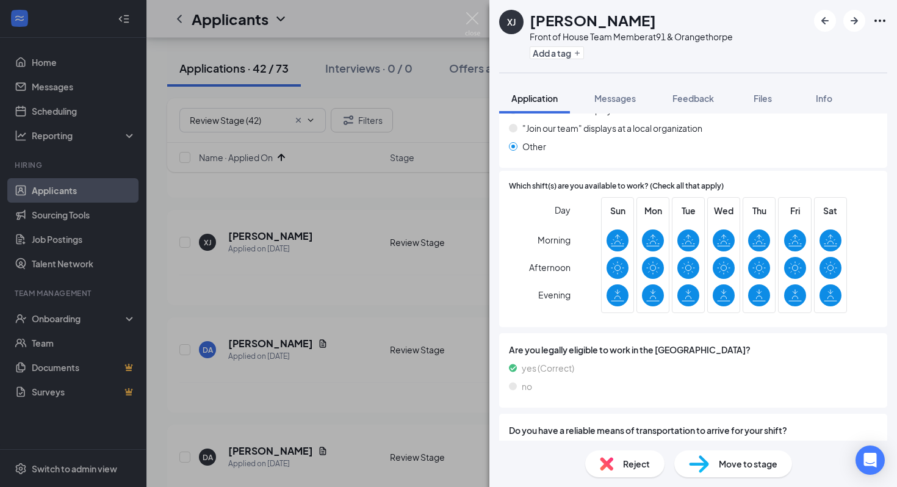
scroll to position [1277, 0]
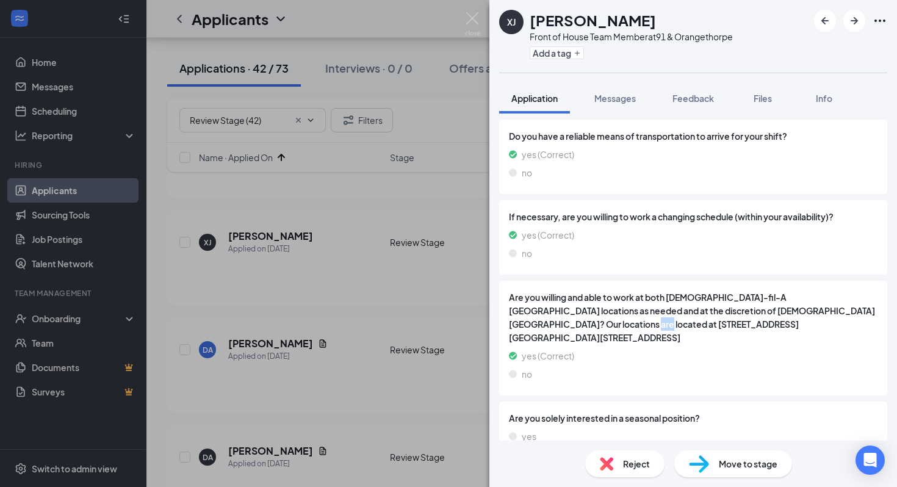
click at [269, 297] on div "XJ Xalin Jones Front of House Team Member at 91 & Orangethorpe Add a tag Applic…" at bounding box center [448, 243] width 897 height 487
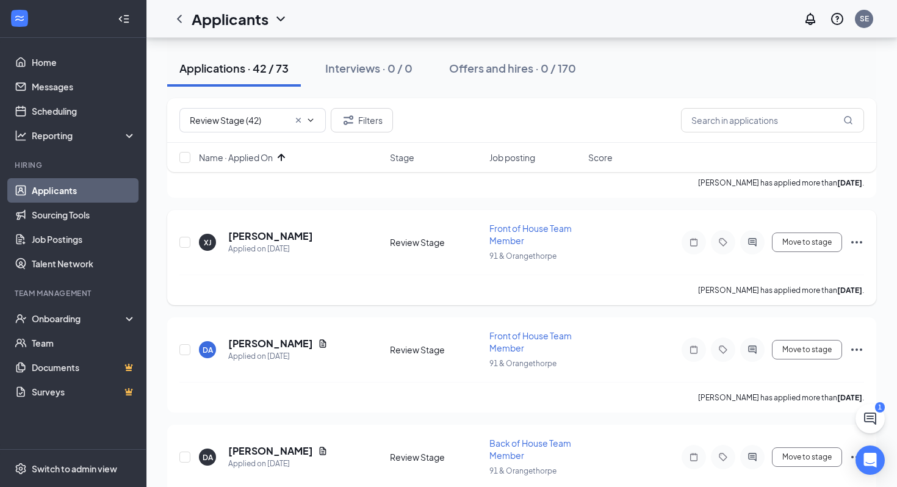
click at [859, 247] on icon "Ellipses" at bounding box center [857, 242] width 15 height 15
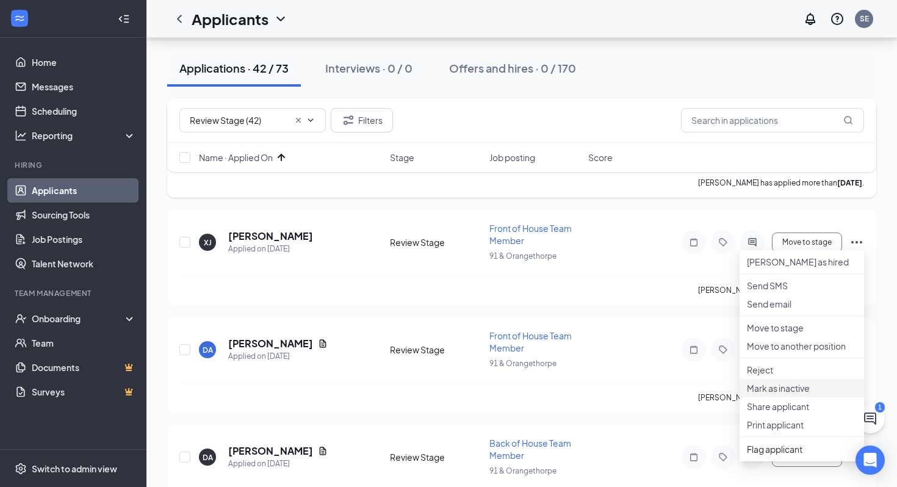
click at [765, 394] on p "Mark as inactive" at bounding box center [802, 388] width 110 height 12
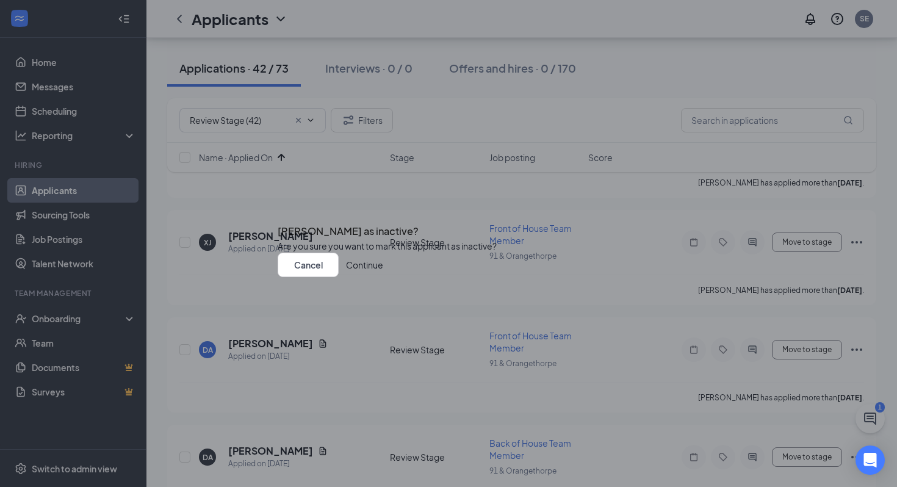
click at [383, 277] on button "Continue" at bounding box center [364, 265] width 37 height 24
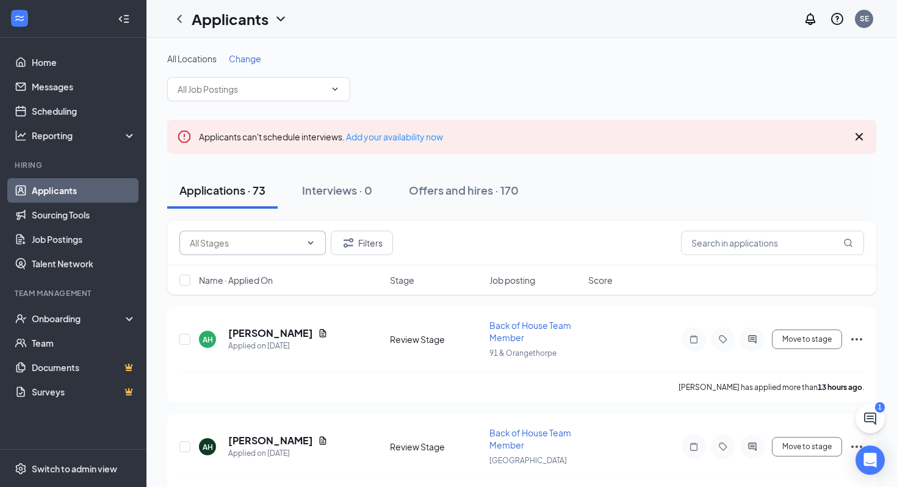
click at [222, 233] on span at bounding box center [252, 243] width 147 height 24
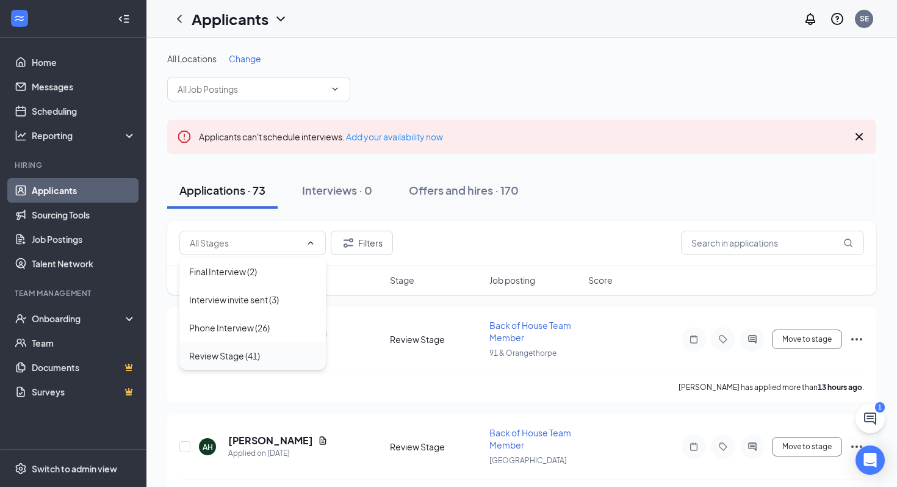
click at [228, 352] on div "Review Stage (41)" at bounding box center [224, 355] width 71 height 13
type input "Review Stage (41)"
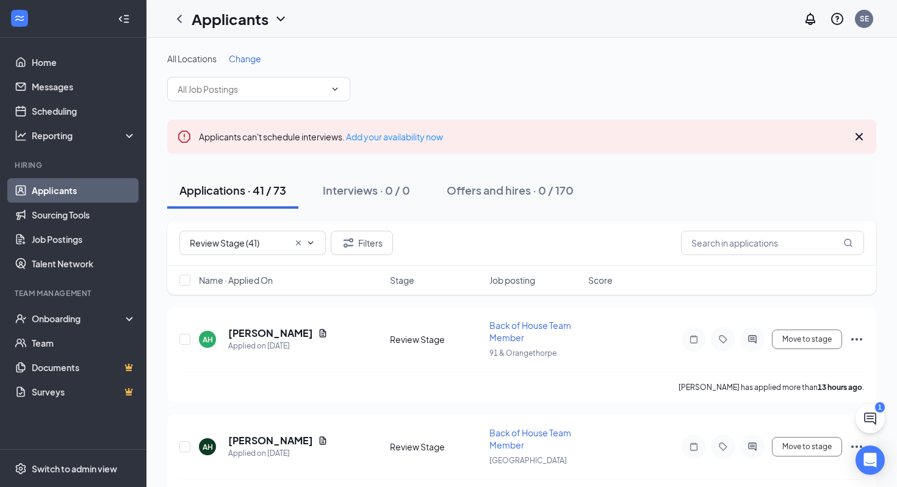
click at [255, 282] on span "Name · Applied On" at bounding box center [236, 280] width 74 height 12
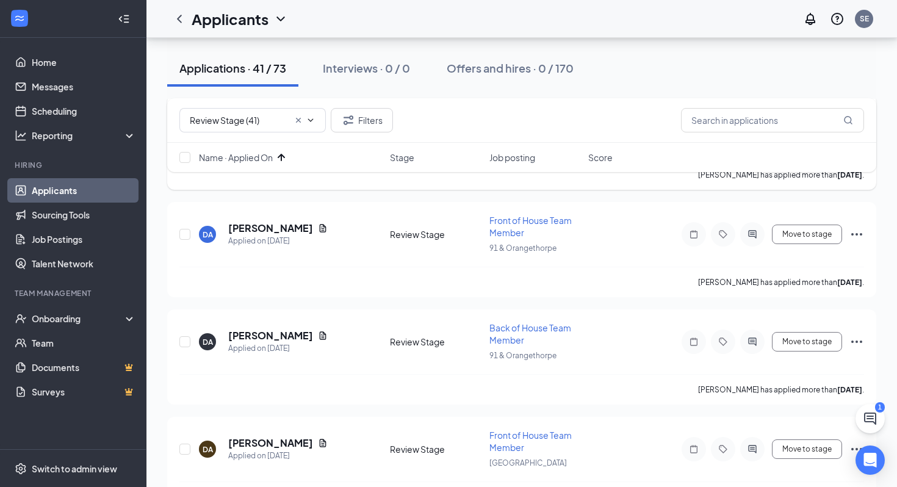
scroll to position [224, 0]
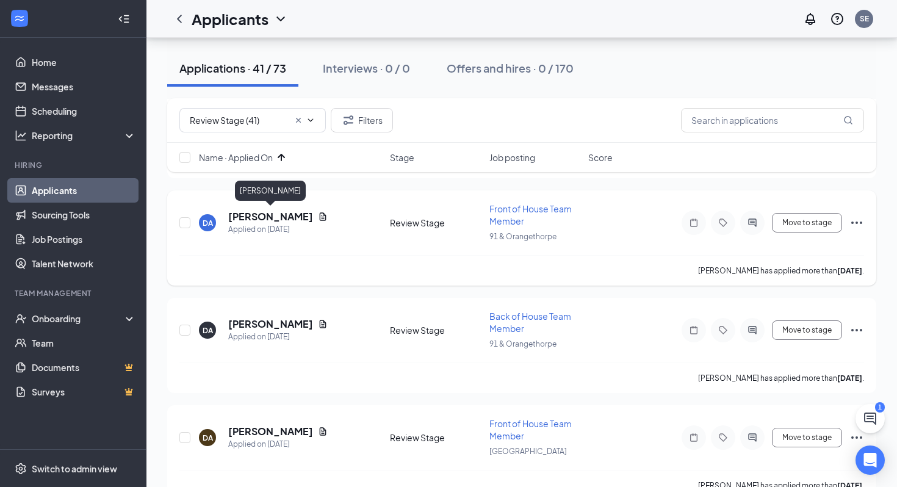
click at [283, 219] on h5 "[PERSON_NAME]" at bounding box center [270, 216] width 85 height 13
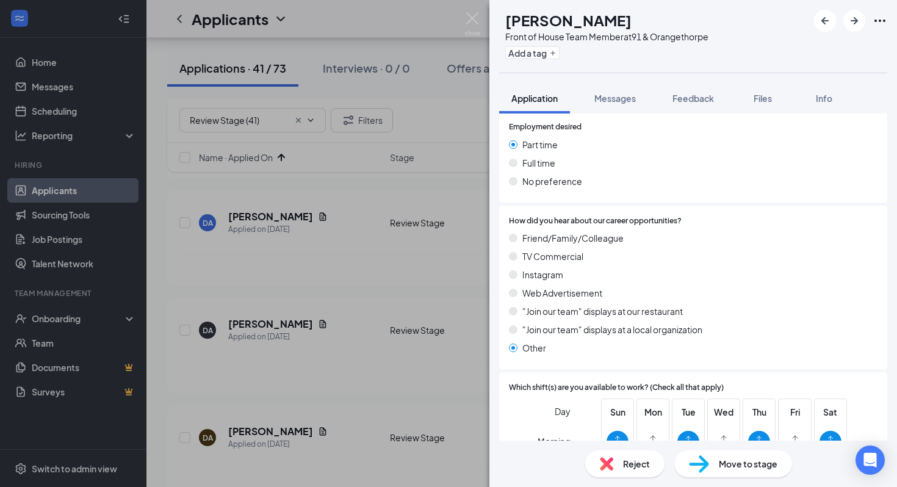
scroll to position [1029, 0]
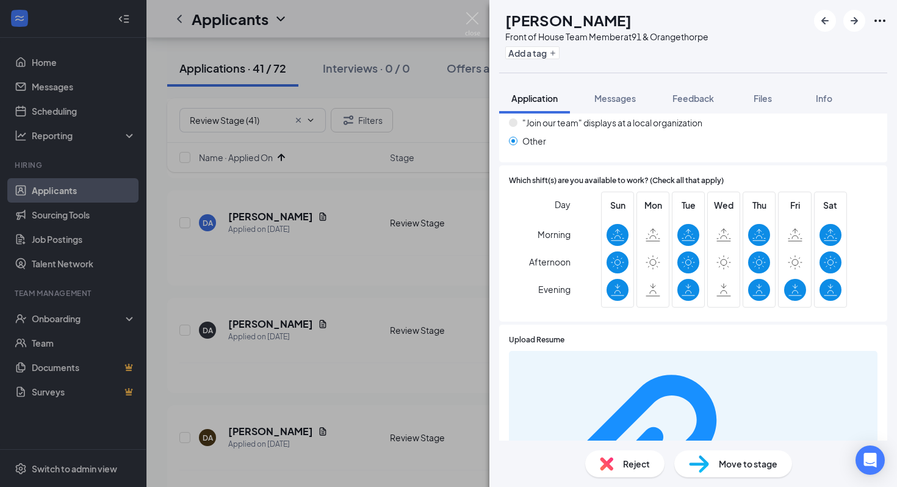
click at [646, 455] on div "Reject" at bounding box center [624, 463] width 79 height 27
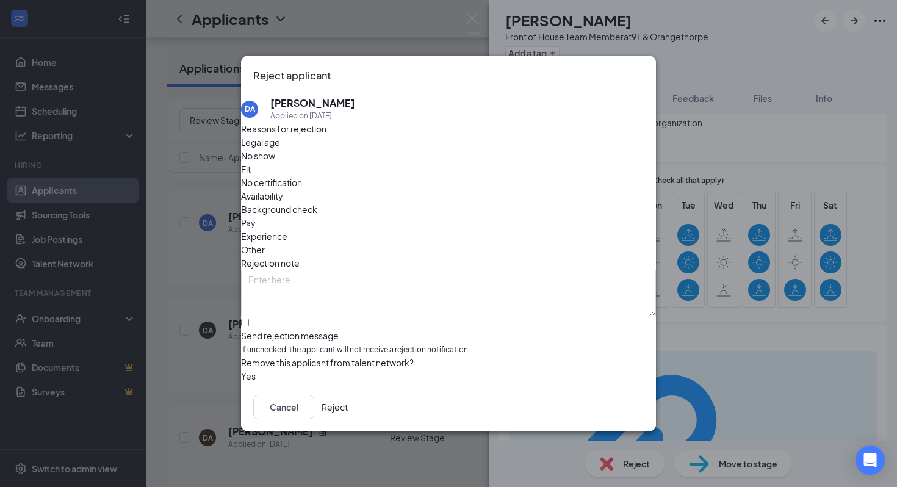
click at [536, 189] on div "Availability" at bounding box center [448, 195] width 415 height 13
click at [249, 319] on input "Send rejection message If unchecked, the applicant will not receive a rejection…" at bounding box center [245, 323] width 8 height 8
checkbox input "true"
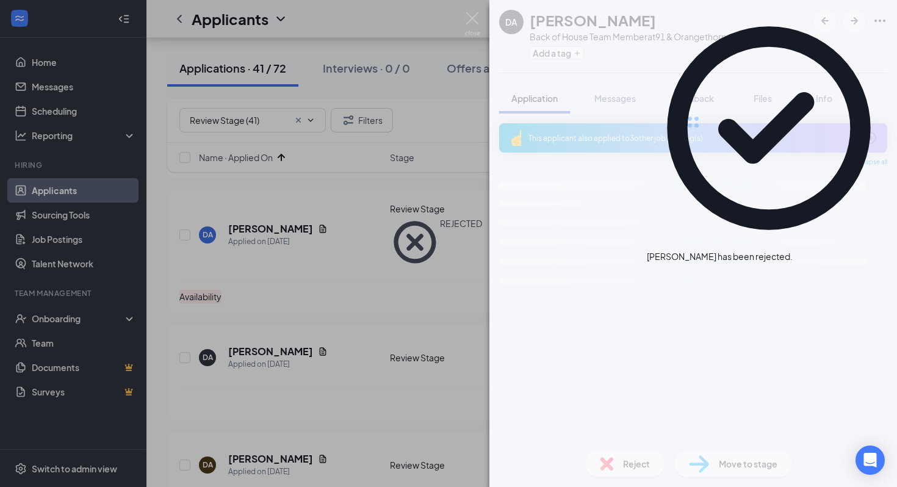
click at [301, 231] on div "DA Dominique Alunan Back of House Team Member at 91 & Orangethorpe Add a tag Ap…" at bounding box center [448, 243] width 897 height 487
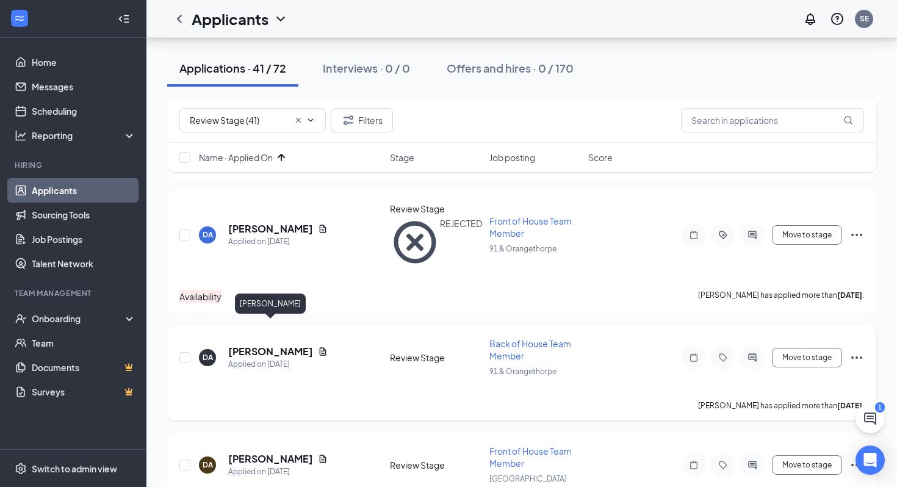
click at [284, 345] on h5 "Dominique Alunan" at bounding box center [270, 351] width 85 height 13
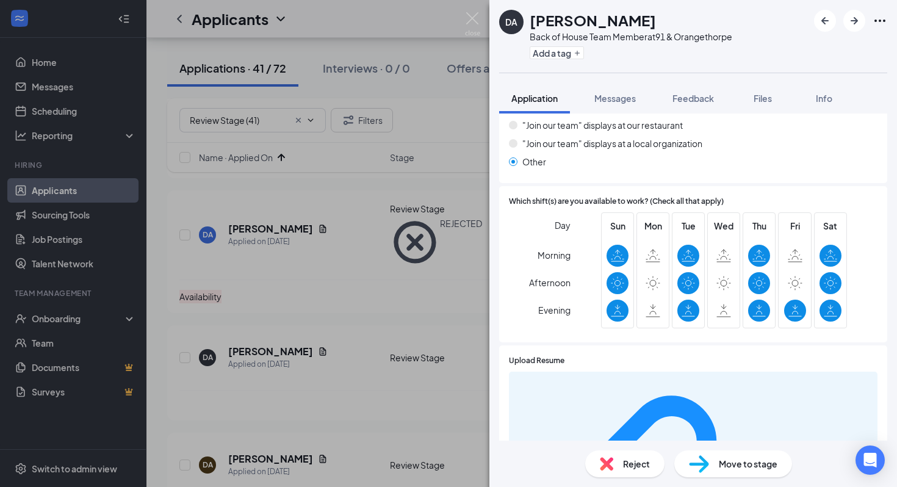
scroll to position [1072, 0]
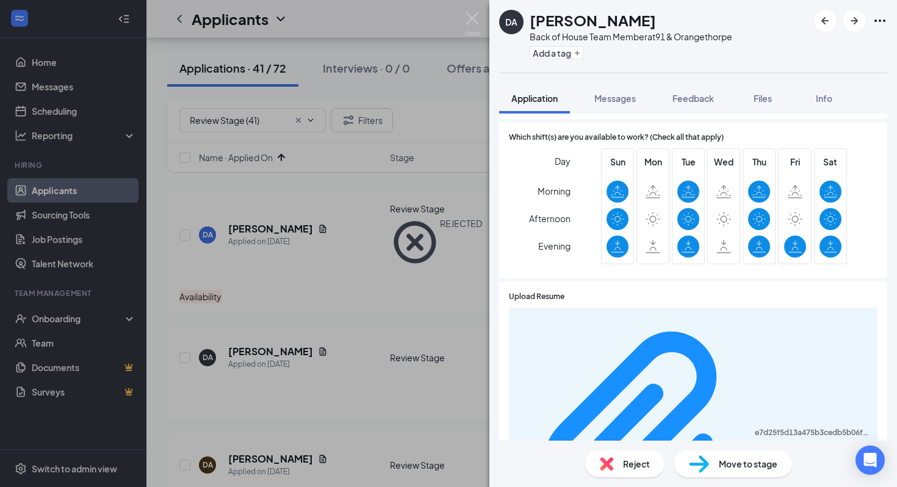
click at [637, 458] on span "Reject" at bounding box center [636, 463] width 27 height 13
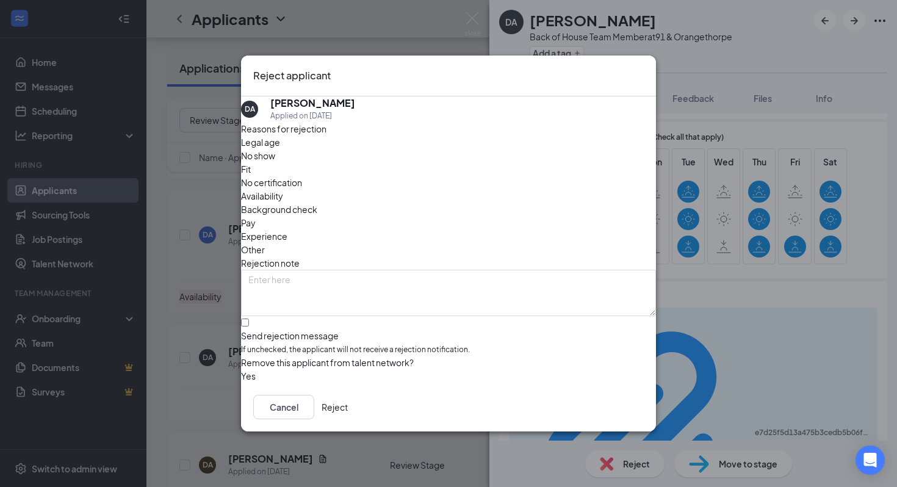
click at [537, 189] on div "Availability" at bounding box center [448, 195] width 415 height 13
click at [249, 319] on input "Send rejection message If unchecked, the applicant will not receive a rejection…" at bounding box center [245, 323] width 8 height 8
checkbox input "true"
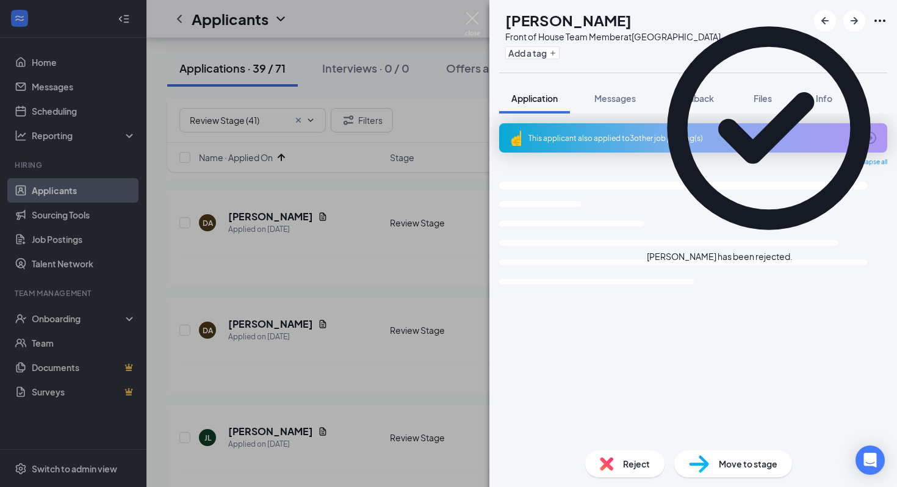
click at [299, 316] on div "DA Dominique Alunan Front of House Team Member at La Palma Ave Add a tag Applic…" at bounding box center [448, 243] width 897 height 487
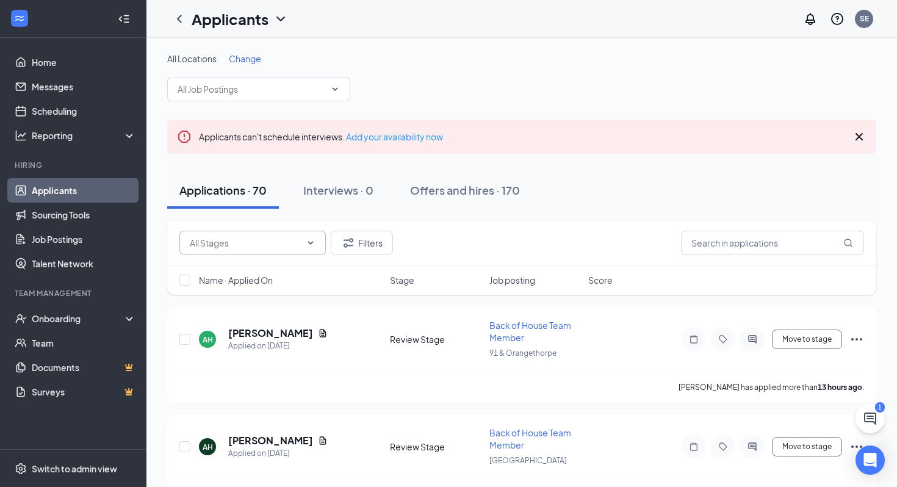
click at [239, 245] on input "text" at bounding box center [245, 242] width 111 height 13
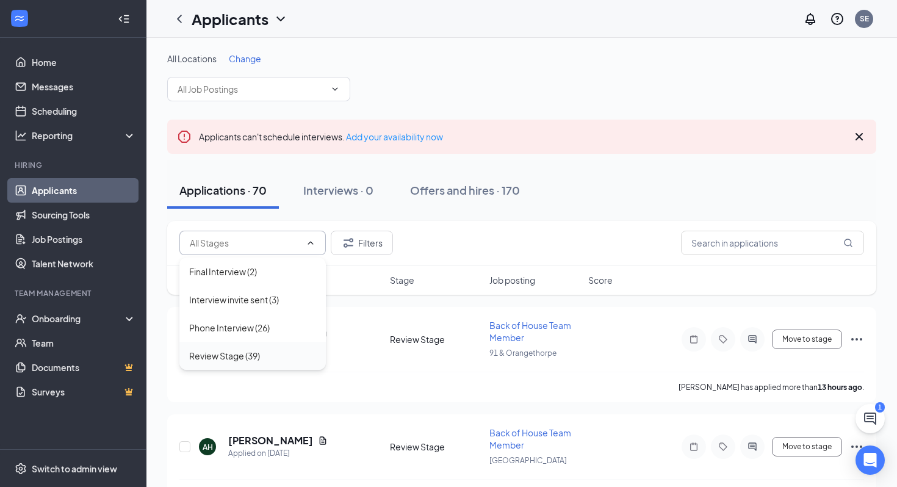
click at [275, 358] on div "Review Stage (39)" at bounding box center [252, 355] width 127 height 13
type input "Review Stage (39)"
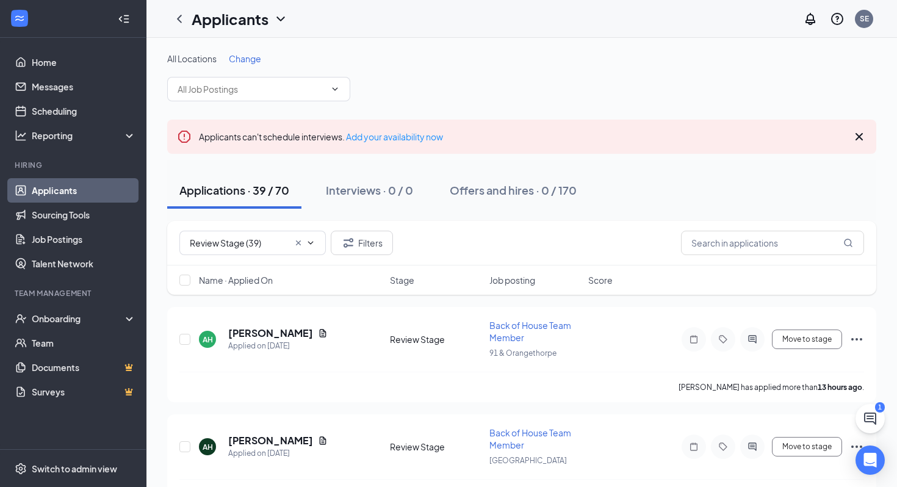
click at [268, 283] on span "Name · Applied On" at bounding box center [236, 280] width 74 height 12
click at [267, 283] on span "Name · Applied On" at bounding box center [236, 280] width 74 height 12
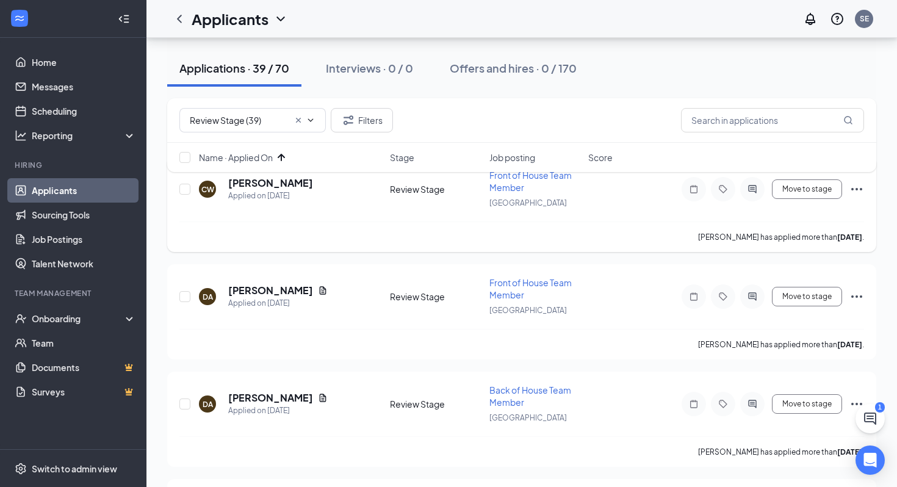
scroll to position [153, 0]
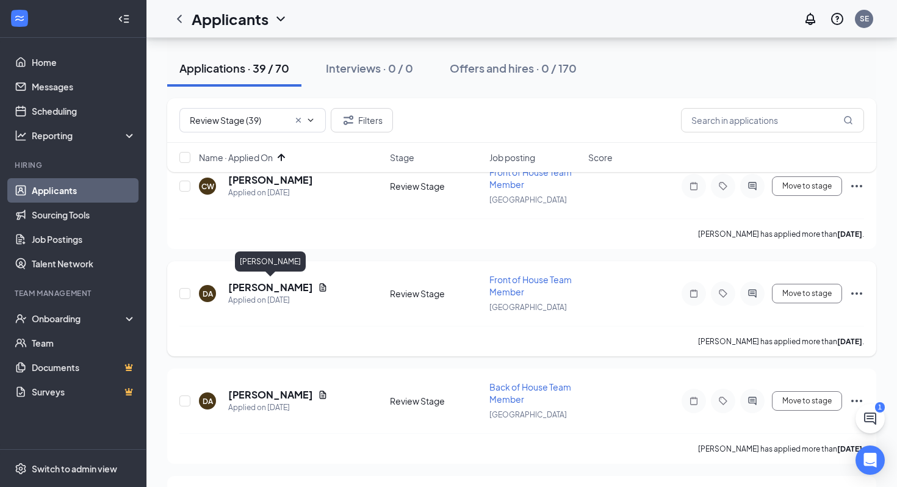
click at [292, 283] on h5 "[PERSON_NAME]" at bounding box center [270, 287] width 85 height 13
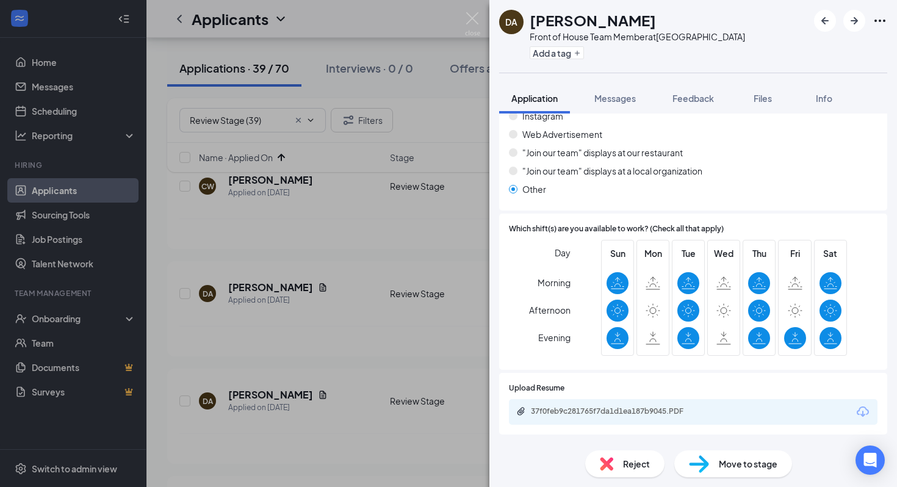
scroll to position [1038, 0]
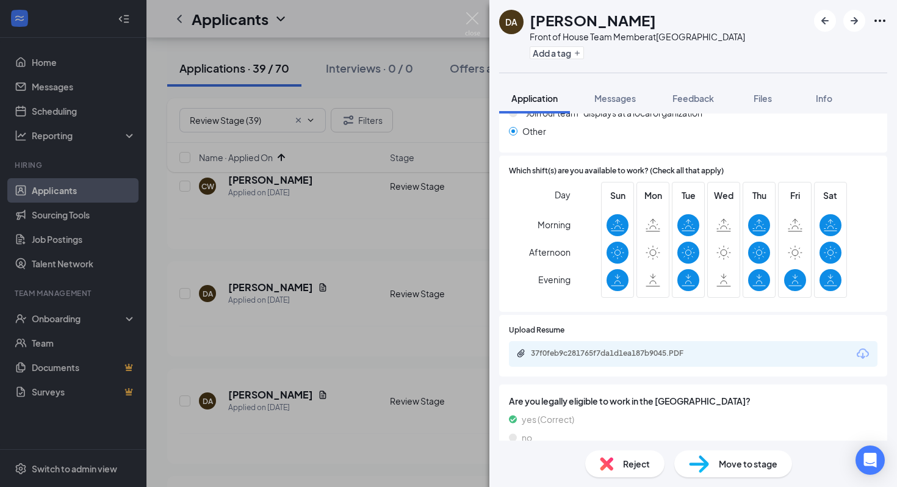
click at [619, 469] on div "Reject" at bounding box center [624, 463] width 79 height 27
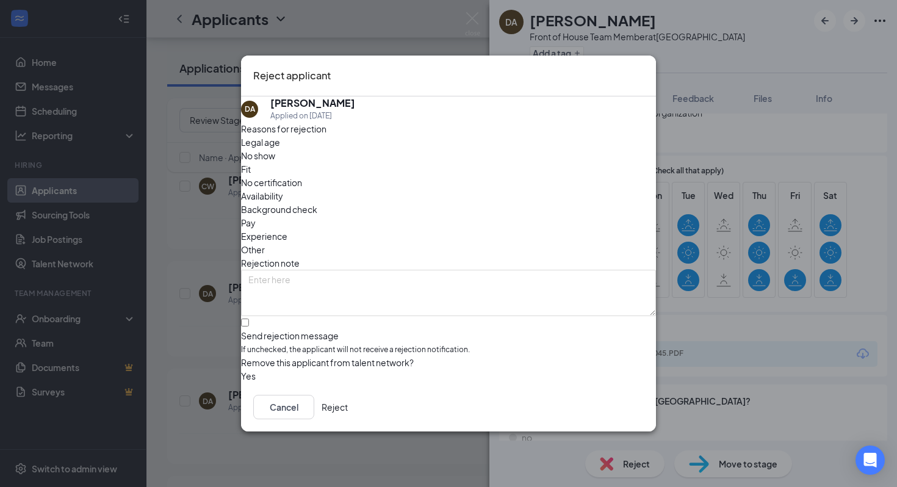
click at [283, 189] on span "Availability" at bounding box center [262, 195] width 42 height 13
click at [249, 319] on input "Send rejection message If unchecked, the applicant will not receive a rejection…" at bounding box center [245, 323] width 8 height 8
checkbox input "true"
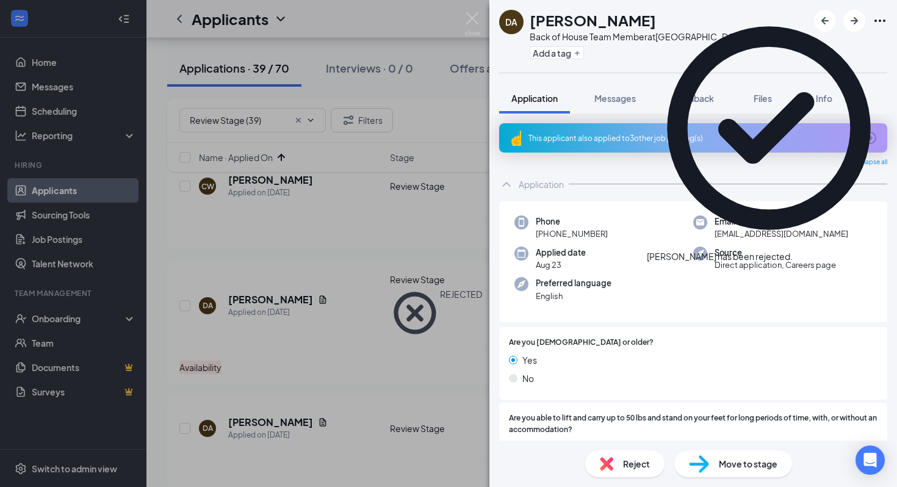
click at [349, 269] on div "DA Dominique Alunan Back of House Team Member at La Palma Ave Add a tag Applica…" at bounding box center [448, 243] width 897 height 487
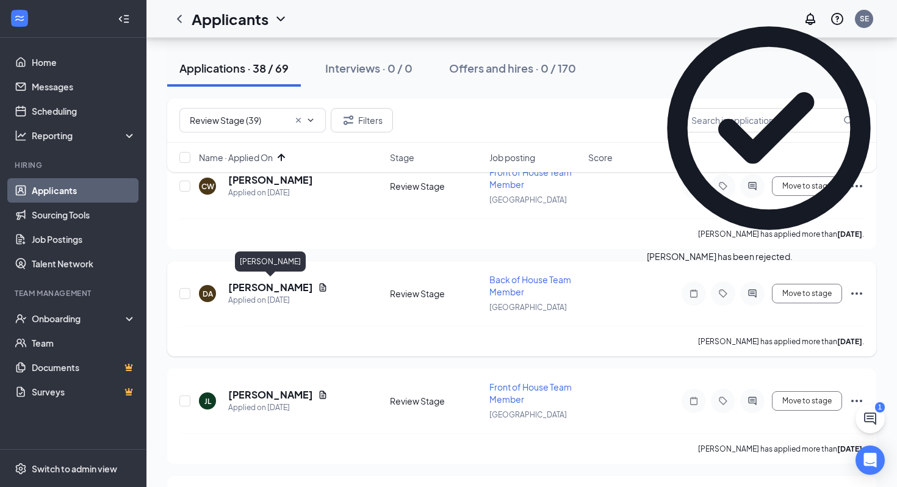
click at [281, 288] on h5 "[PERSON_NAME]" at bounding box center [270, 287] width 85 height 13
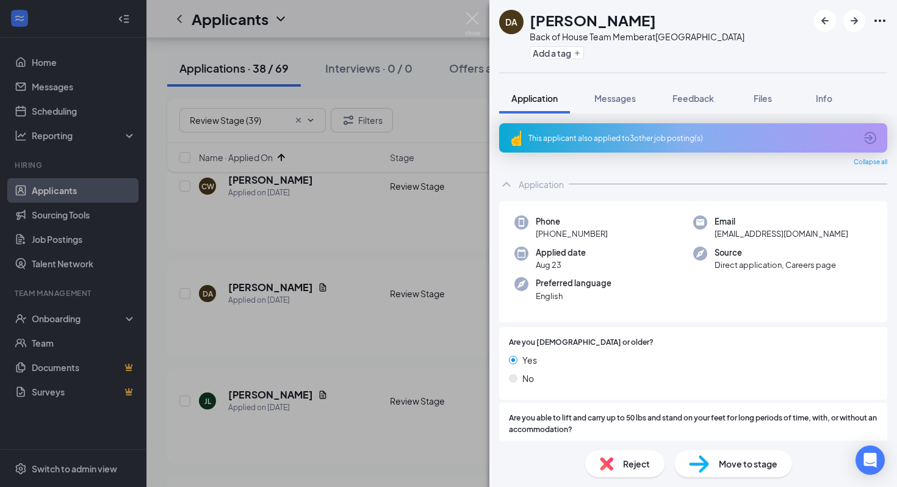
click at [617, 460] on div "Reject" at bounding box center [624, 463] width 79 height 27
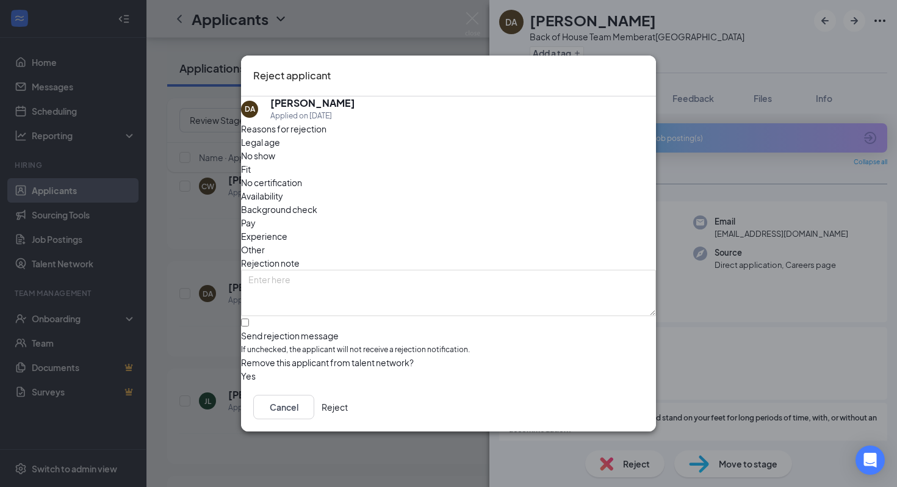
click at [283, 189] on span "Availability" at bounding box center [262, 195] width 42 height 13
click at [249, 319] on input "Send rejection message If unchecked, the applicant will not receive a rejection…" at bounding box center [245, 323] width 8 height 8
checkbox input "true"
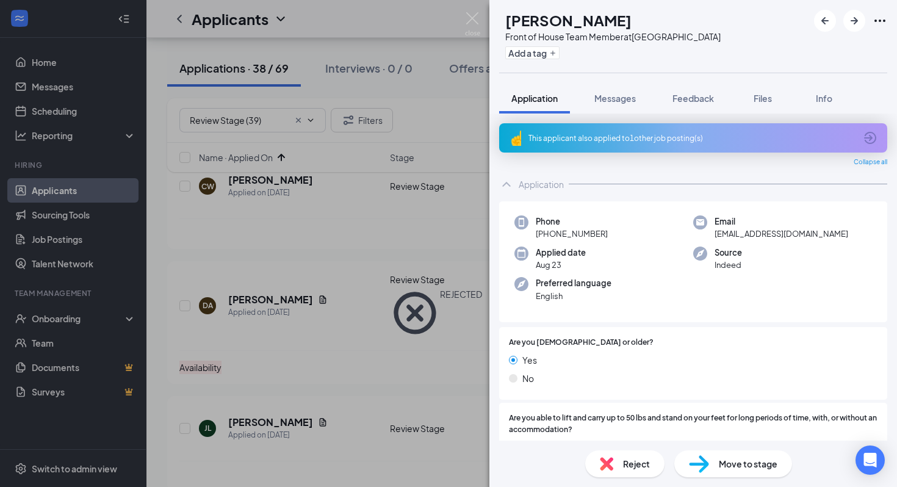
click at [444, 221] on div "JL Jose Lopez Front of House Team Member at La Palma Ave Add a tag Application …" at bounding box center [448, 243] width 897 height 487
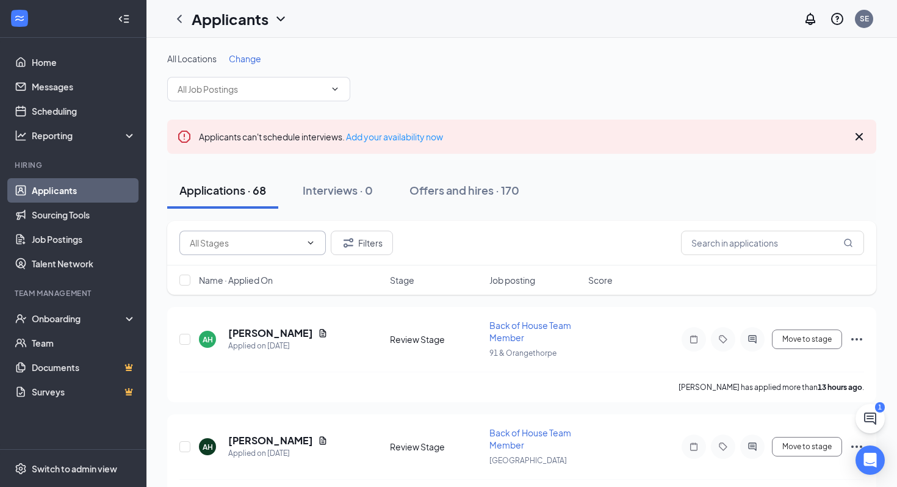
click at [247, 250] on span at bounding box center [252, 243] width 147 height 24
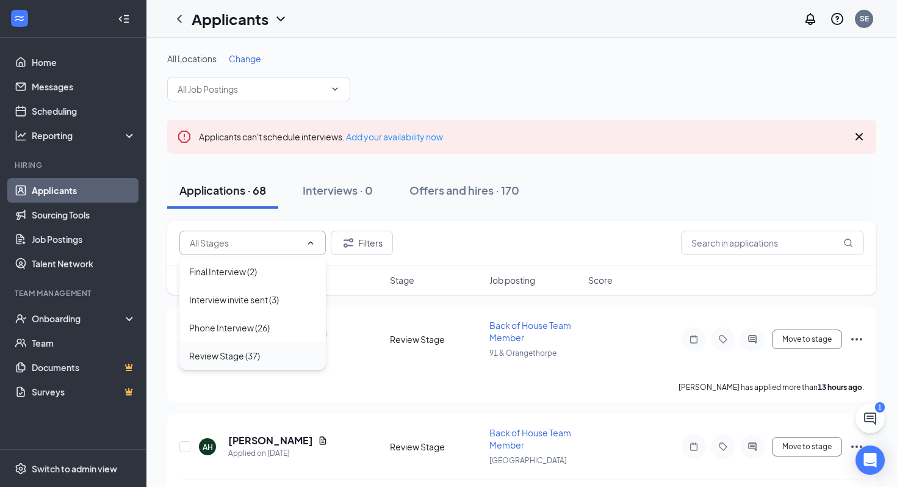
click at [244, 357] on div "Review Stage (37)" at bounding box center [224, 355] width 71 height 13
type input "Review Stage (37)"
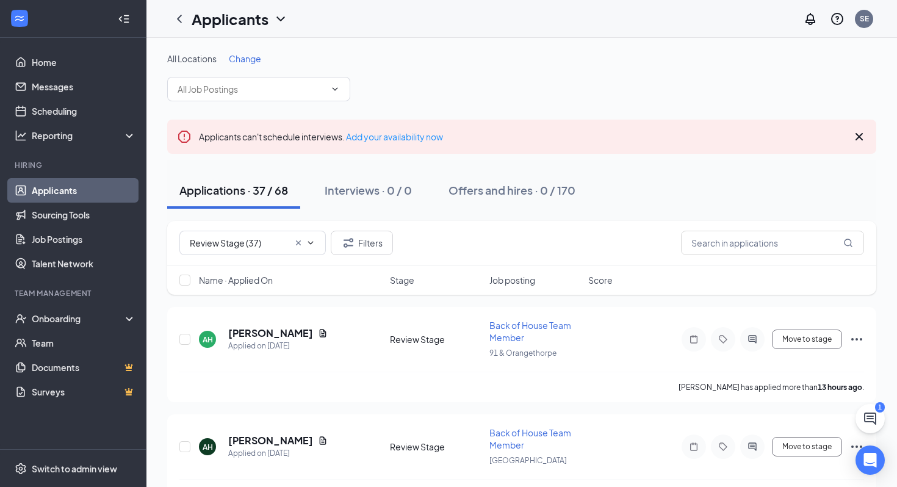
click at [261, 285] on span "Name · Applied On" at bounding box center [236, 280] width 74 height 12
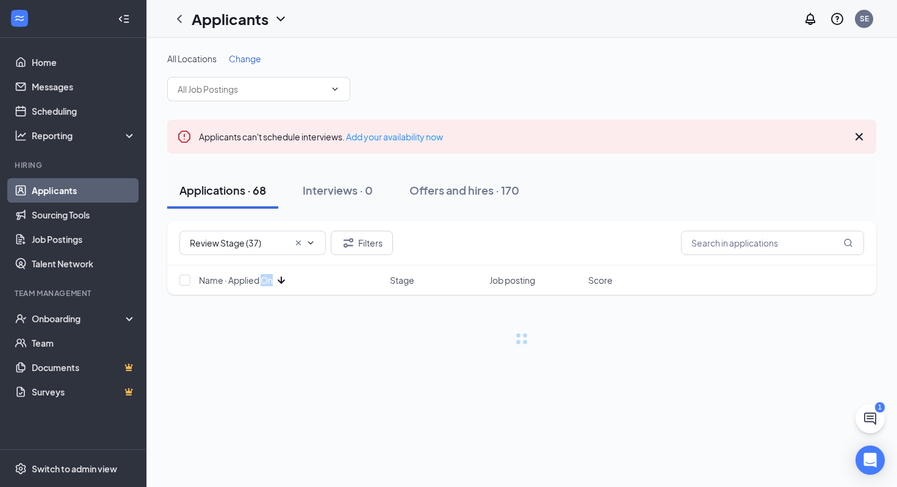
click at [261, 285] on span "Name · Applied On" at bounding box center [236, 280] width 74 height 12
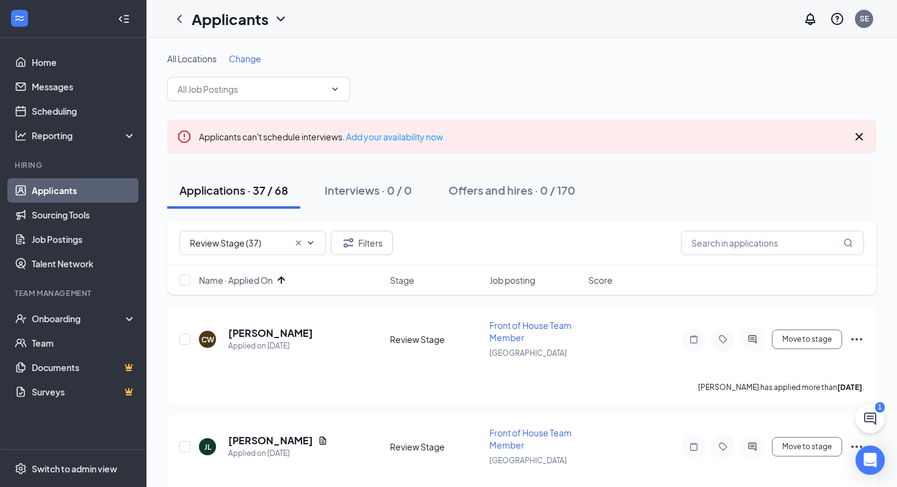
click at [315, 277] on div "Name · Applied On" at bounding box center [291, 280] width 184 height 12
click at [634, 55] on div "All Locations Change" at bounding box center [521, 58] width 709 height 12
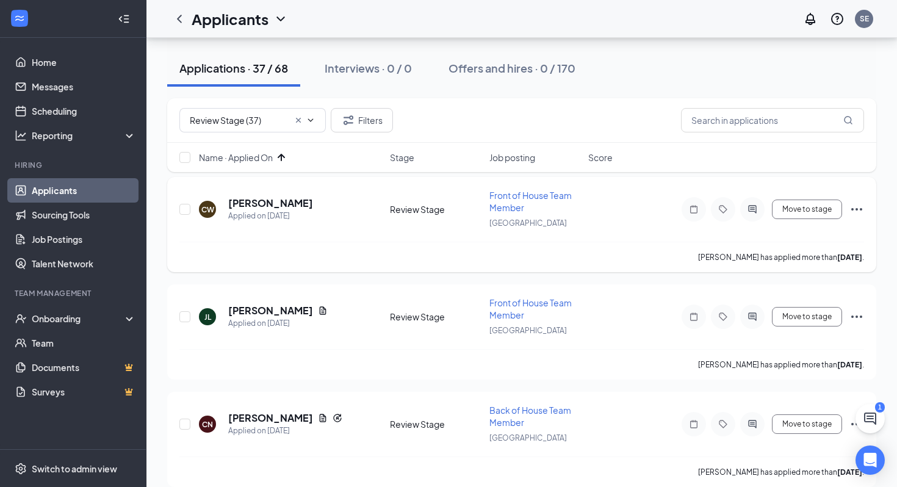
scroll to position [140, 0]
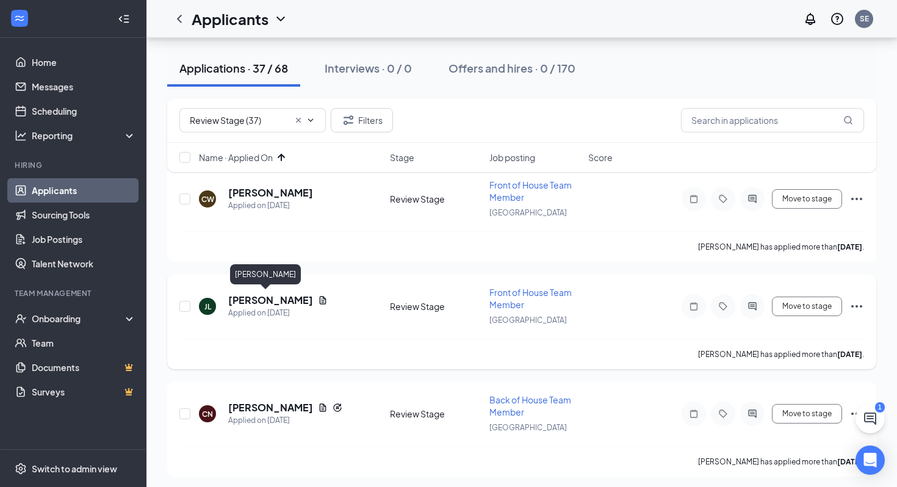
click at [260, 298] on h5 "[PERSON_NAME]" at bounding box center [270, 300] width 85 height 13
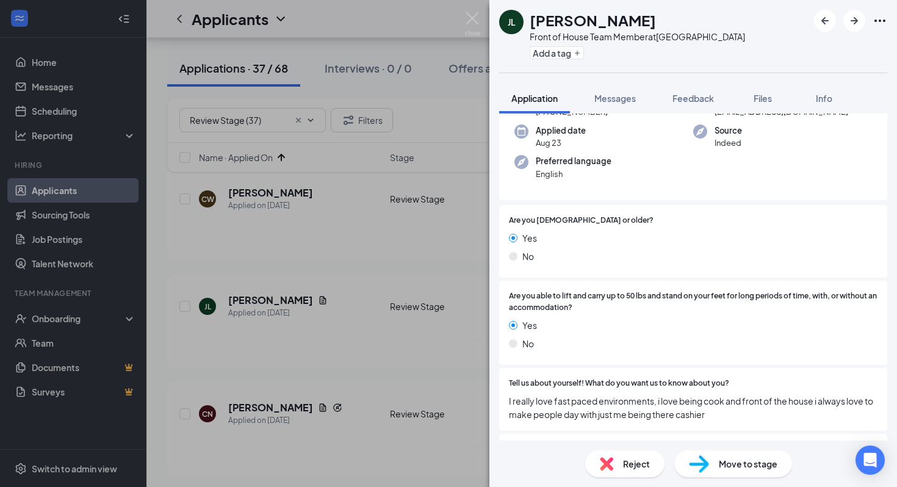
scroll to position [570, 0]
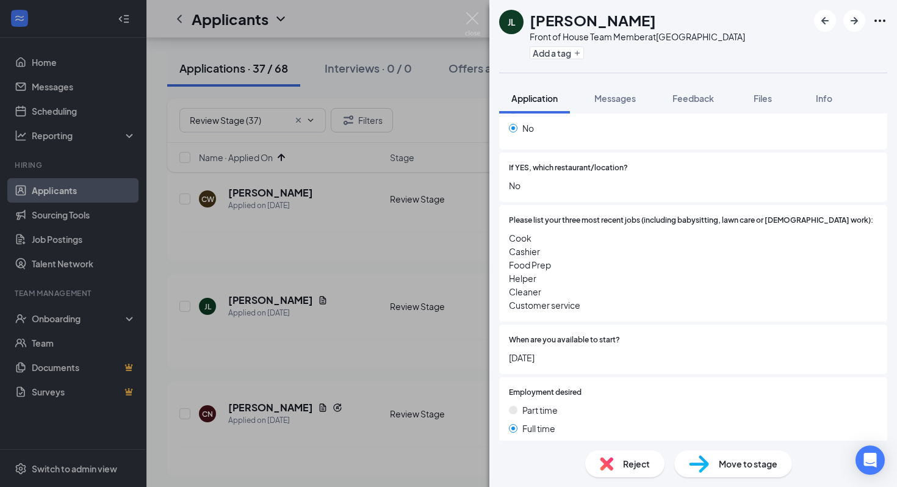
click at [713, 336] on div "When are you available to start? [DATE]" at bounding box center [693, 350] width 369 height 30
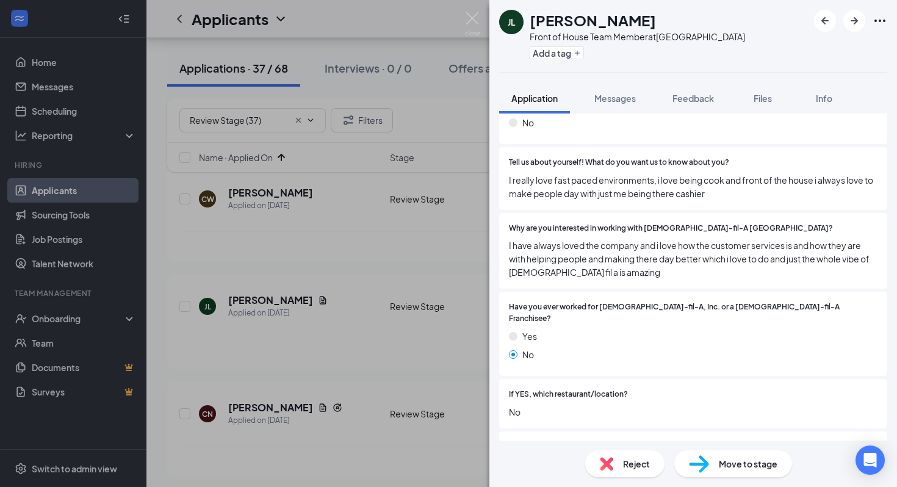
scroll to position [344, 0]
